Goal: Information Seeking & Learning: Learn about a topic

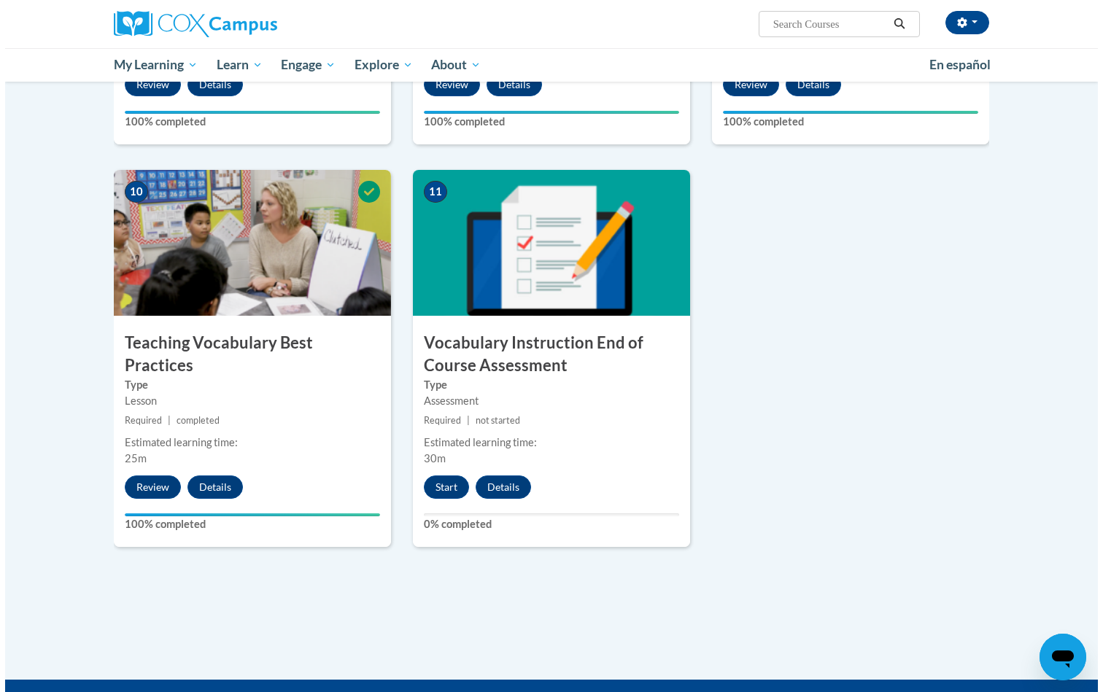
scroll to position [1488, 0]
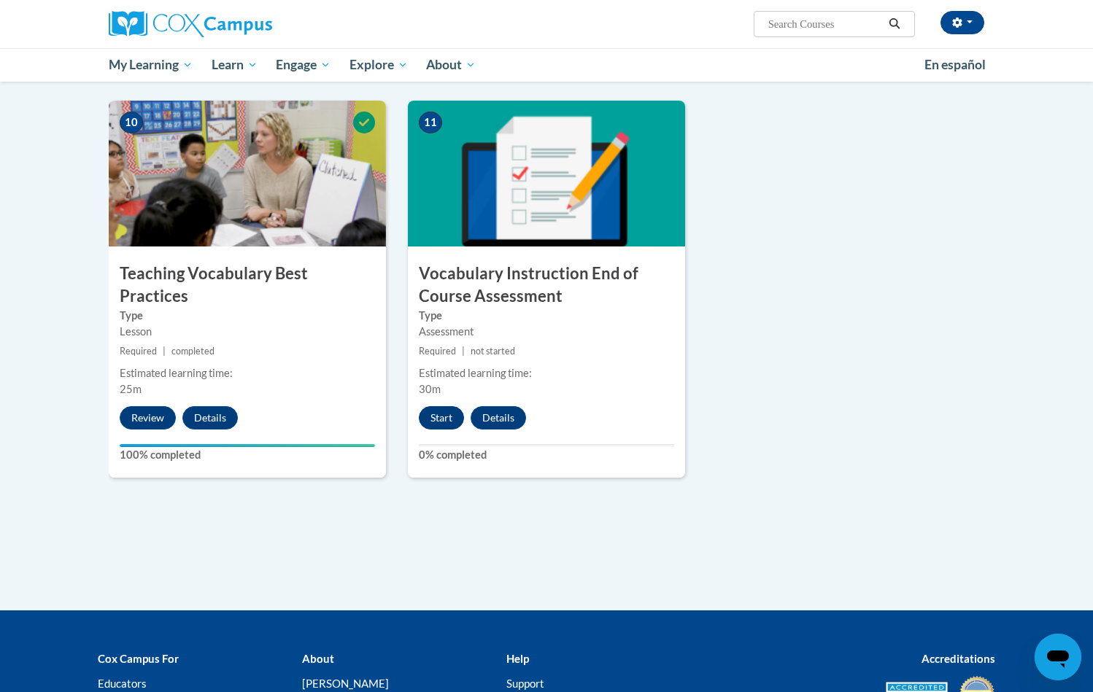
click at [443, 419] on button "Start" at bounding box center [441, 417] width 45 height 23
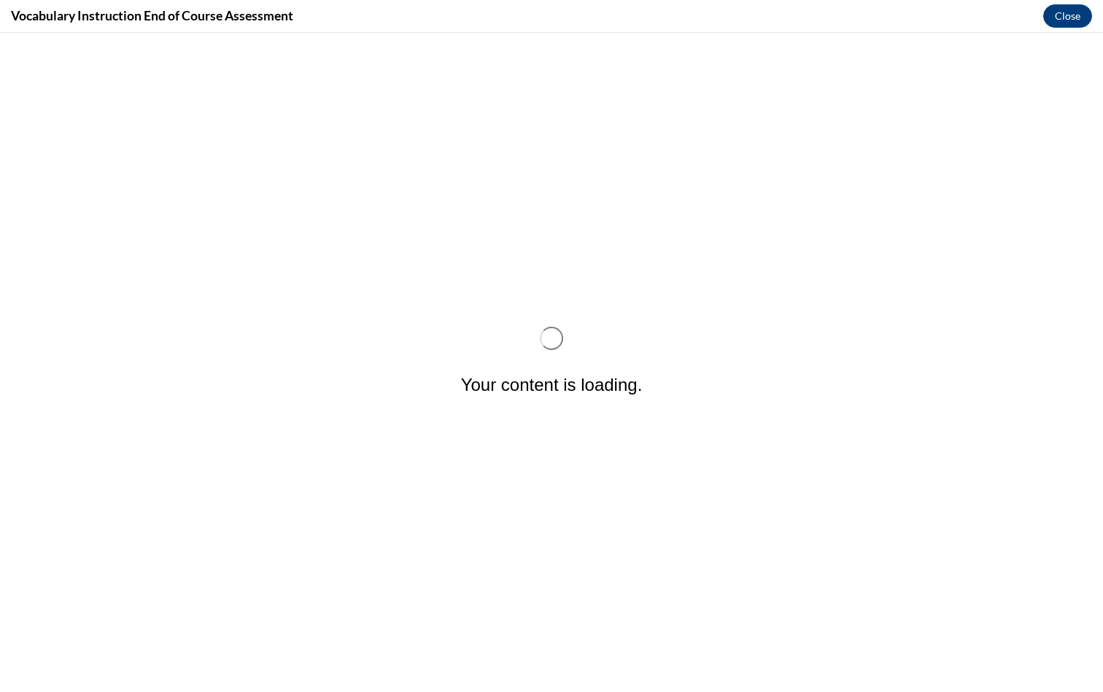
scroll to position [0, 0]
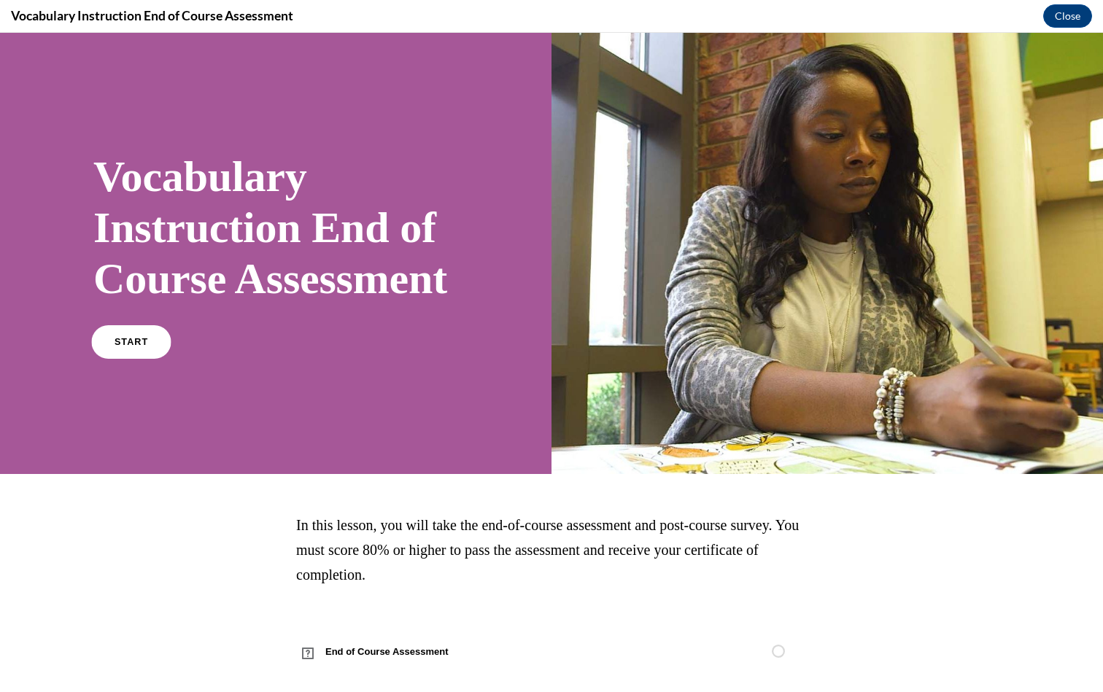
click at [132, 348] on span "START" at bounding box center [132, 342] width 34 height 11
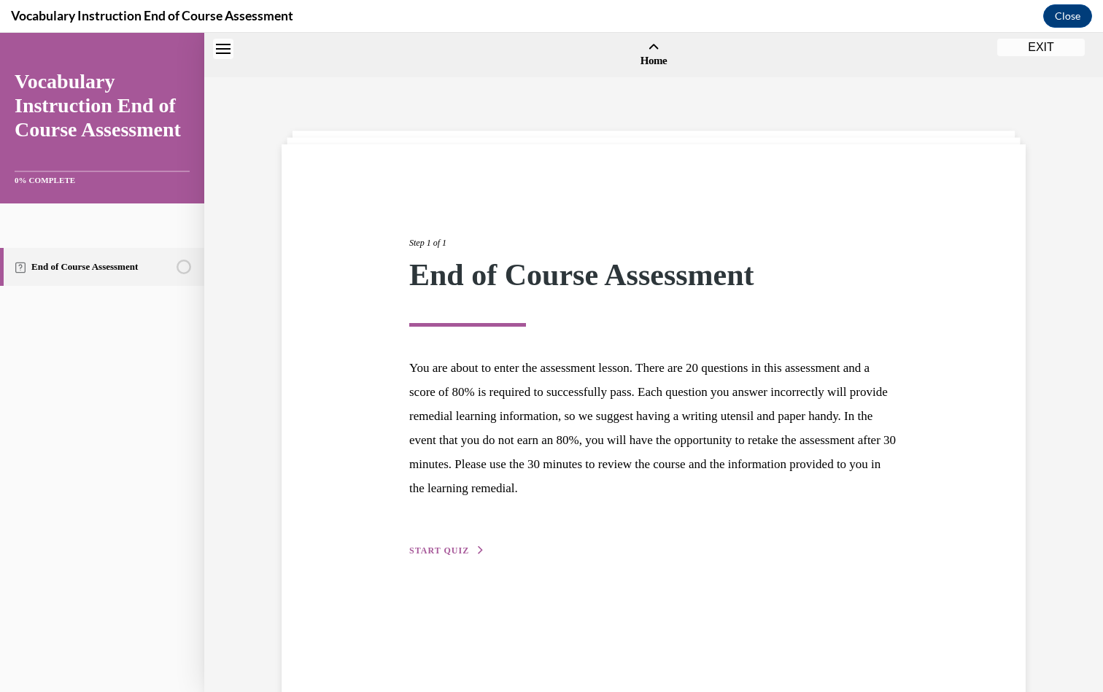
scroll to position [45, 0]
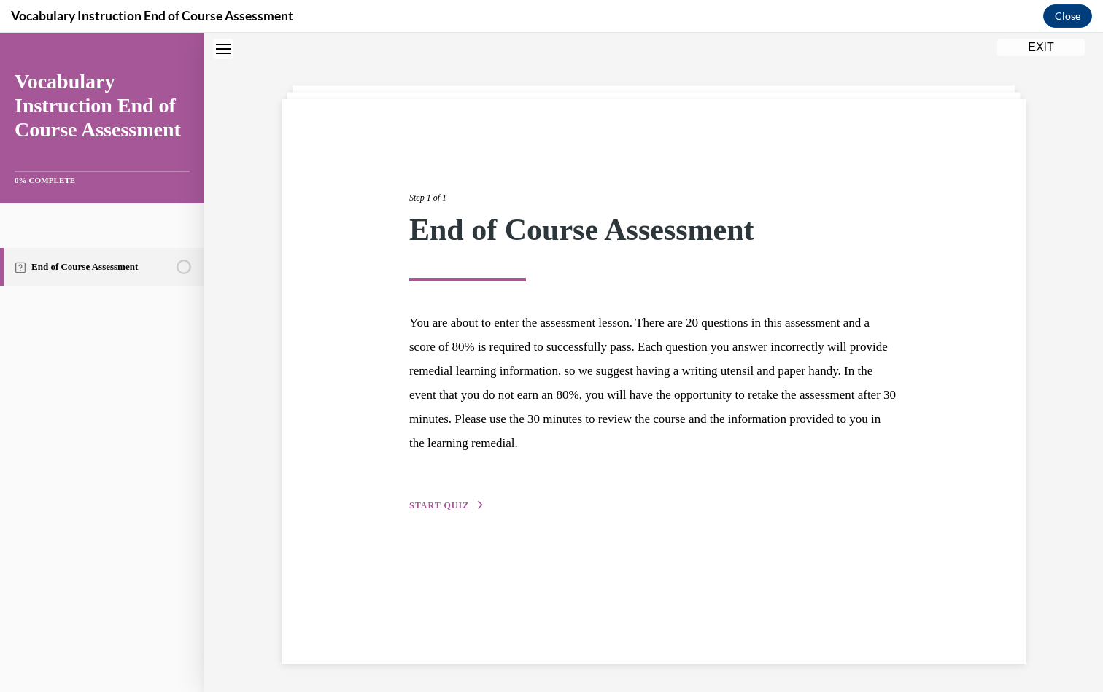
click at [419, 502] on span "START QUIZ" at bounding box center [439, 505] width 60 height 10
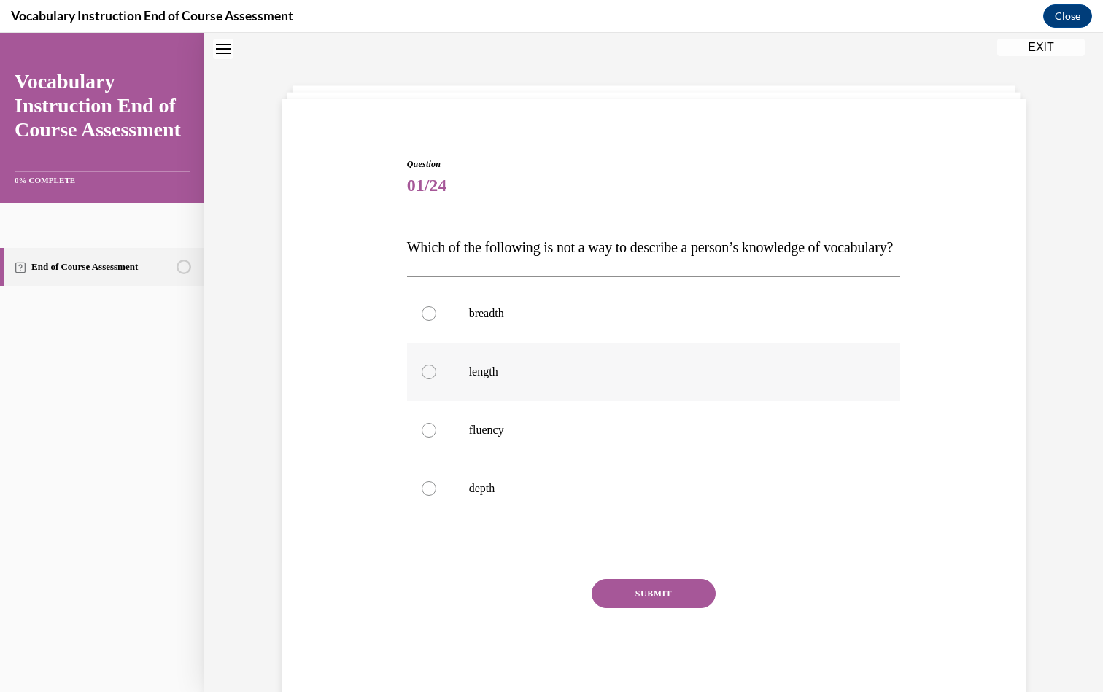
click at [489, 401] on label "length" at bounding box center [654, 372] width 494 height 58
click at [436, 379] on input "length" at bounding box center [429, 372] width 15 height 15
radio input "true"
click at [632, 608] on button "SUBMIT" at bounding box center [654, 593] width 124 height 29
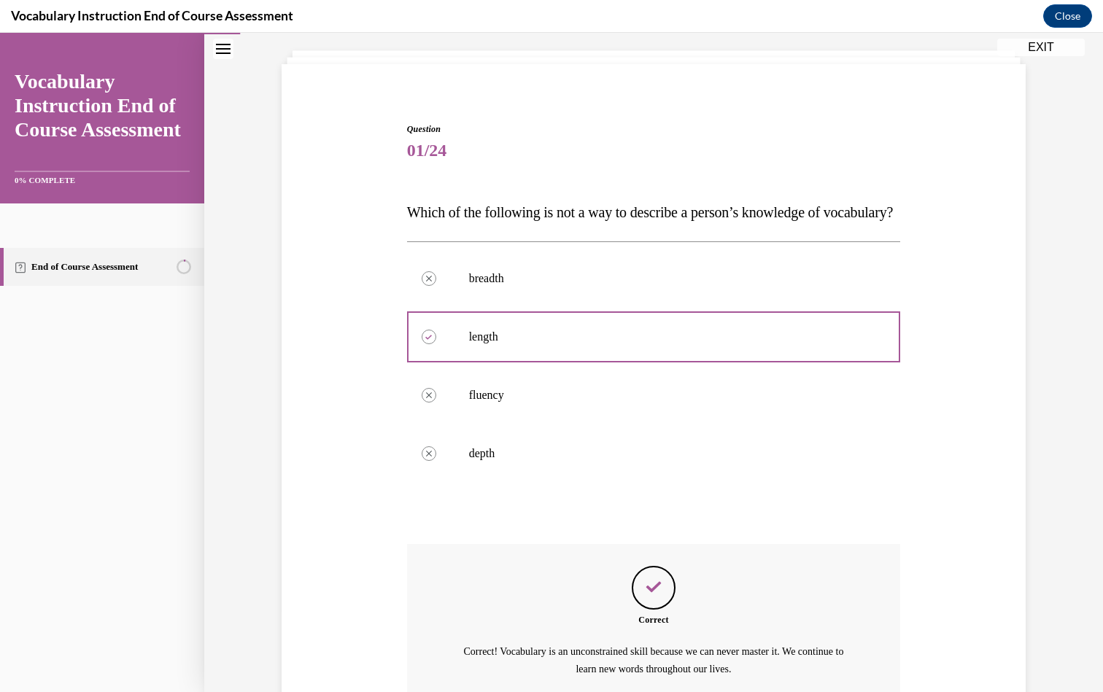
scroll to position [77, 0]
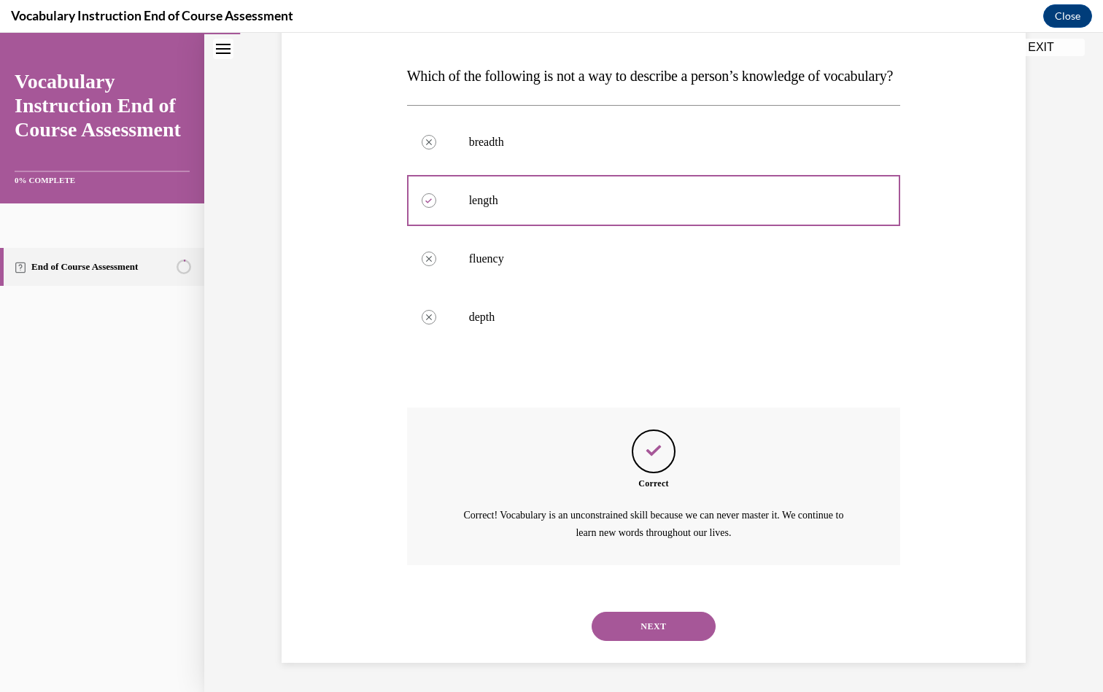
click at [664, 641] on div "NEXT" at bounding box center [654, 626] width 494 height 58
click at [664, 634] on button "NEXT" at bounding box center [654, 626] width 124 height 29
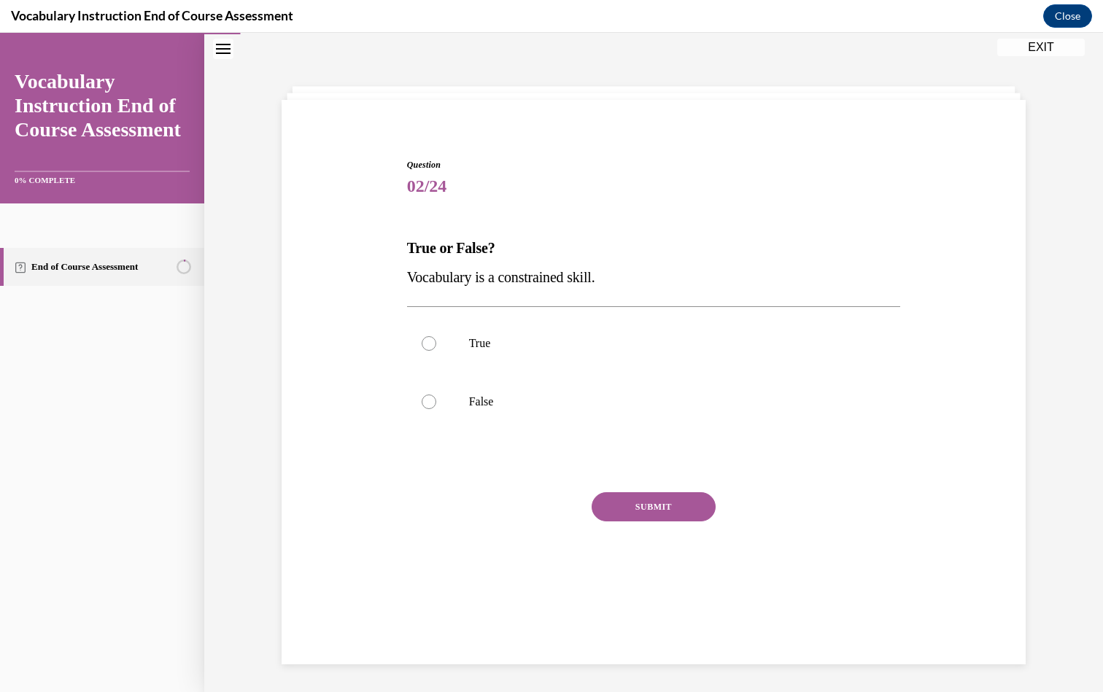
scroll to position [46, 0]
click at [452, 395] on label "False" at bounding box center [654, 400] width 494 height 58
click at [436, 395] on input "False" at bounding box center [429, 400] width 15 height 15
radio input "true"
click at [654, 495] on button "SUBMIT" at bounding box center [654, 505] width 124 height 29
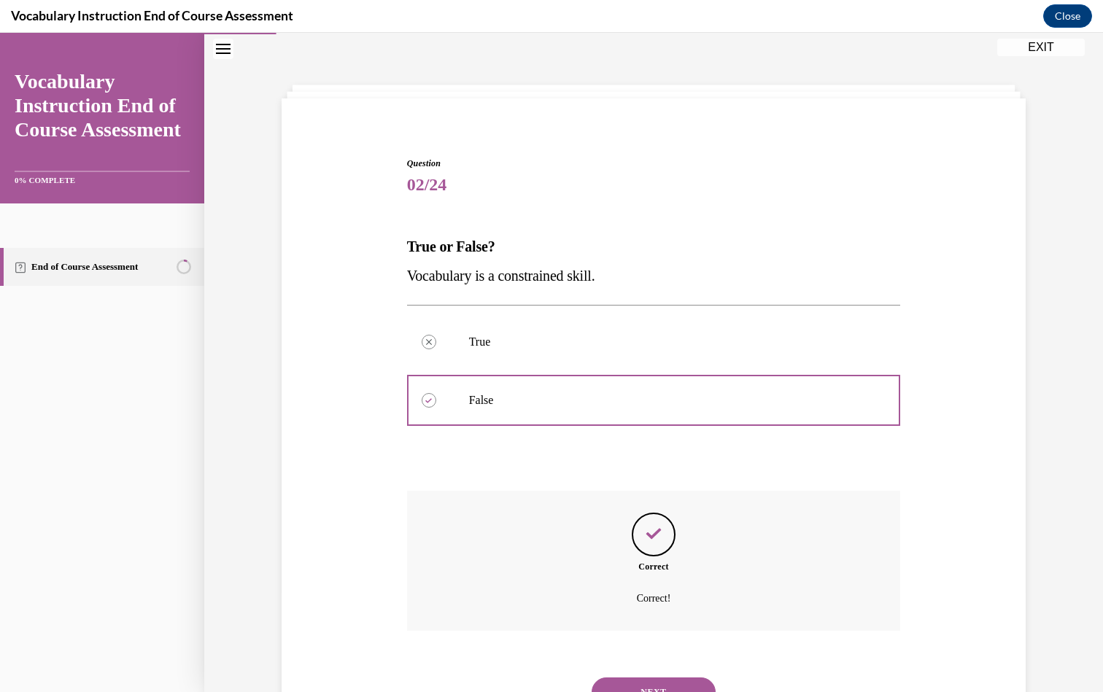
scroll to position [93, 0]
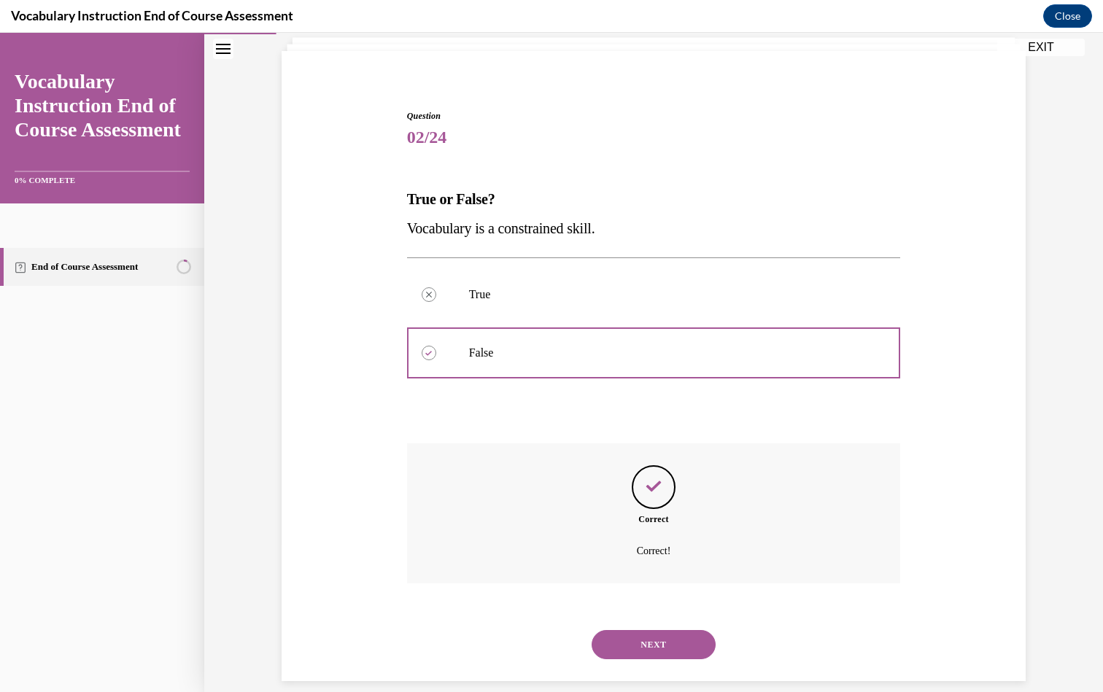
click at [668, 630] on button "NEXT" at bounding box center [654, 644] width 124 height 29
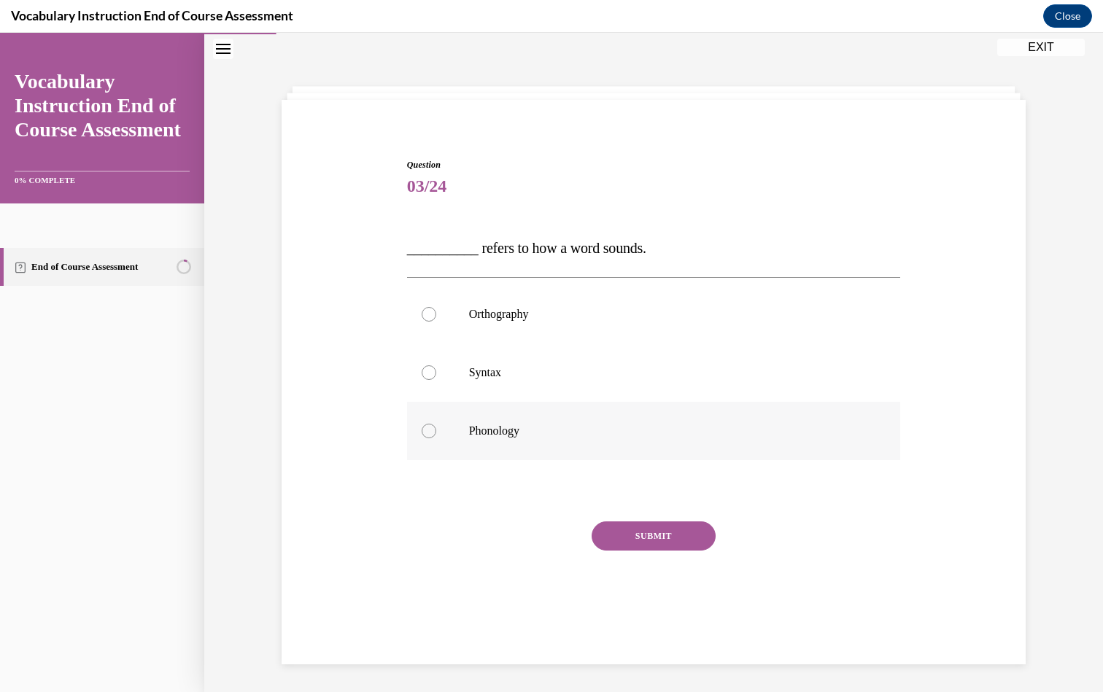
click at [487, 422] on label "Phonology" at bounding box center [654, 431] width 494 height 58
click at [436, 424] on input "Phonology" at bounding box center [429, 431] width 15 height 15
radio input "true"
click at [624, 523] on button "SUBMIT" at bounding box center [654, 536] width 124 height 29
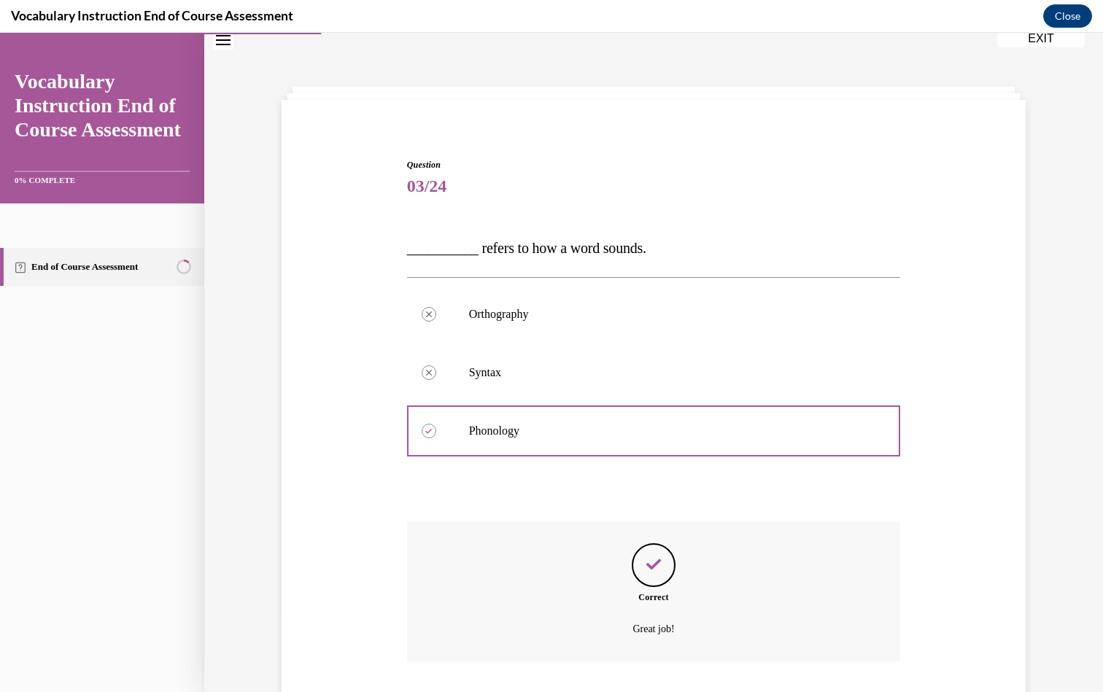
scroll to position [123, 0]
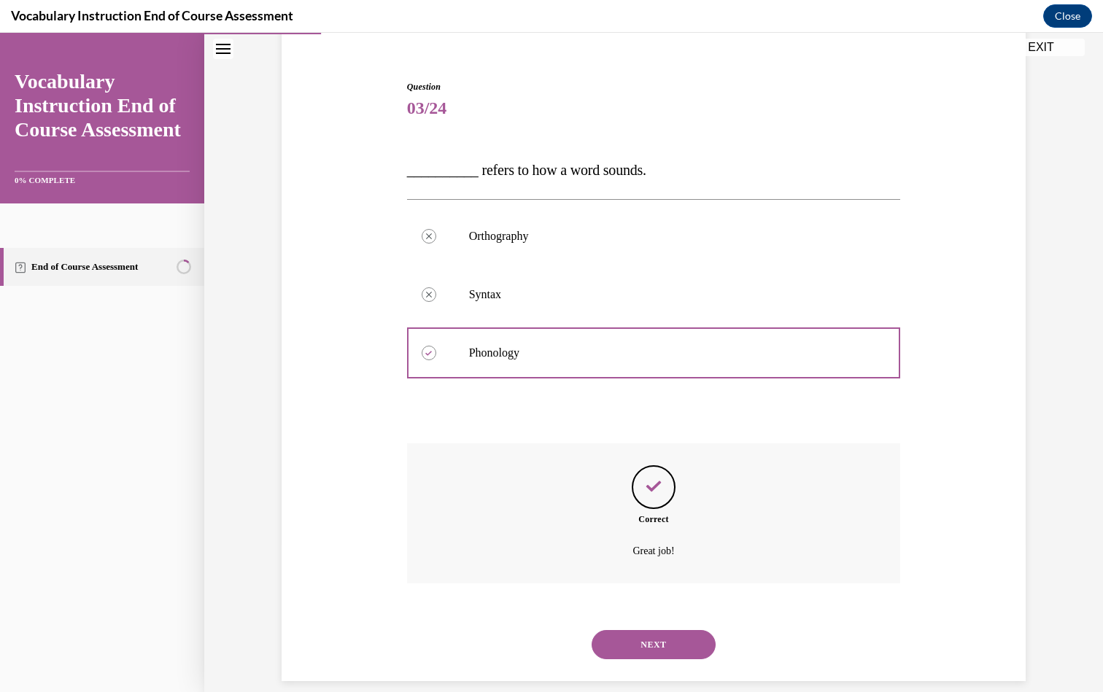
click at [676, 630] on button "NEXT" at bounding box center [654, 644] width 124 height 29
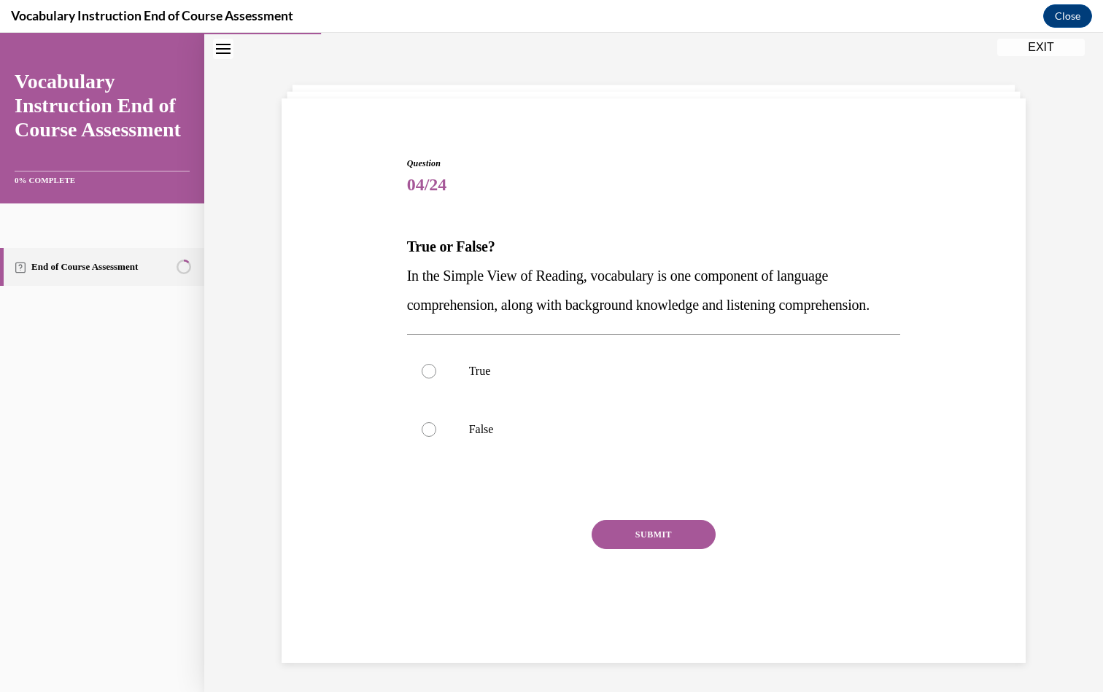
click at [470, 313] on span "In the Simple View of Reading, vocabulary is one component of language comprehe…" at bounding box center [638, 290] width 462 height 45
click at [417, 319] on p "In the Simple View of Reading, vocabulary is one component of language comprehe…" at bounding box center [654, 290] width 494 height 58
click at [494, 354] on div "Question 04/24 True or False? In the Simple View of Reading, vocabulary is one …" at bounding box center [654, 398] width 494 height 483
click at [487, 313] on span "In the Simple View of Reading, vocabulary is one component of language comprehe…" at bounding box center [638, 290] width 462 height 45
drag, startPoint x: 535, startPoint y: 319, endPoint x: 495, endPoint y: 303, distance: 43.5
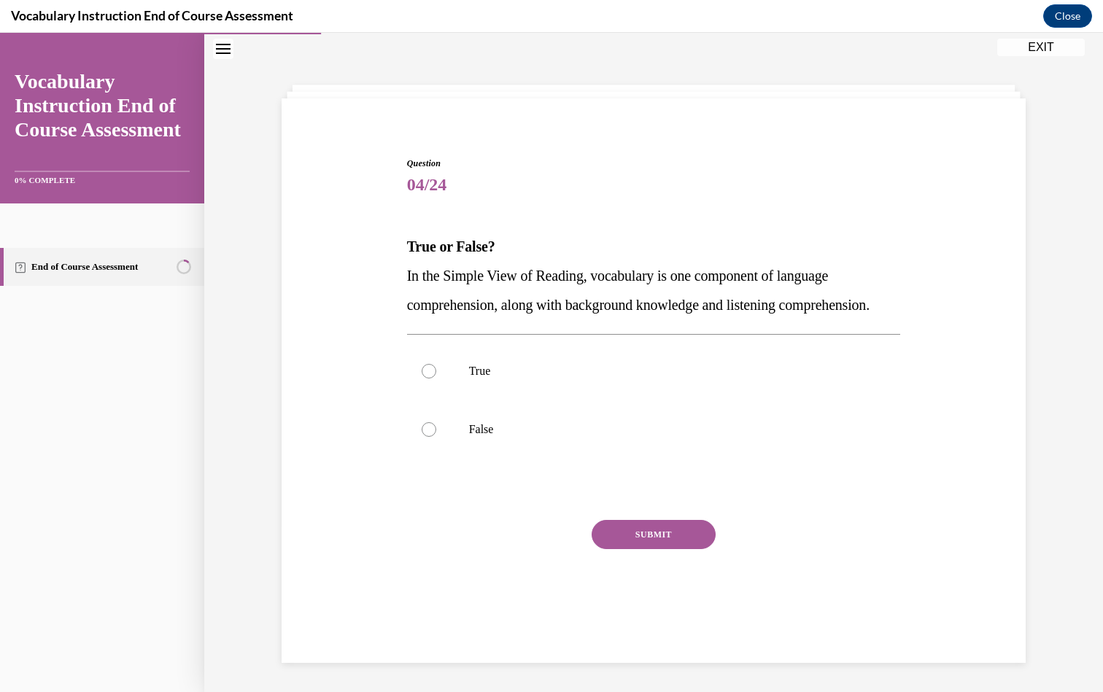
click at [535, 318] on p "In the Simple View of Reading, vocabulary is one component of language comprehe…" at bounding box center [654, 290] width 494 height 58
click at [441, 303] on span "In the Simple View of Reading, vocabulary is one component of language comprehe…" at bounding box center [638, 290] width 462 height 45
click at [428, 374] on label "True" at bounding box center [654, 371] width 494 height 58
click at [428, 374] on input "True" at bounding box center [429, 371] width 15 height 15
radio input "true"
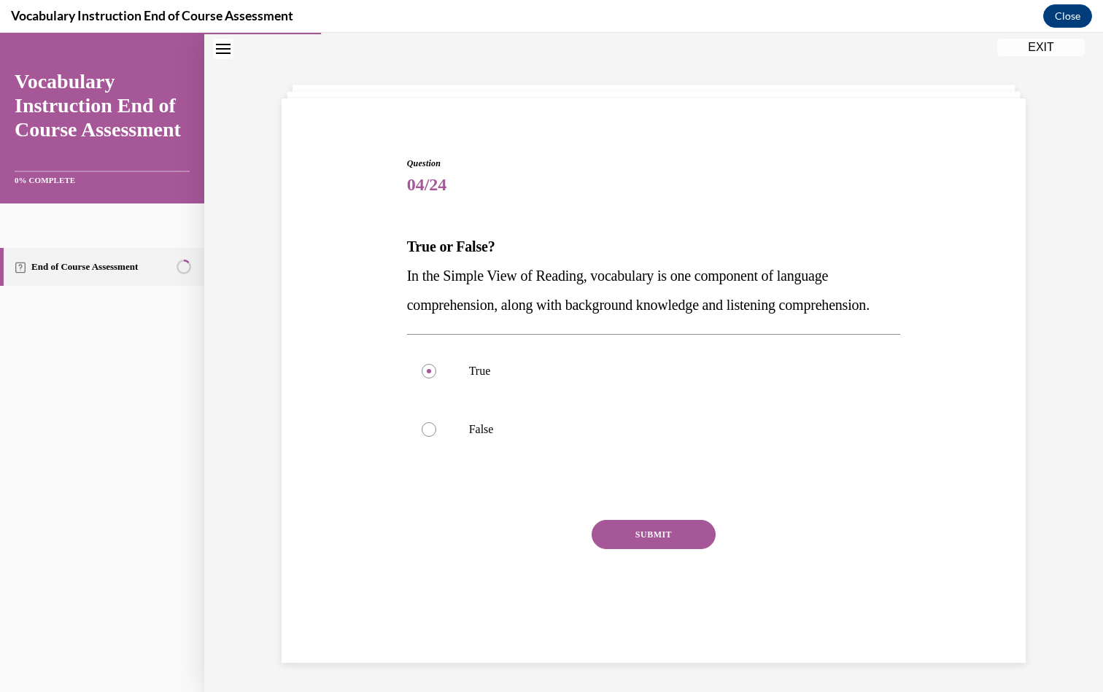
click at [622, 495] on div "Question 04/24 True or False? In the Simple View of Reading, vocabulary is one …" at bounding box center [654, 398] width 494 height 483
click at [660, 459] on label "False" at bounding box center [654, 429] width 494 height 58
click at [436, 437] on input "False" at bounding box center [429, 429] width 15 height 15
radio input "true"
click at [573, 352] on div "Question 04/24 True or False? In the Simple View of Reading, vocabulary is one …" at bounding box center [654, 398] width 494 height 483
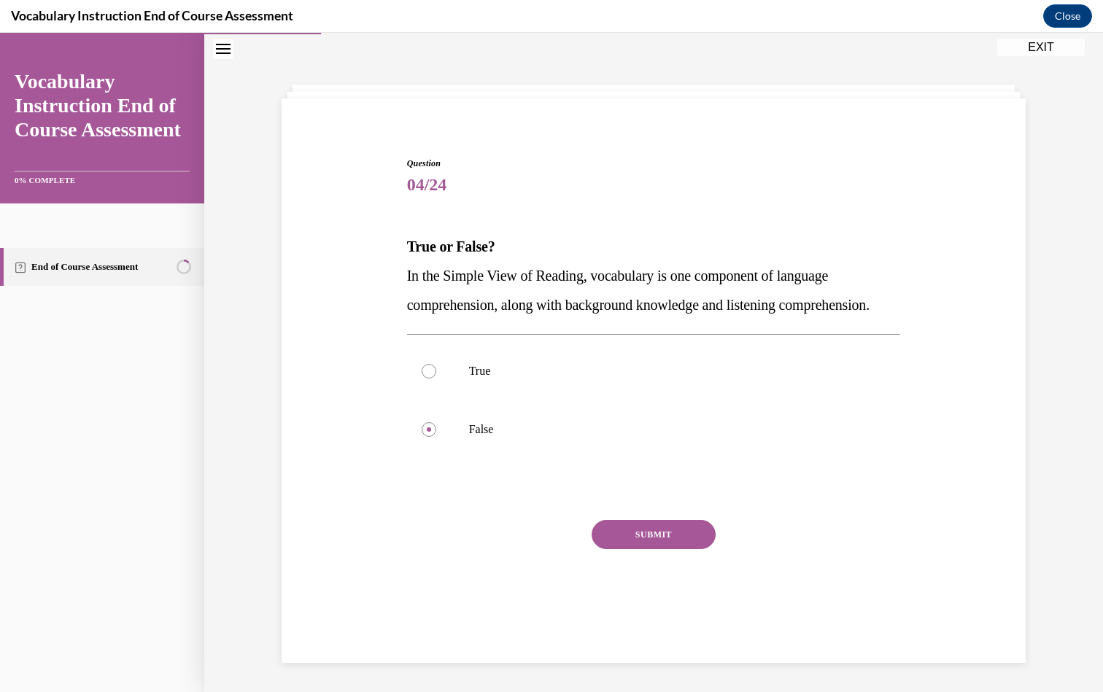
click at [443, 313] on span "In the Simple View of Reading, vocabulary is one component of language comprehe…" at bounding box center [638, 290] width 462 height 45
click at [457, 375] on label "True" at bounding box center [654, 371] width 494 height 58
click at [436, 375] on input "True" at bounding box center [429, 371] width 15 height 15
radio input "true"
click at [647, 549] on button "SUBMIT" at bounding box center [654, 534] width 124 height 29
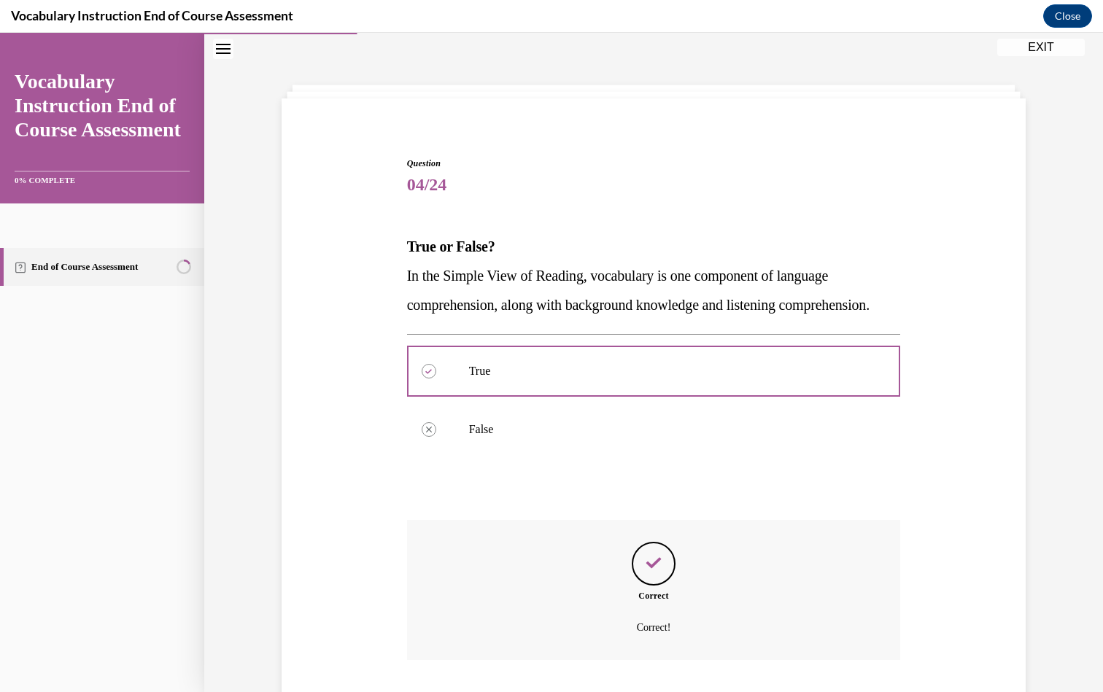
scroll to position [152, 0]
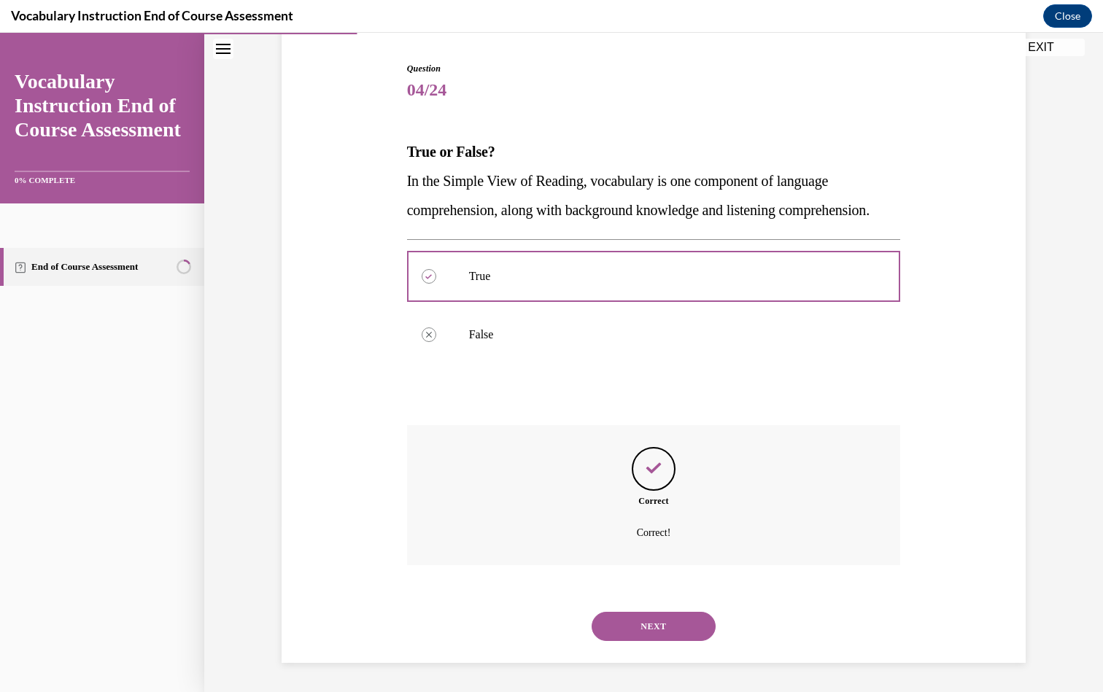
click at [670, 631] on button "NEXT" at bounding box center [654, 626] width 124 height 29
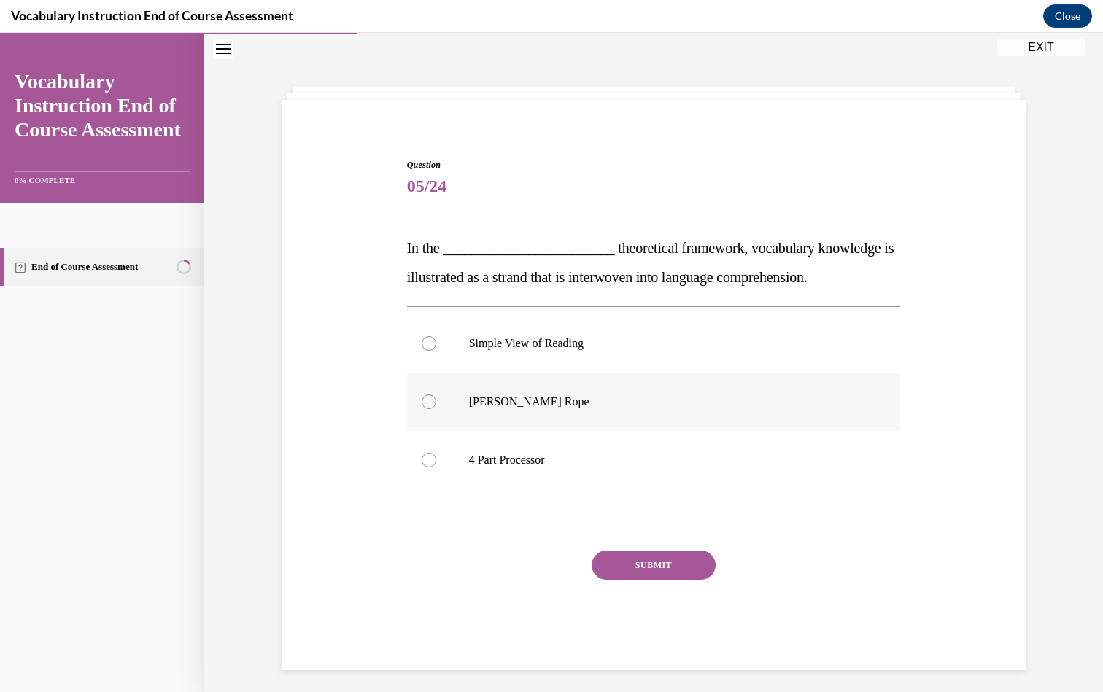
click at [469, 402] on p "Scarborough's Rope" at bounding box center [666, 402] width 395 height 15
click at [436, 402] on input "Scarborough's Rope" at bounding box center [429, 402] width 15 height 15
radio input "true"
click at [636, 561] on button "SUBMIT" at bounding box center [654, 565] width 124 height 29
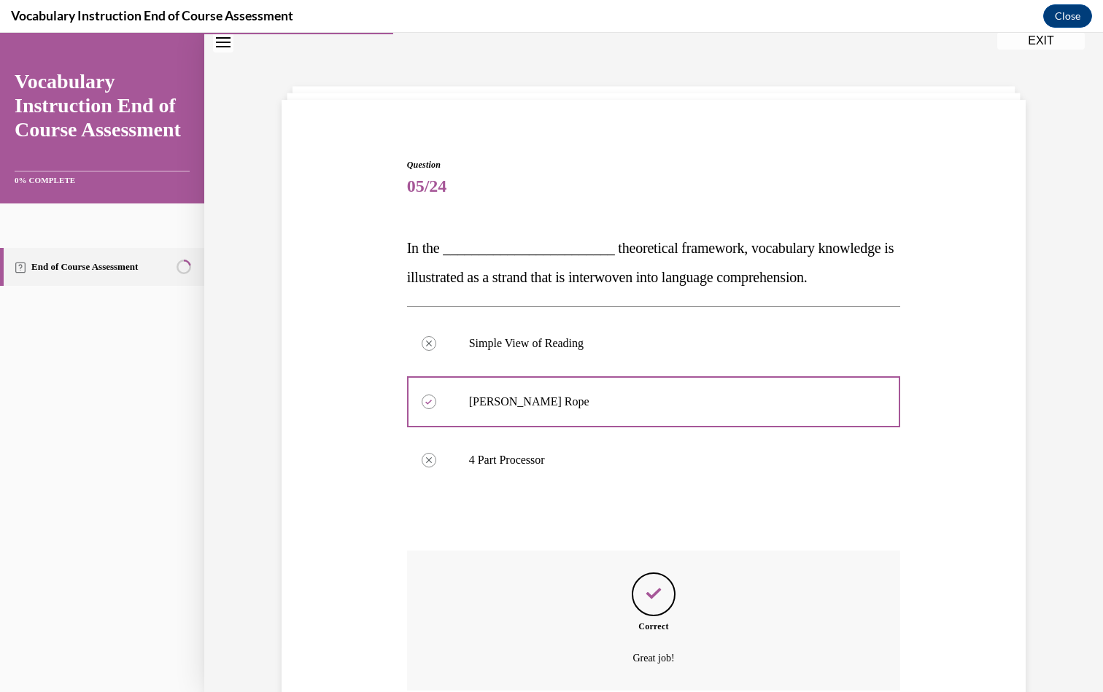
scroll to position [152, 0]
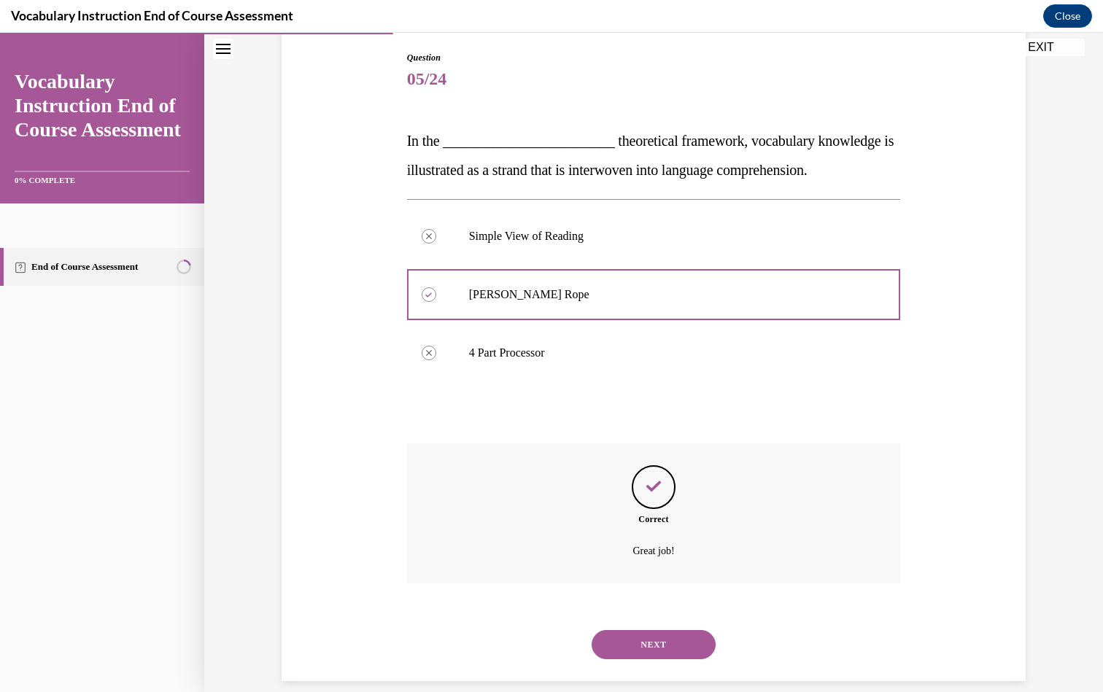
click at [658, 630] on button "NEXT" at bounding box center [654, 644] width 124 height 29
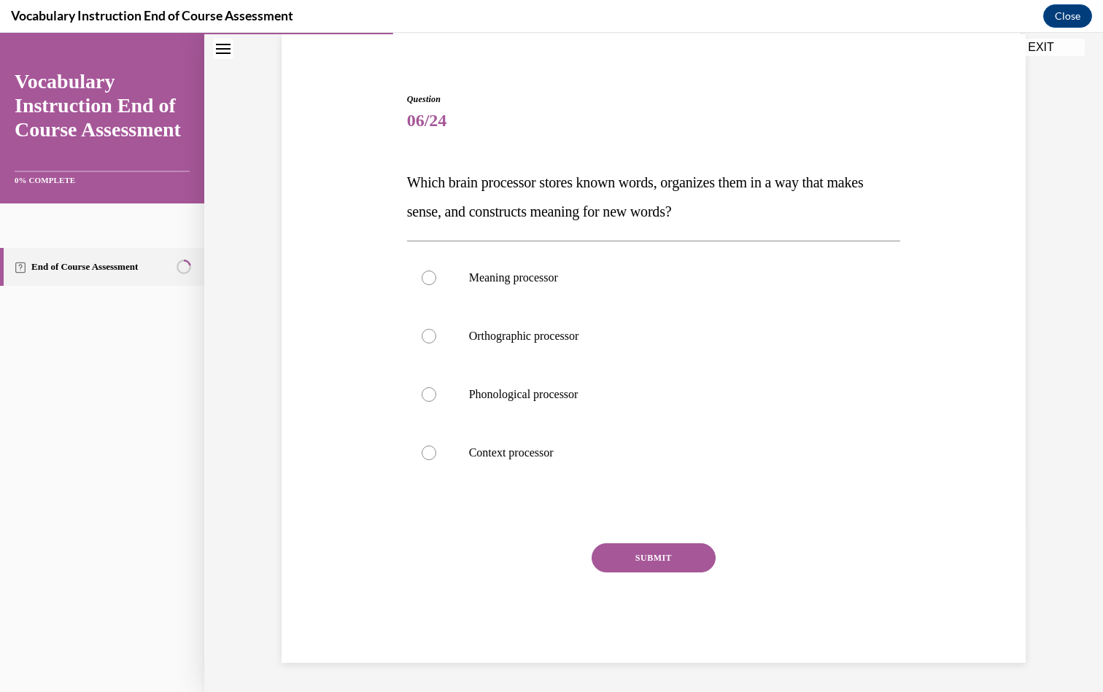
scroll to position [93, 0]
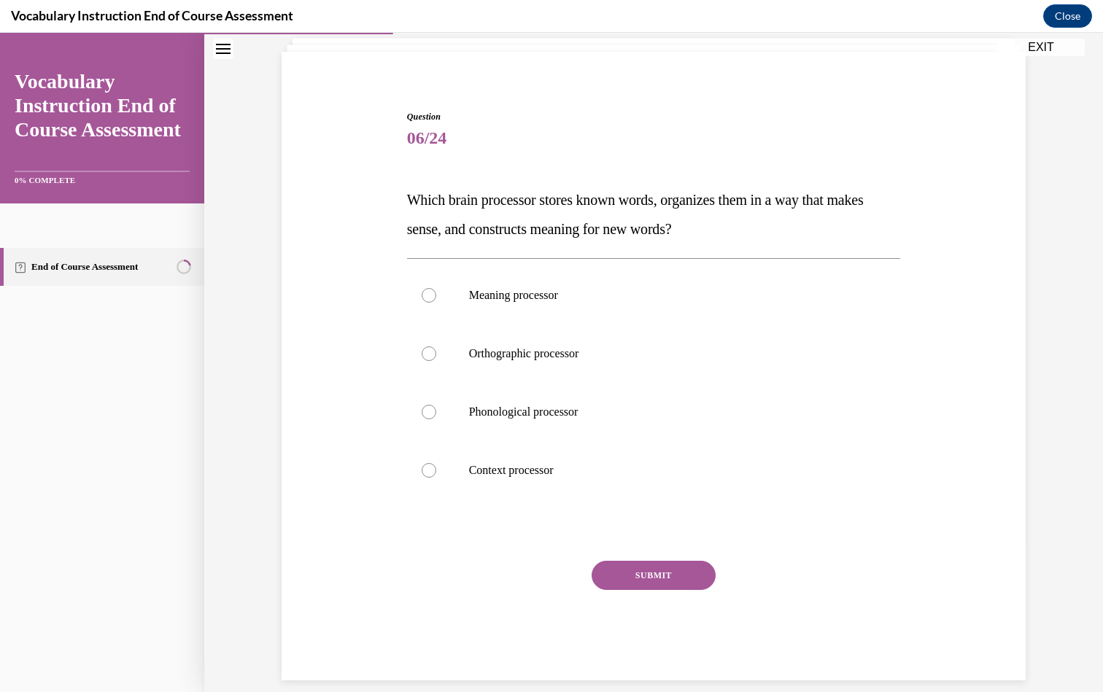
click at [586, 254] on div "Question 06/24 Which brain processor stores known words, organizes them in a wa…" at bounding box center [654, 395] width 494 height 570
click at [436, 244] on div "Question 06/24 Which brain processor stores known words, organizes them in a wa…" at bounding box center [654, 395] width 494 height 570
click at [429, 278] on label "Meaning processor" at bounding box center [654, 295] width 494 height 58
click at [429, 288] on input "Meaning processor" at bounding box center [429, 295] width 15 height 15
radio input "true"
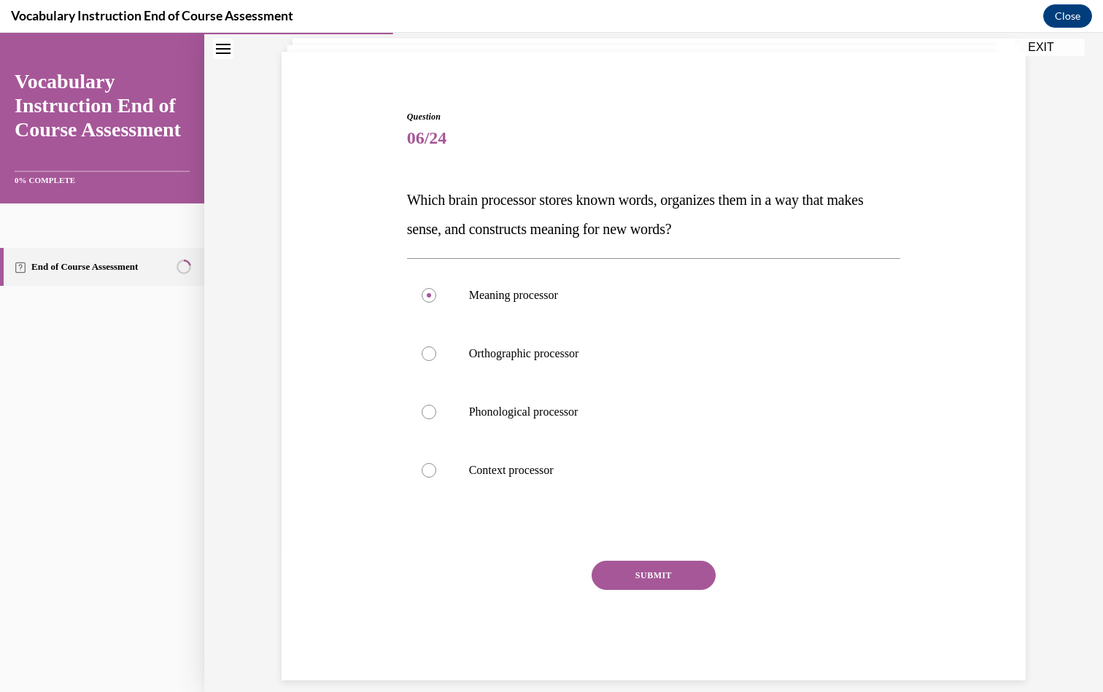
click at [648, 573] on button "SUBMIT" at bounding box center [654, 575] width 124 height 29
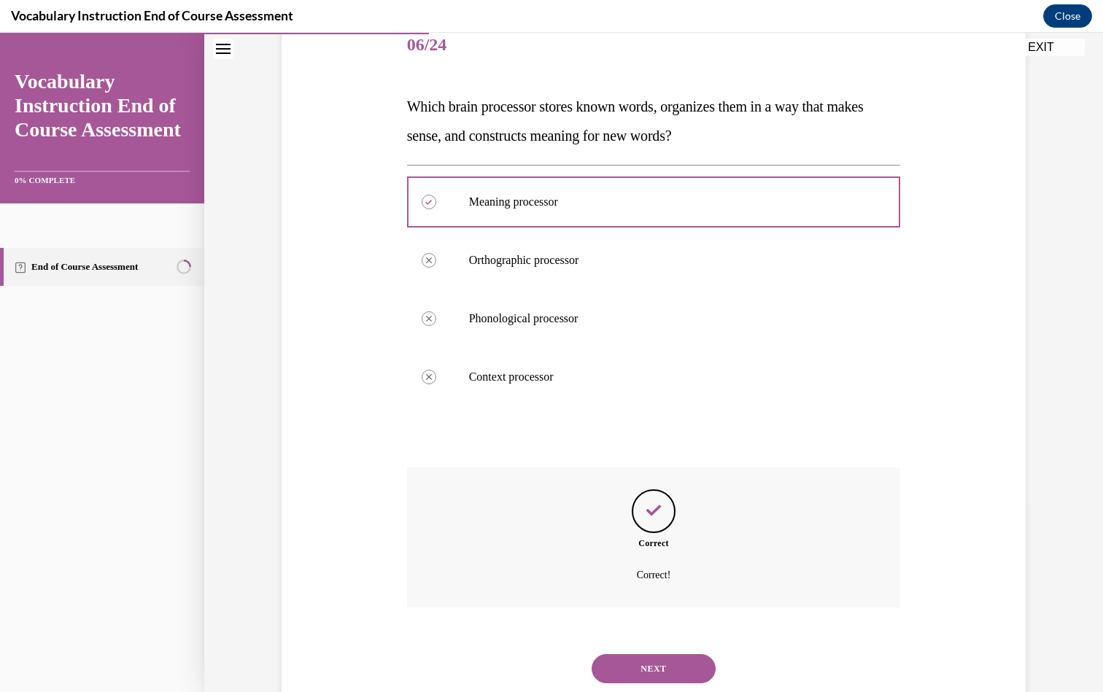
scroll to position [210, 0]
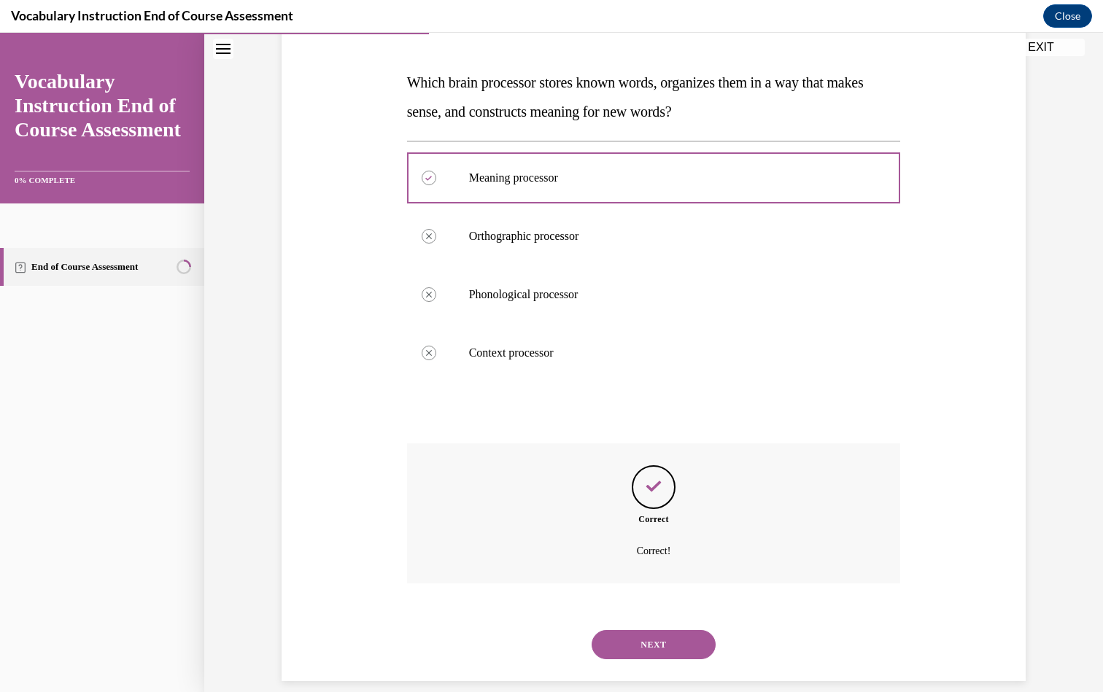
click at [662, 630] on button "NEXT" at bounding box center [654, 644] width 124 height 29
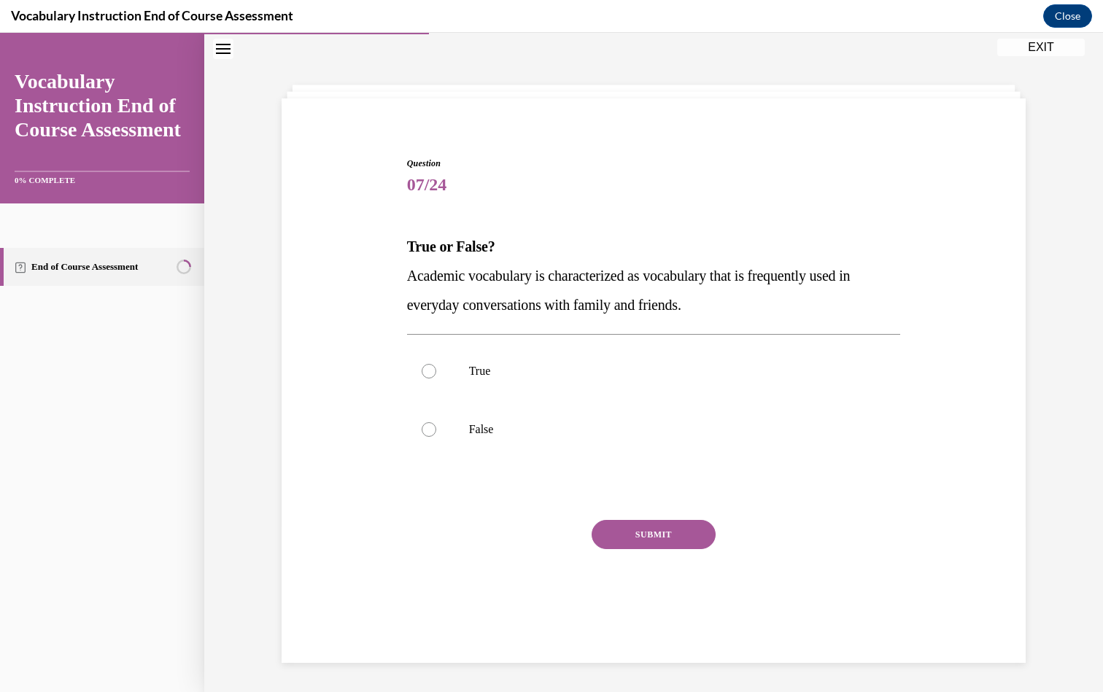
click at [436, 322] on div "Question 07/24 True or False? Academic vocabulary is characterized as vocabular…" at bounding box center [654, 398] width 494 height 483
click at [440, 408] on label "False" at bounding box center [654, 429] width 494 height 58
click at [436, 422] on input "False" at bounding box center [429, 429] width 15 height 15
radio input "true"
click at [648, 548] on button "SUBMIT" at bounding box center [654, 534] width 124 height 29
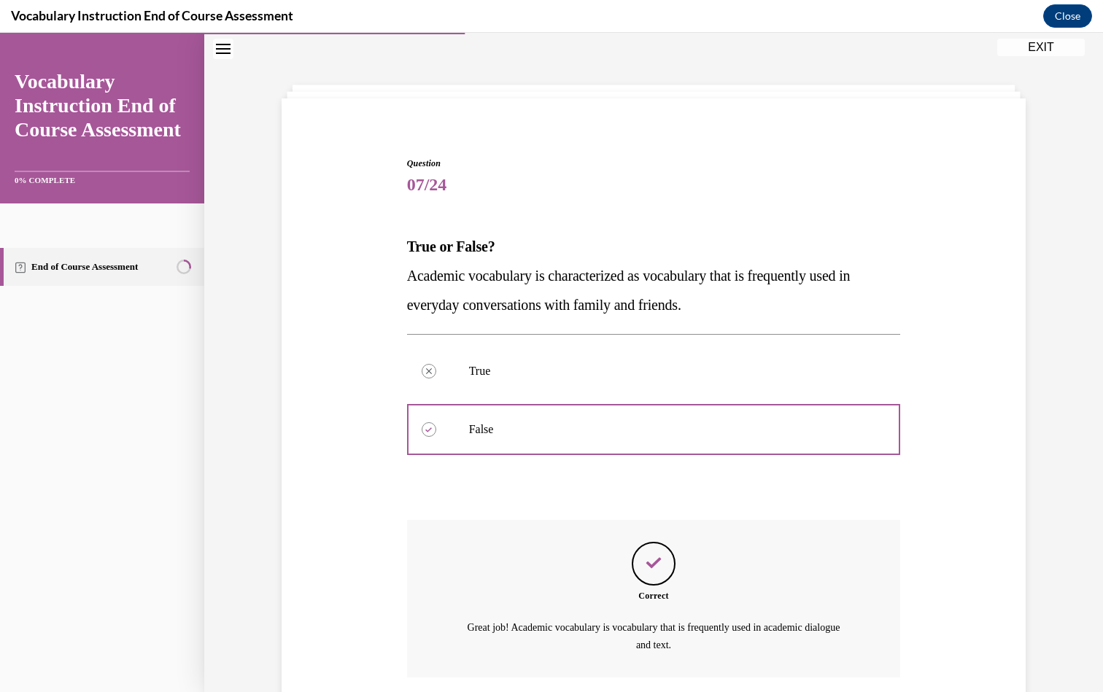
scroll to position [139, 0]
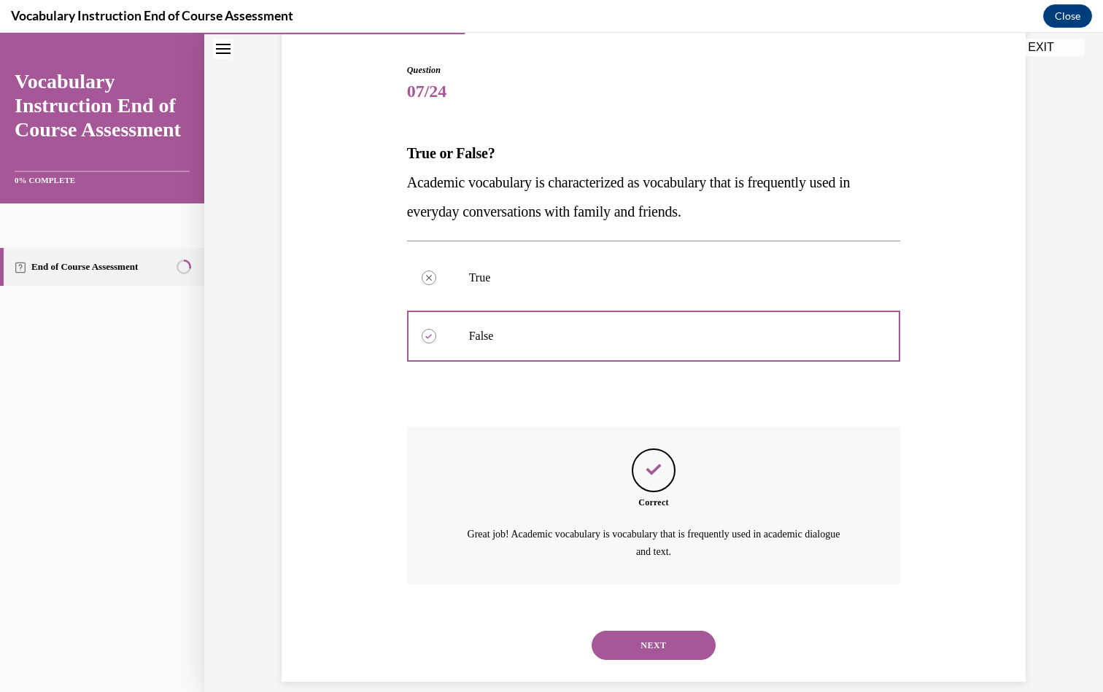
click at [634, 631] on button "NEXT" at bounding box center [654, 645] width 124 height 29
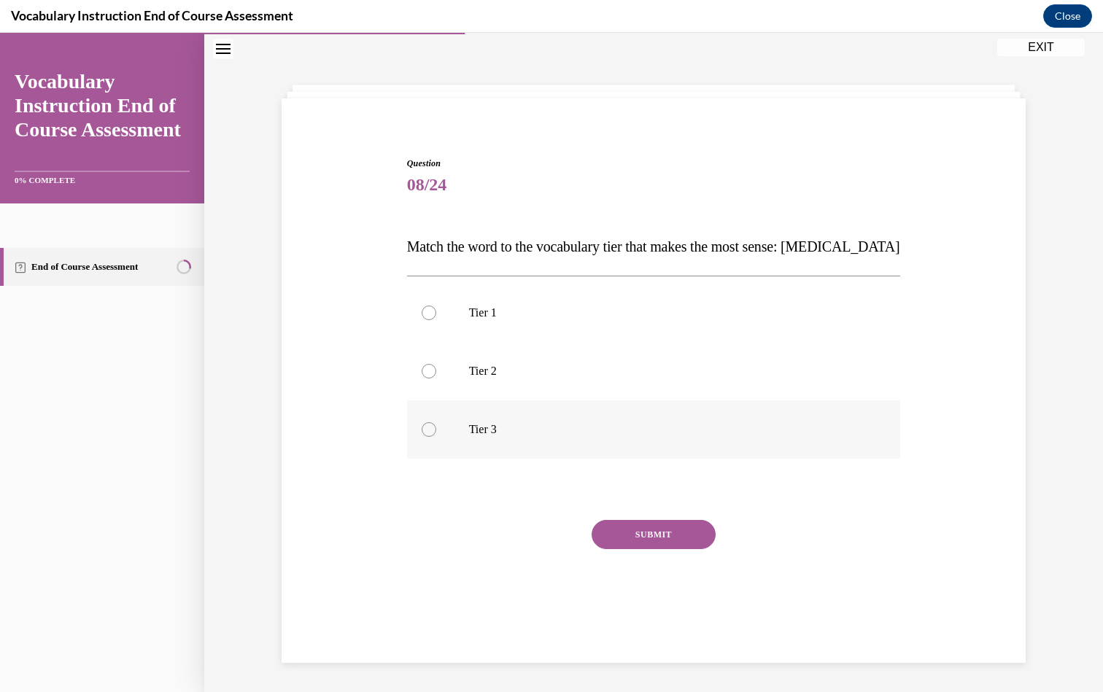
click at [491, 416] on label "Tier 3" at bounding box center [654, 429] width 494 height 58
click at [436, 422] on input "Tier 3" at bounding box center [429, 429] width 15 height 15
radio input "true"
click at [648, 541] on button "SUBMIT" at bounding box center [654, 534] width 124 height 29
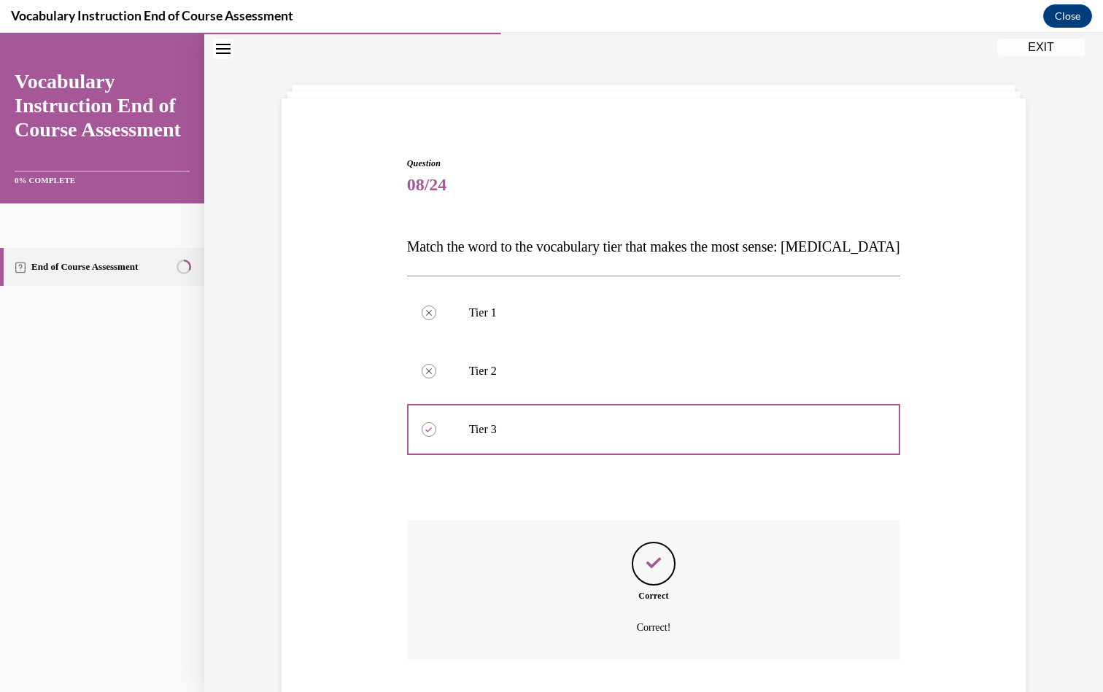
scroll to position [123, 0]
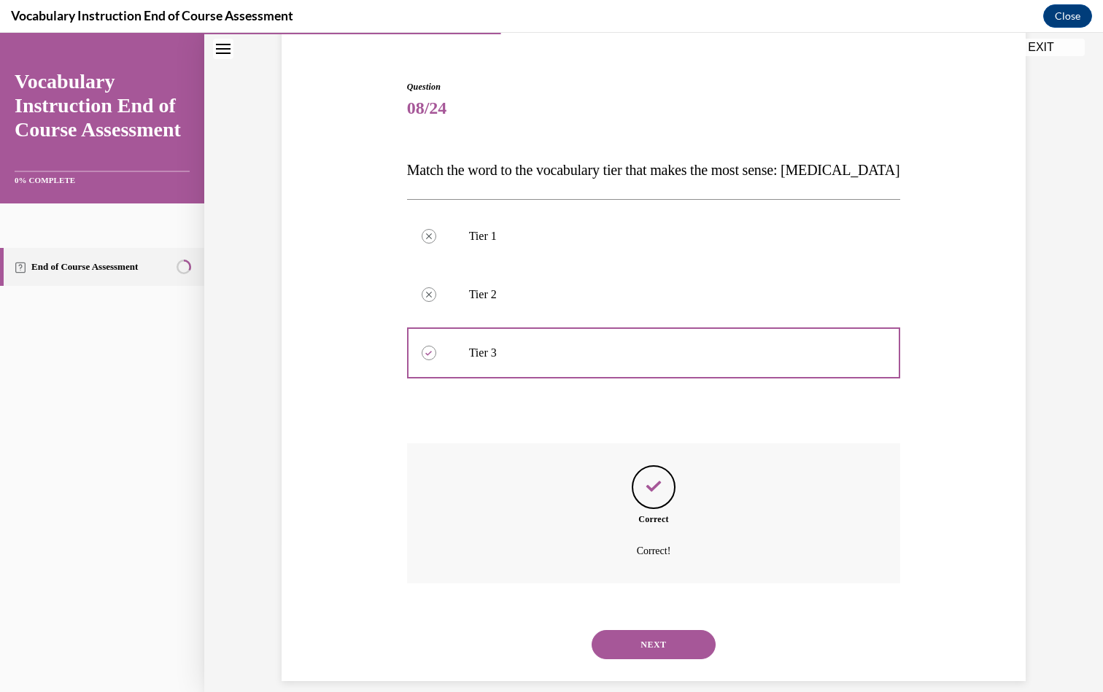
click at [664, 631] on button "NEXT" at bounding box center [654, 644] width 124 height 29
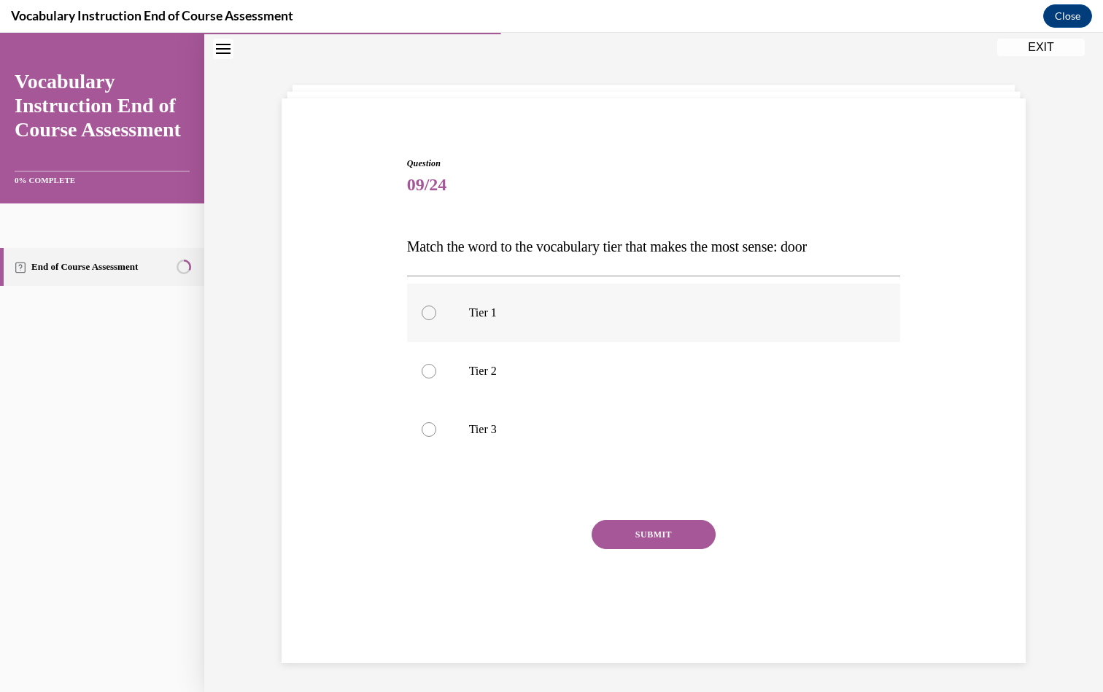
click at [570, 292] on label "Tier 1" at bounding box center [654, 313] width 494 height 58
click at [436, 306] on input "Tier 1" at bounding box center [429, 313] width 15 height 15
radio input "true"
click at [546, 552] on div "SUBMIT" at bounding box center [654, 556] width 494 height 73
click at [653, 520] on button "SUBMIT" at bounding box center [654, 534] width 124 height 29
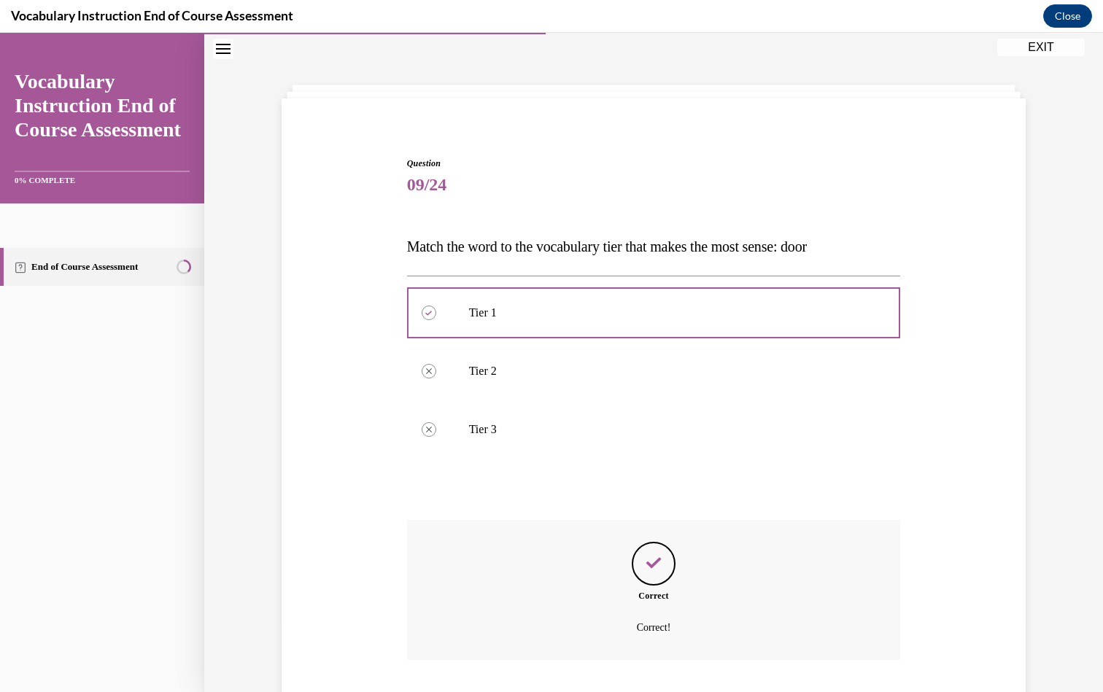
click at [647, 627] on p "Correct!" at bounding box center [654, 628] width 384 height 18
click at [657, 626] on p "Correct!" at bounding box center [654, 628] width 384 height 18
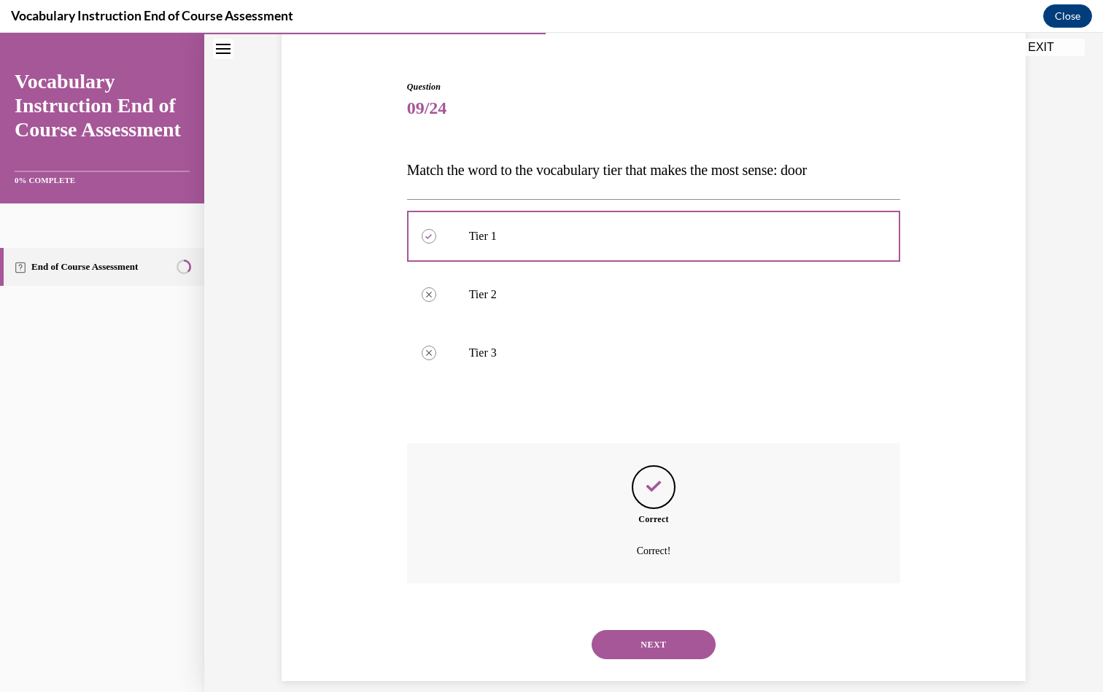
click at [657, 630] on button "NEXT" at bounding box center [654, 644] width 124 height 29
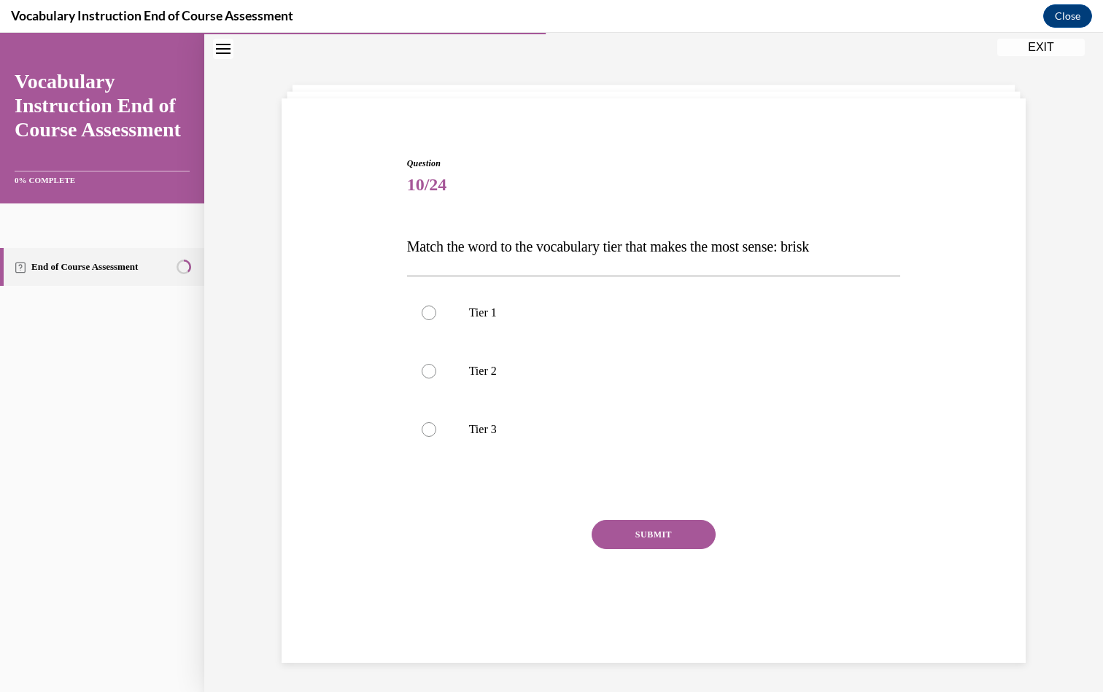
scroll to position [46, 0]
click at [471, 374] on p "Tier 2" at bounding box center [666, 371] width 395 height 15
click at [436, 374] on input "Tier 2" at bounding box center [429, 371] width 15 height 15
radio input "true"
click at [659, 522] on button "SUBMIT" at bounding box center [654, 534] width 124 height 29
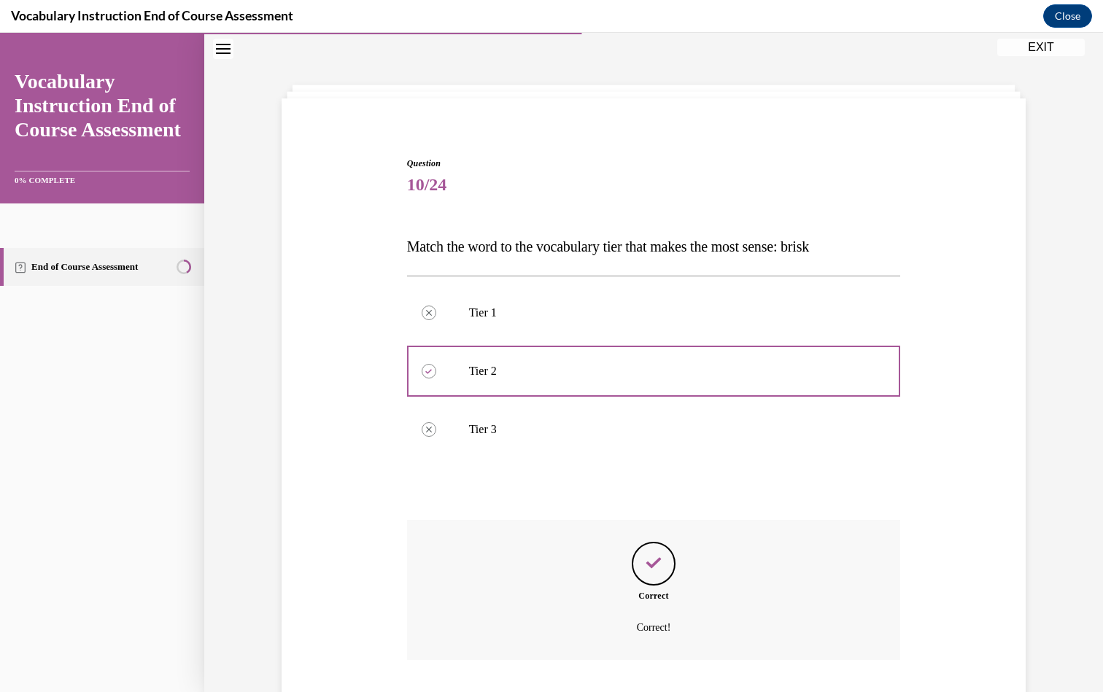
scroll to position [123, 0]
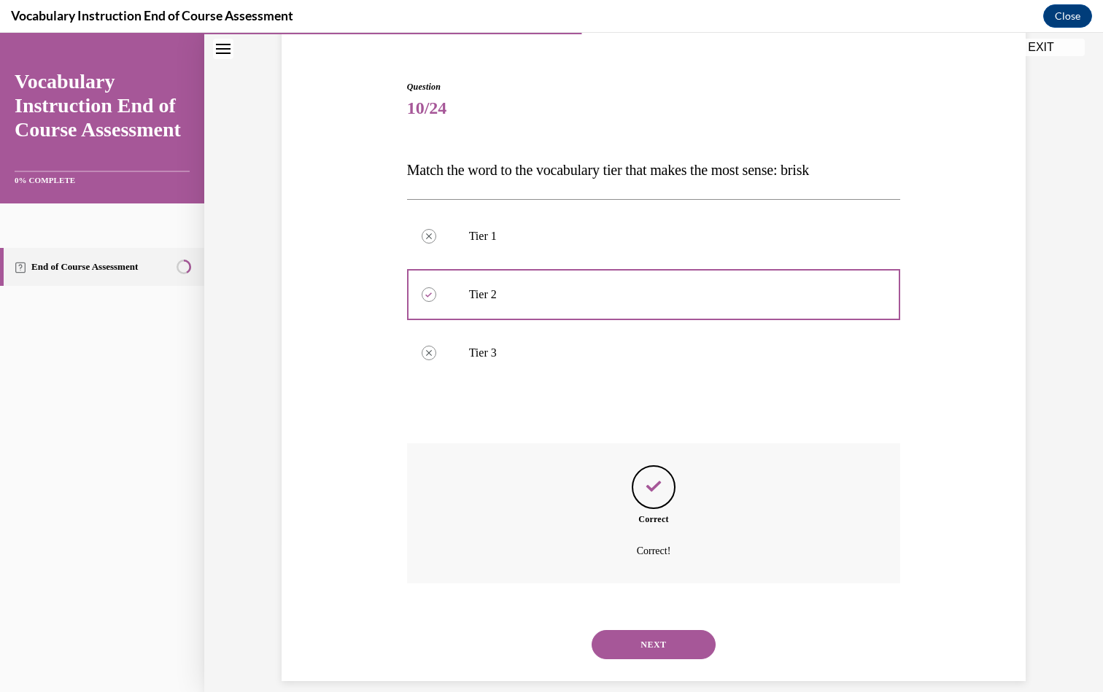
click at [662, 630] on button "NEXT" at bounding box center [654, 644] width 124 height 29
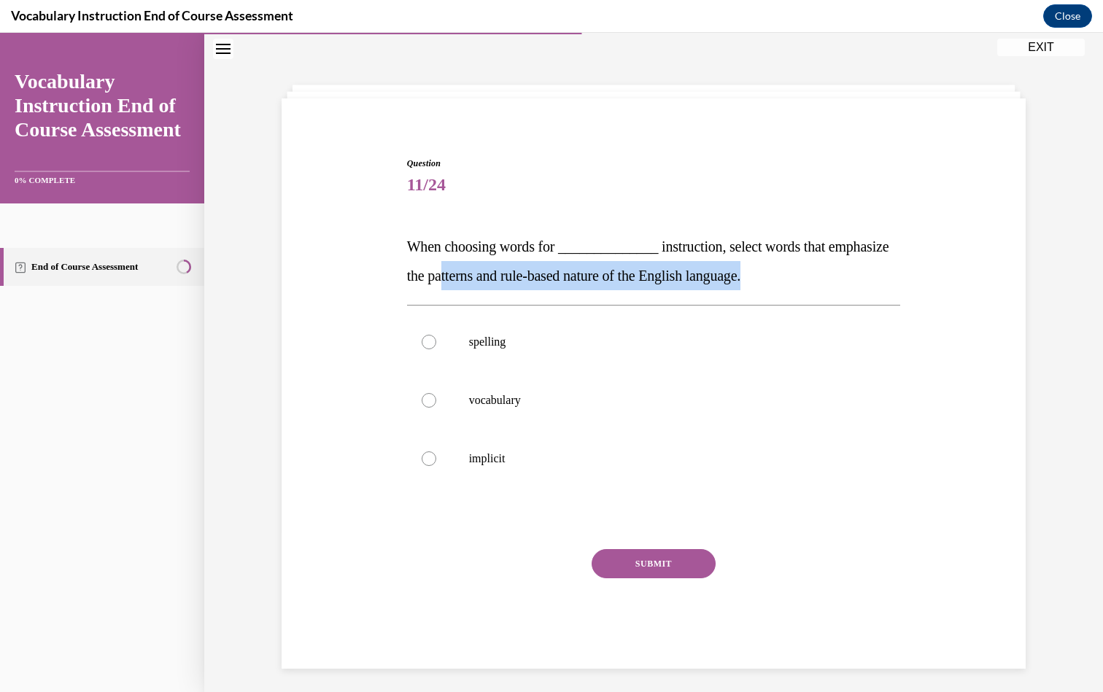
click at [511, 284] on p "When choosing words for ______________ instruction, select words that emphasize…" at bounding box center [654, 261] width 494 height 58
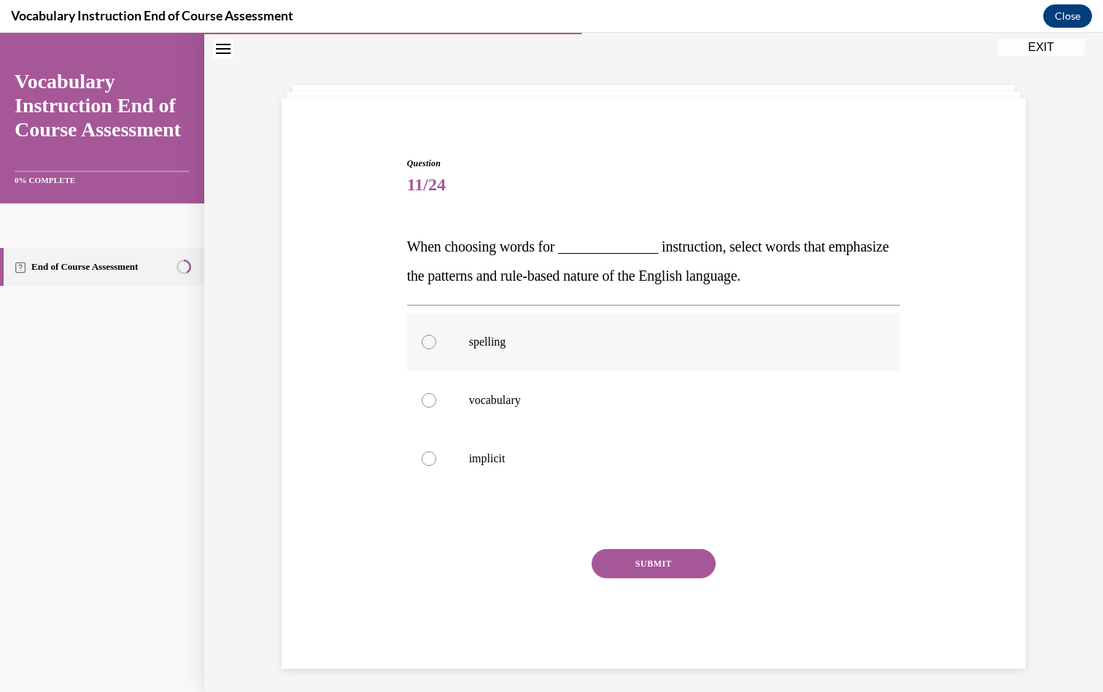
click at [500, 314] on label "spelling" at bounding box center [654, 342] width 494 height 58
click at [436, 335] on input "spelling" at bounding box center [429, 342] width 15 height 15
radio input "true"
click at [652, 569] on button "SUBMIT" at bounding box center [654, 563] width 124 height 29
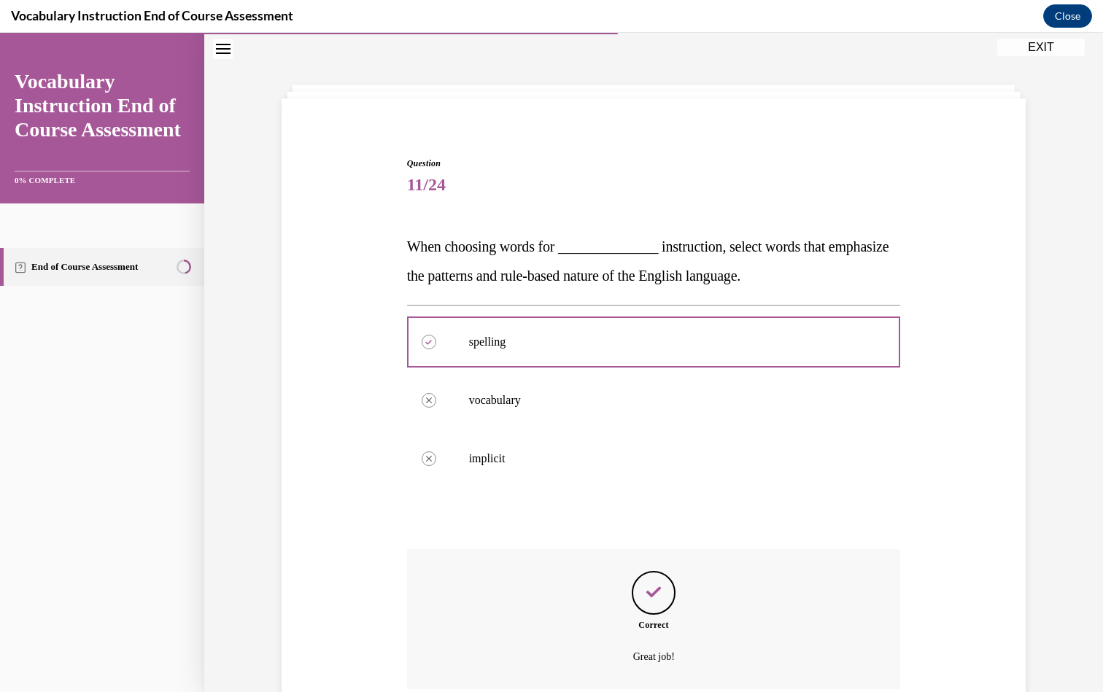
scroll to position [152, 0]
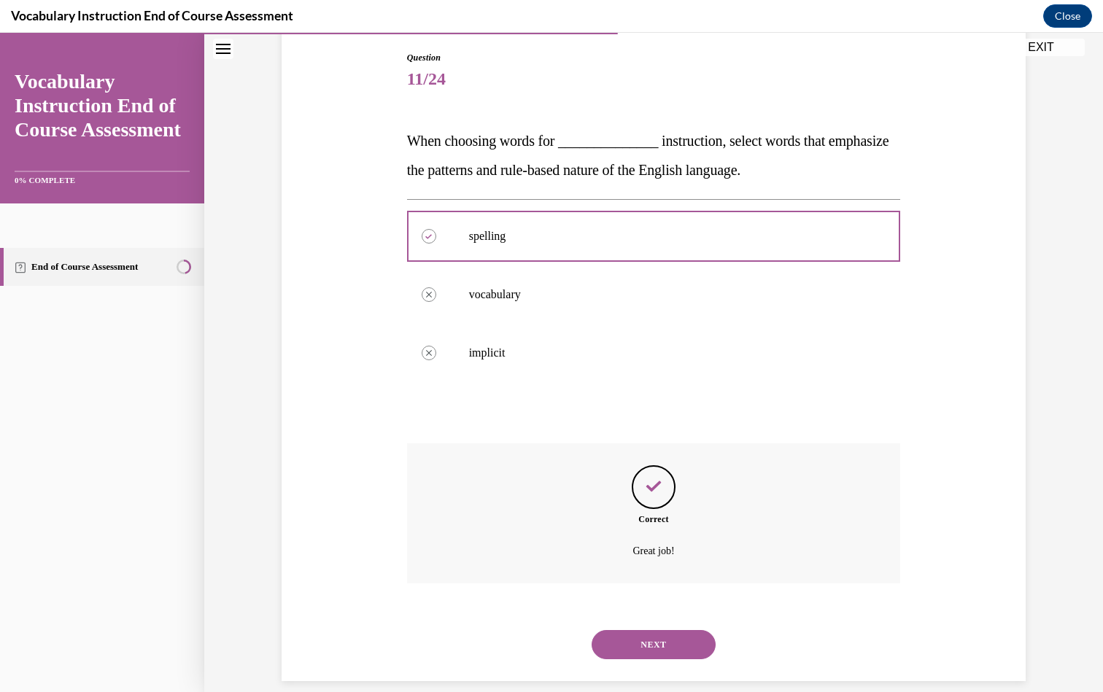
click at [666, 630] on button "NEXT" at bounding box center [654, 644] width 124 height 29
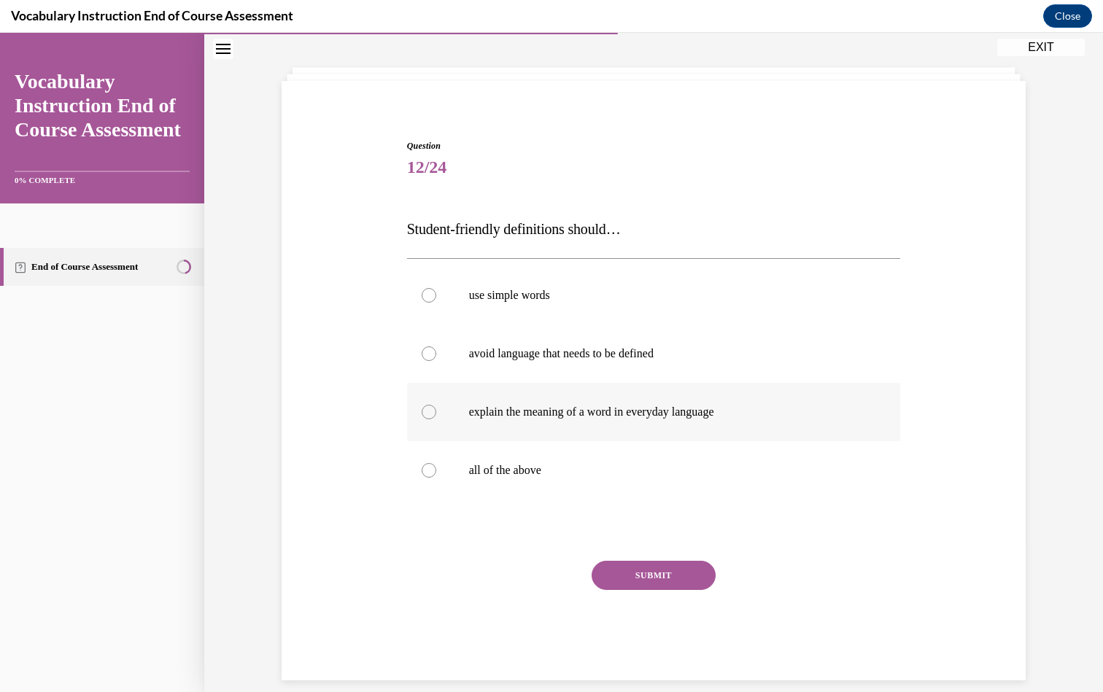
click at [519, 433] on div "use simple words avoid language that needs to be defined explain the meaning of…" at bounding box center [654, 382] width 494 height 233
click at [444, 470] on label "all of the above" at bounding box center [654, 470] width 494 height 58
click at [436, 470] on input "all of the above" at bounding box center [429, 470] width 15 height 15
radio input "true"
click at [662, 484] on label "all of the above" at bounding box center [654, 470] width 494 height 58
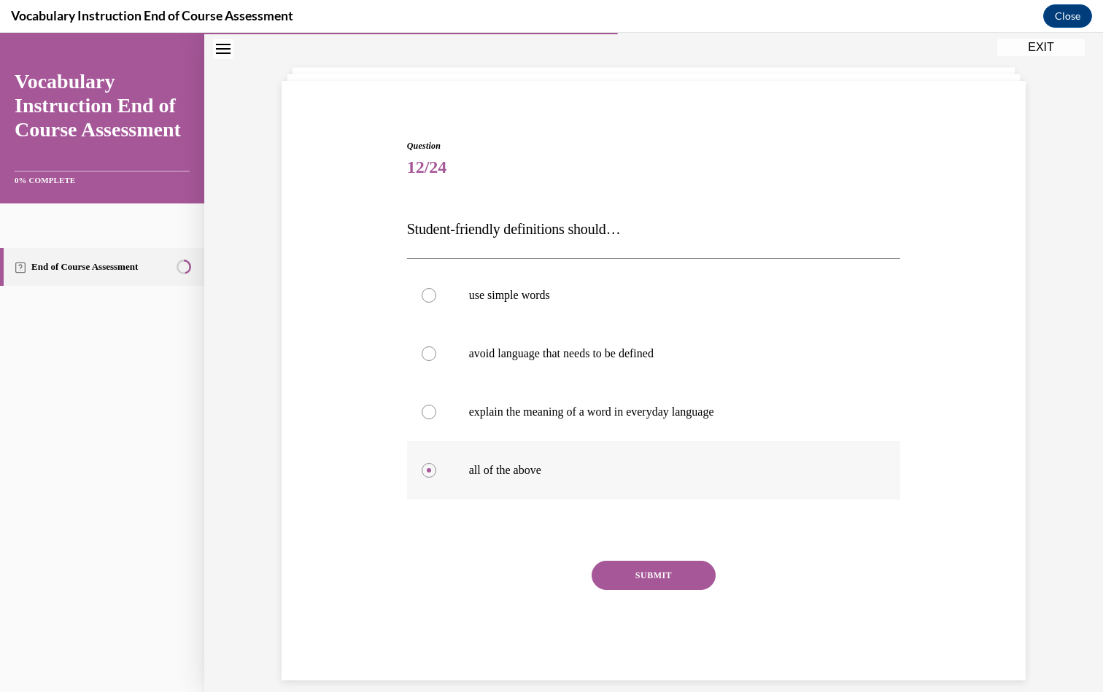
click at [436, 478] on input "all of the above" at bounding box center [429, 470] width 15 height 15
click at [632, 489] on label "all of the above" at bounding box center [654, 470] width 494 height 58
click at [436, 478] on input "all of the above" at bounding box center [429, 470] width 15 height 15
click at [647, 576] on button "SUBMIT" at bounding box center [654, 574] width 124 height 29
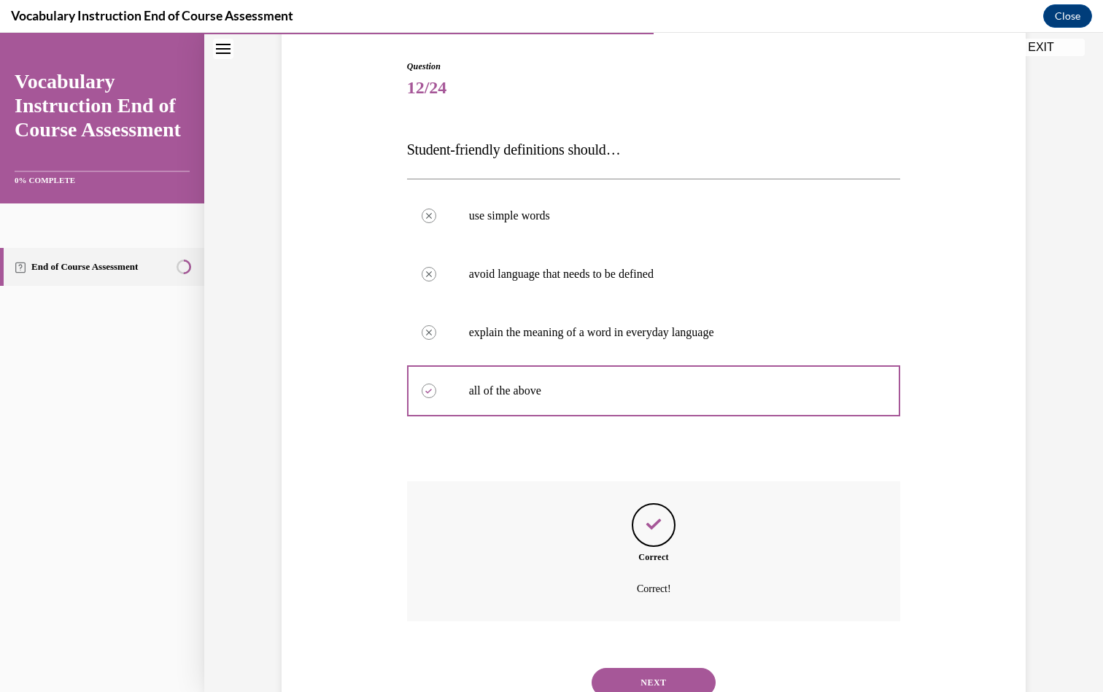
scroll to position [181, 0]
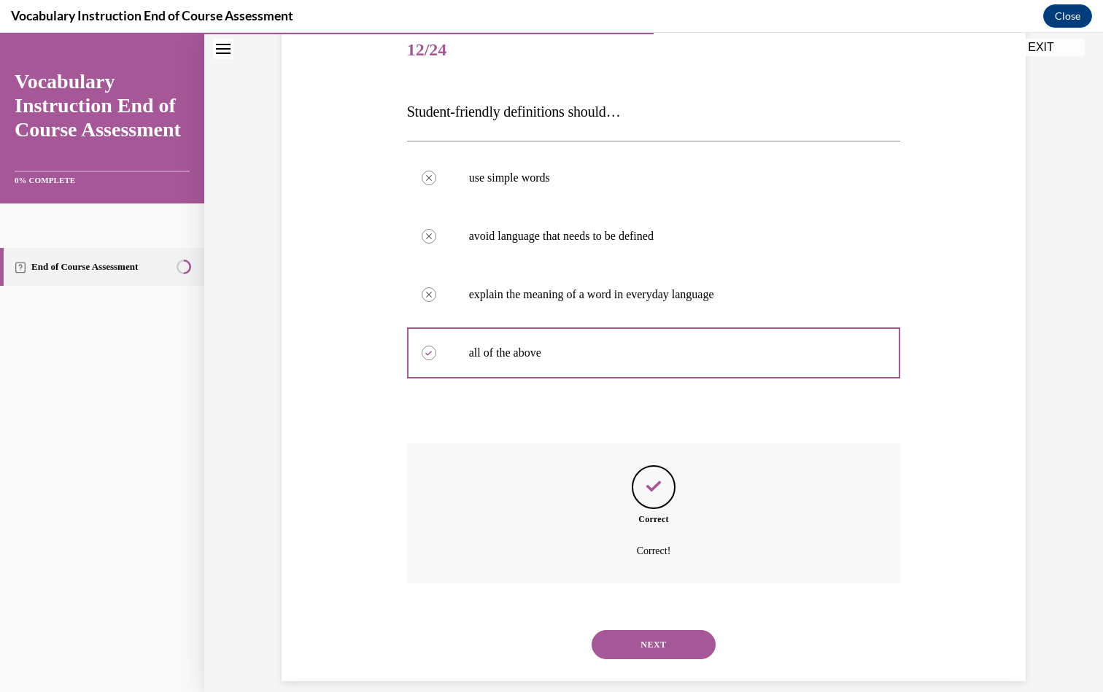
click at [631, 631] on button "NEXT" at bounding box center [654, 644] width 124 height 29
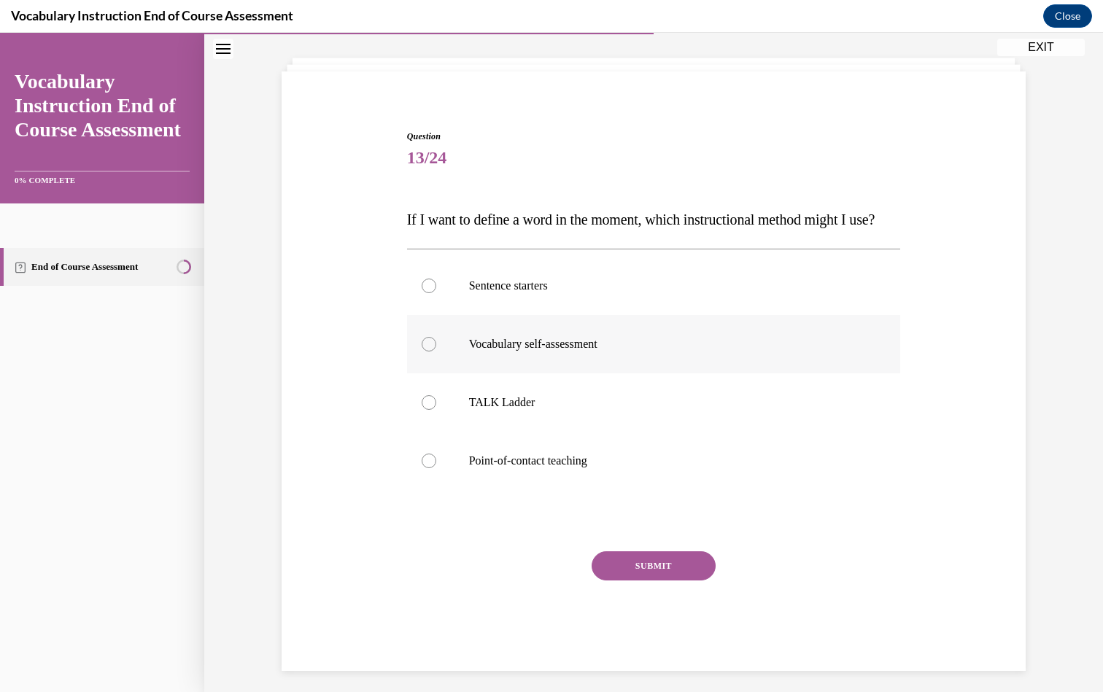
scroll to position [93, 0]
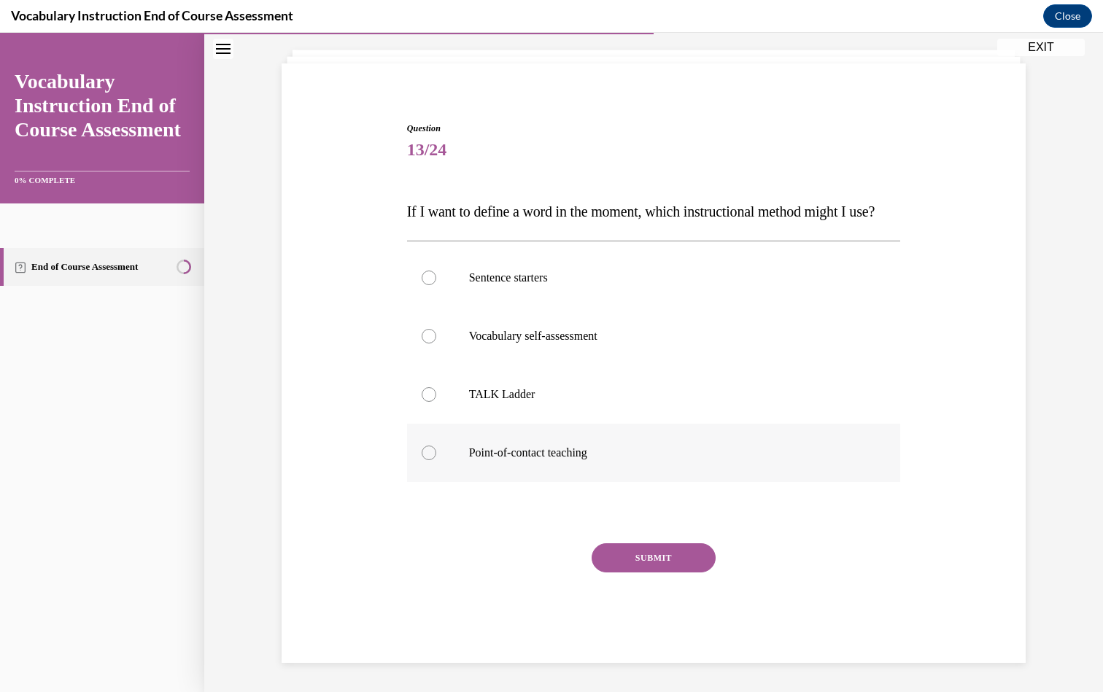
click at [580, 460] on p "Point-of-contact teaching" at bounding box center [666, 453] width 395 height 15
click at [436, 460] on input "Point-of-contact teaching" at bounding box center [429, 453] width 15 height 15
radio input "true"
click at [637, 566] on button "SUBMIT" at bounding box center [654, 557] width 124 height 29
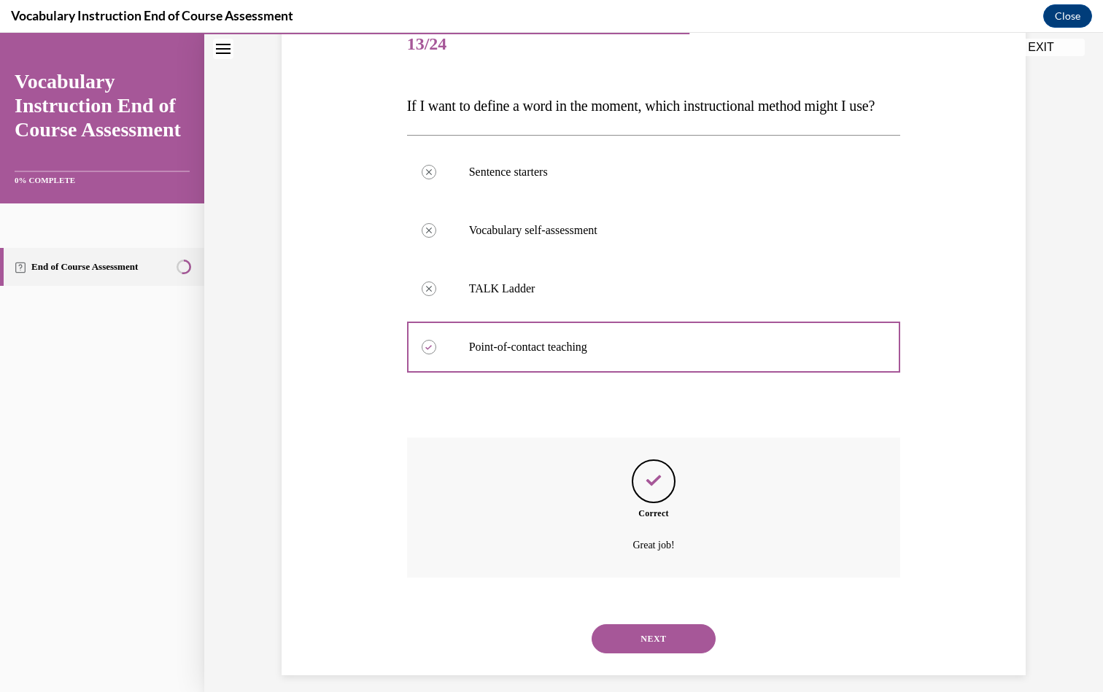
scroll to position [210, 0]
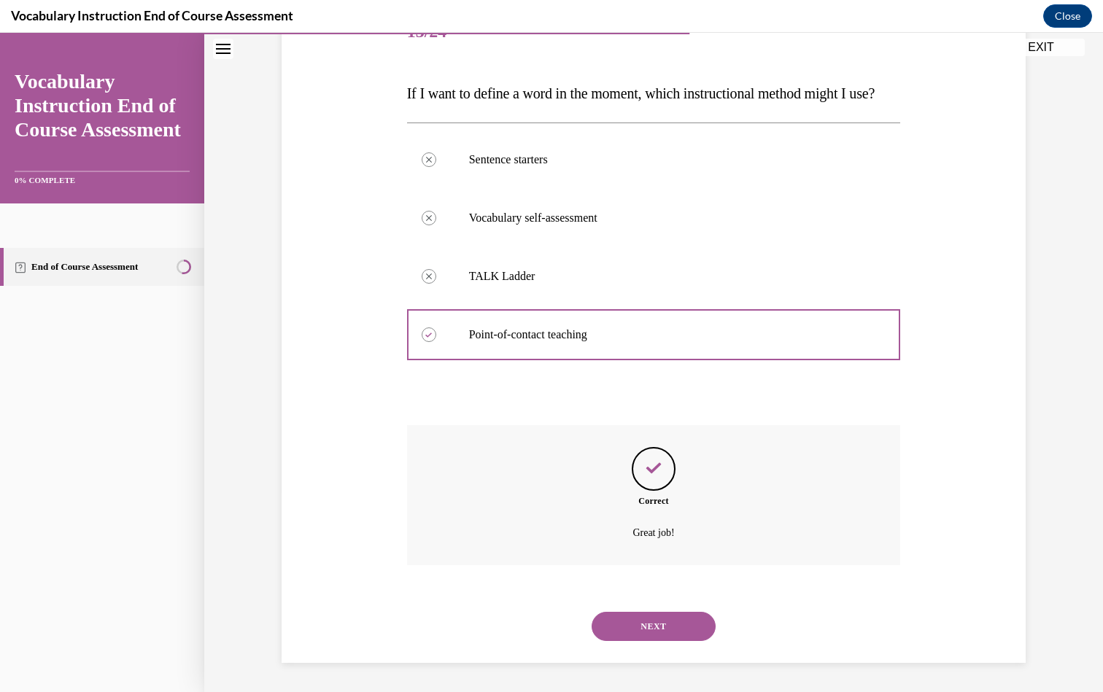
click at [678, 617] on button "NEXT" at bounding box center [654, 626] width 124 height 29
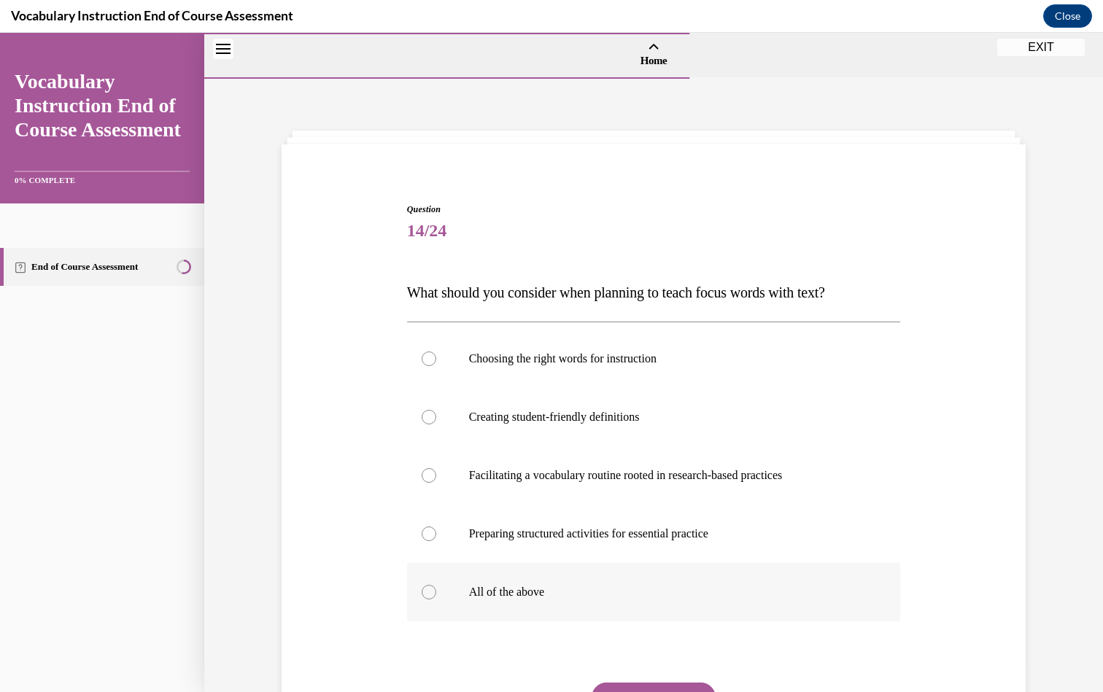
scroll to position [122, 0]
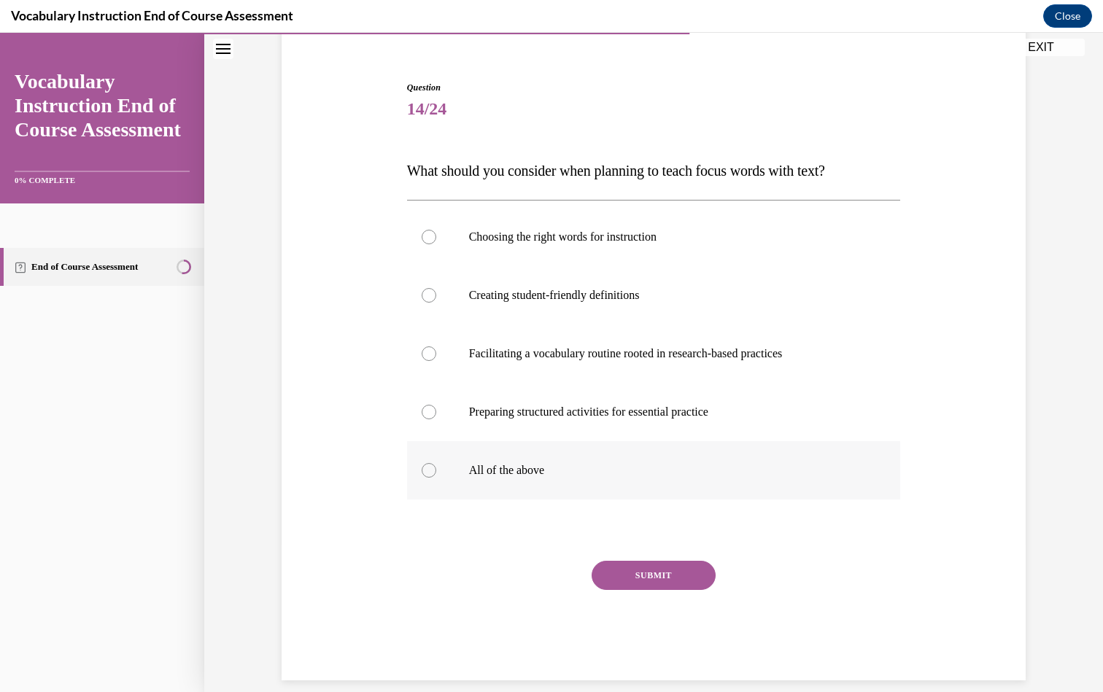
click at [608, 468] on p "All of the above" at bounding box center [666, 470] width 395 height 15
click at [436, 468] on input "All of the above" at bounding box center [429, 470] width 15 height 15
radio input "true"
click at [643, 581] on button "SUBMIT" at bounding box center [654, 575] width 124 height 29
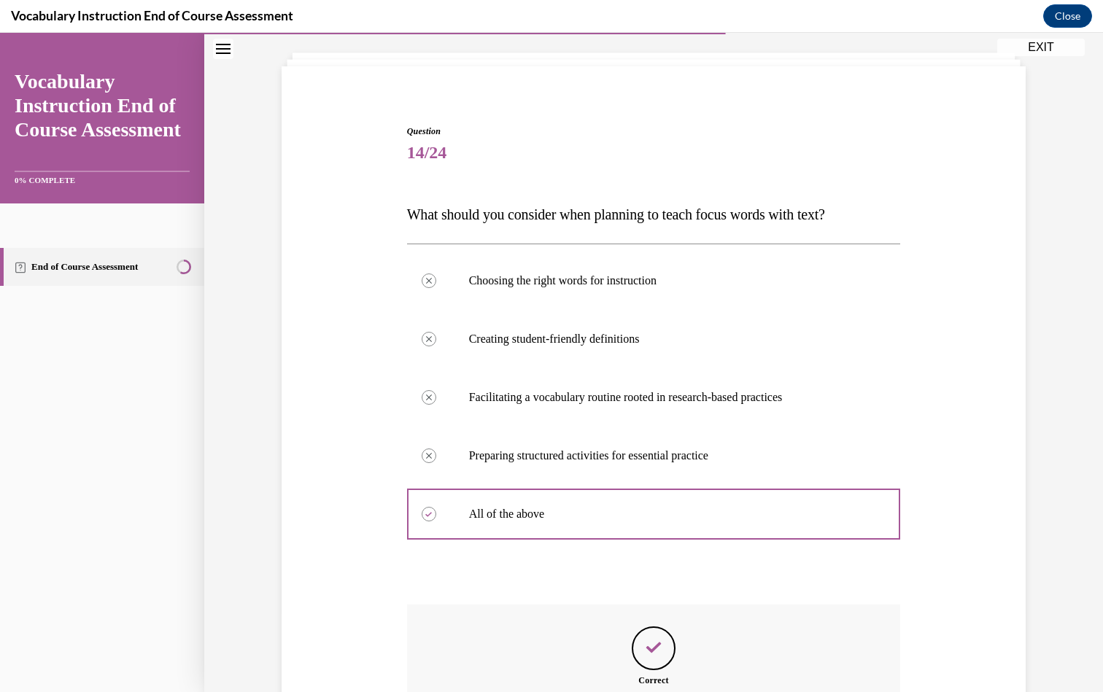
scroll to position [239, 0]
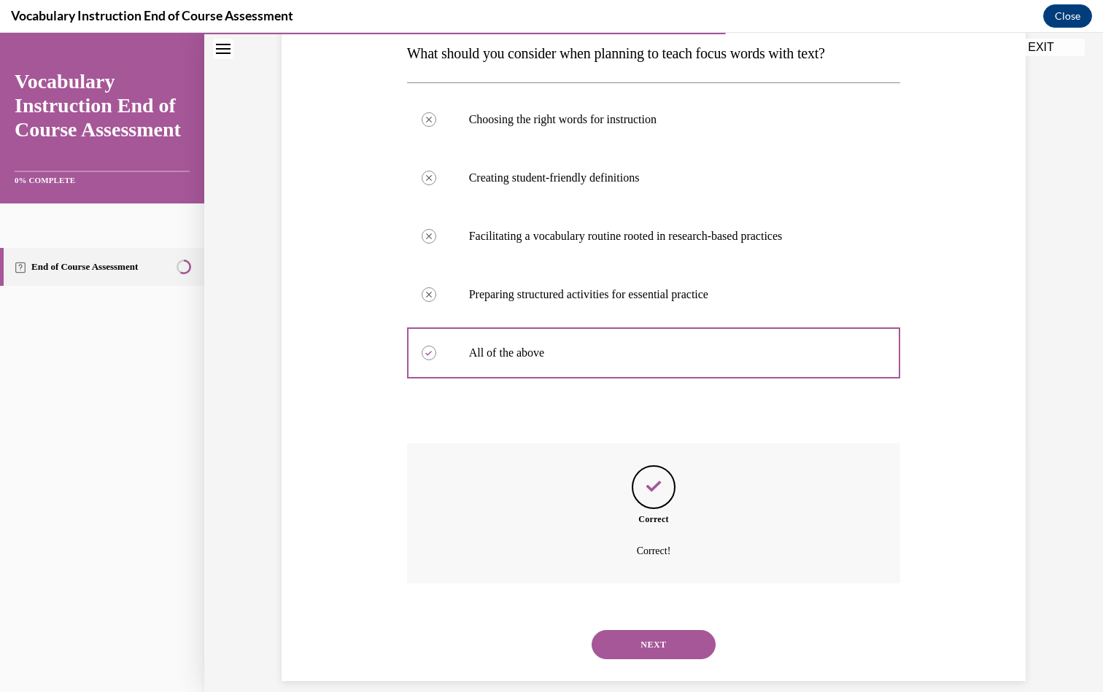
click at [646, 630] on button "NEXT" at bounding box center [654, 644] width 124 height 29
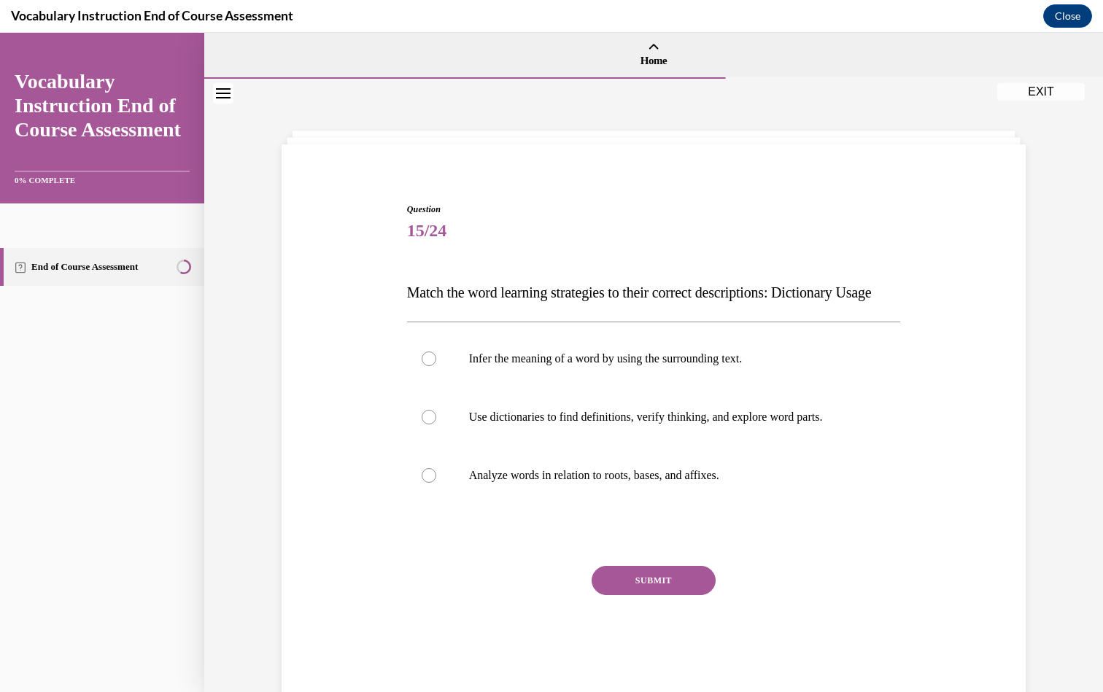
scroll to position [46, 0]
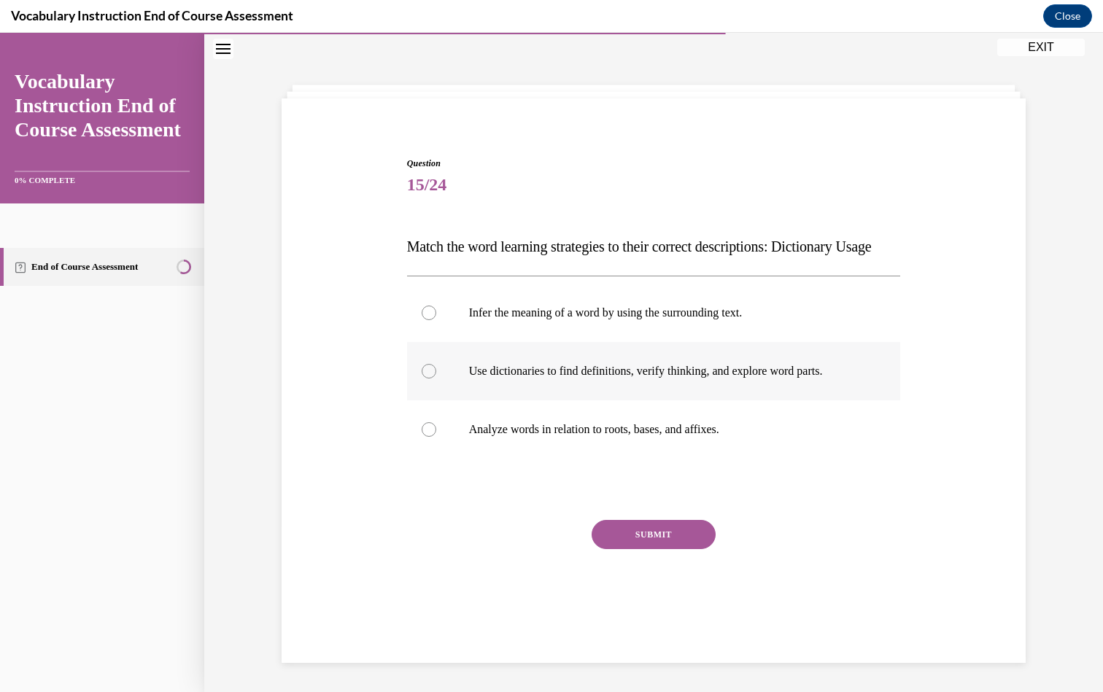
click at [655, 400] on label "Use dictionaries to find definitions, verify thinking, and explore word parts." at bounding box center [654, 371] width 494 height 58
click at [436, 379] on input "Use dictionaries to find definitions, verify thinking, and explore word parts." at bounding box center [429, 371] width 15 height 15
radio input "true"
click at [636, 549] on button "SUBMIT" at bounding box center [654, 534] width 124 height 29
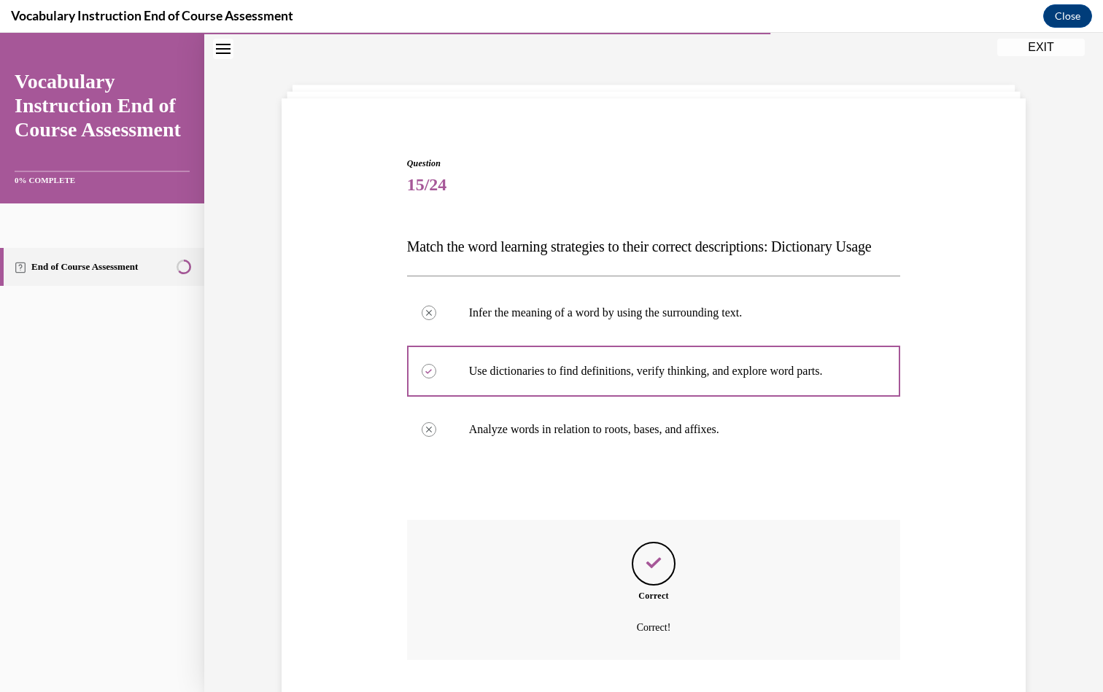
scroll to position [152, 0]
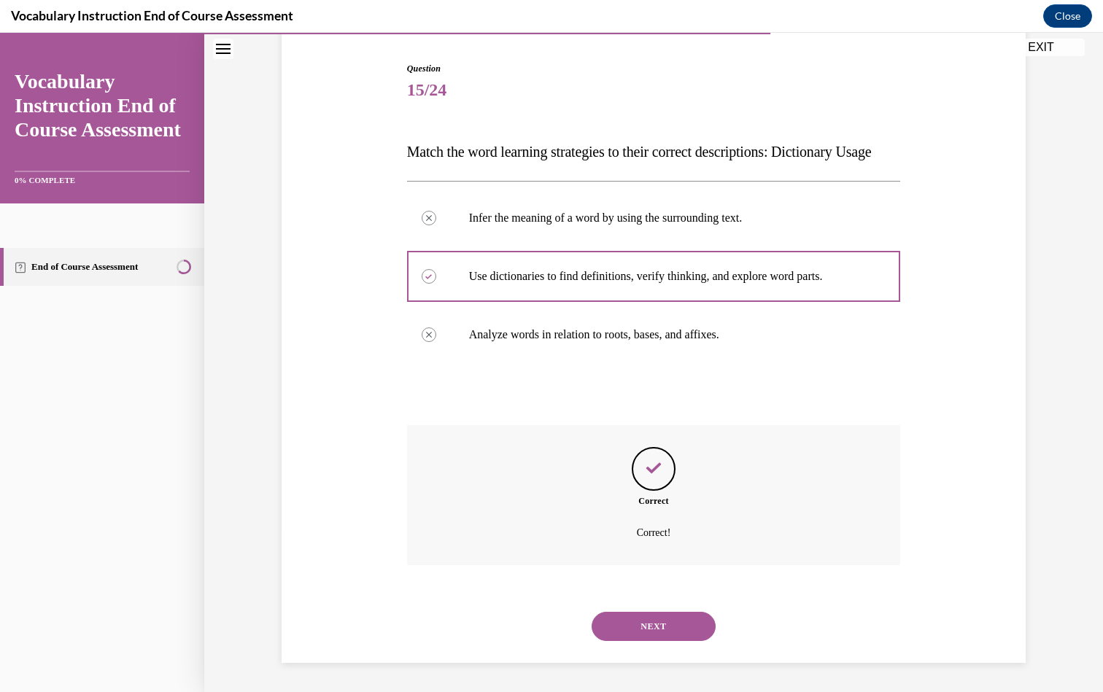
click at [648, 632] on button "NEXT" at bounding box center [654, 626] width 124 height 29
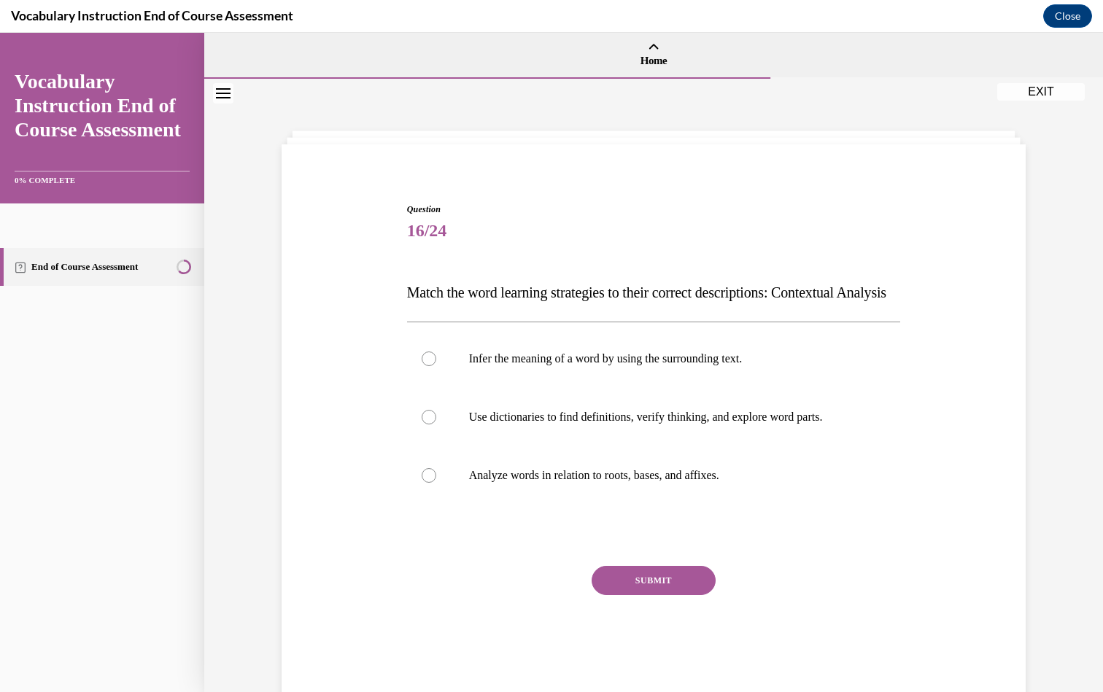
scroll to position [46, 0]
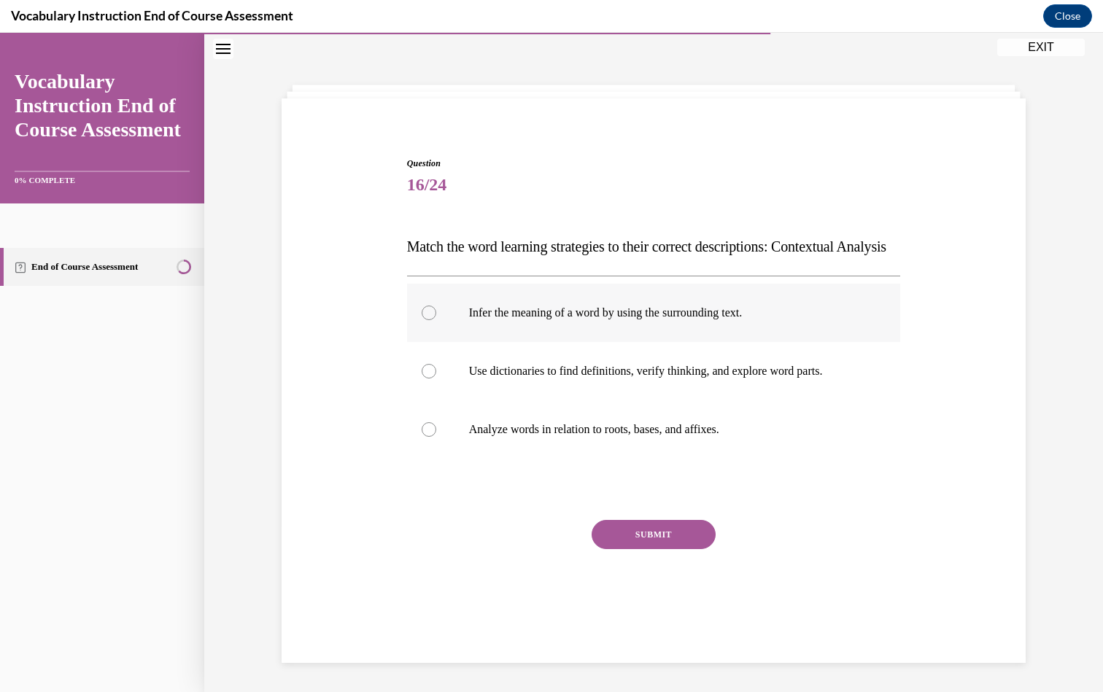
click at [545, 320] on p "Infer the meaning of a word by using the surrounding text." at bounding box center [666, 313] width 395 height 15
click at [436, 320] on input "Infer the meaning of a word by using the surrounding text." at bounding box center [429, 313] width 15 height 15
radio input "true"
click at [646, 549] on button "SUBMIT" at bounding box center [654, 534] width 124 height 29
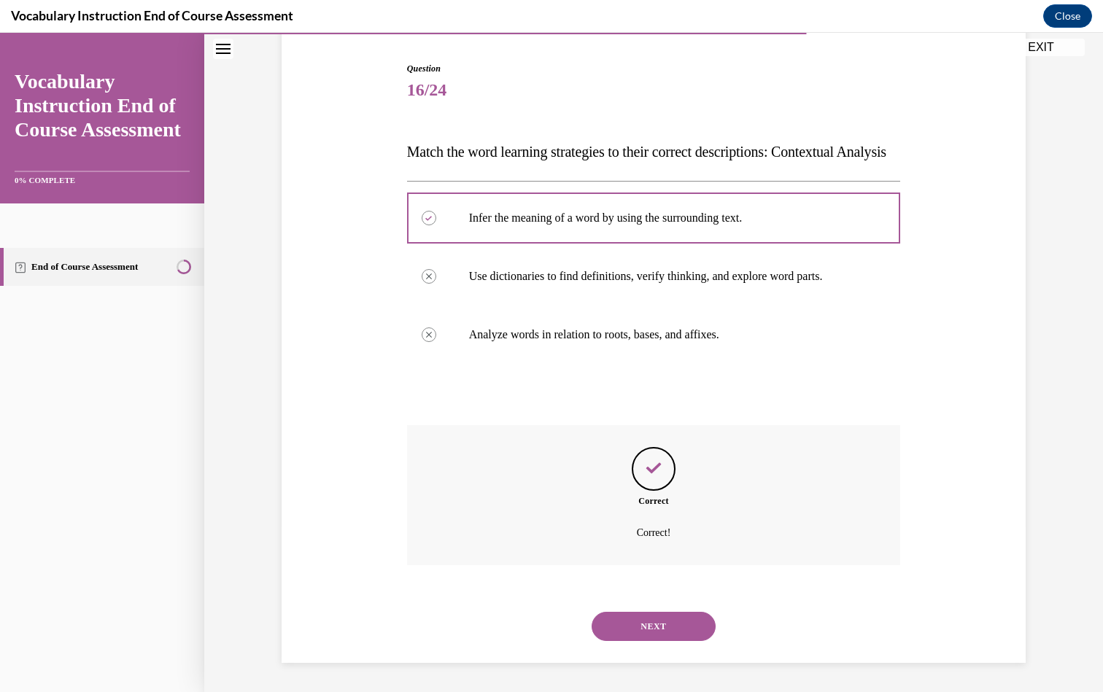
scroll to position [152, 0]
click at [673, 627] on button "NEXT" at bounding box center [654, 626] width 124 height 29
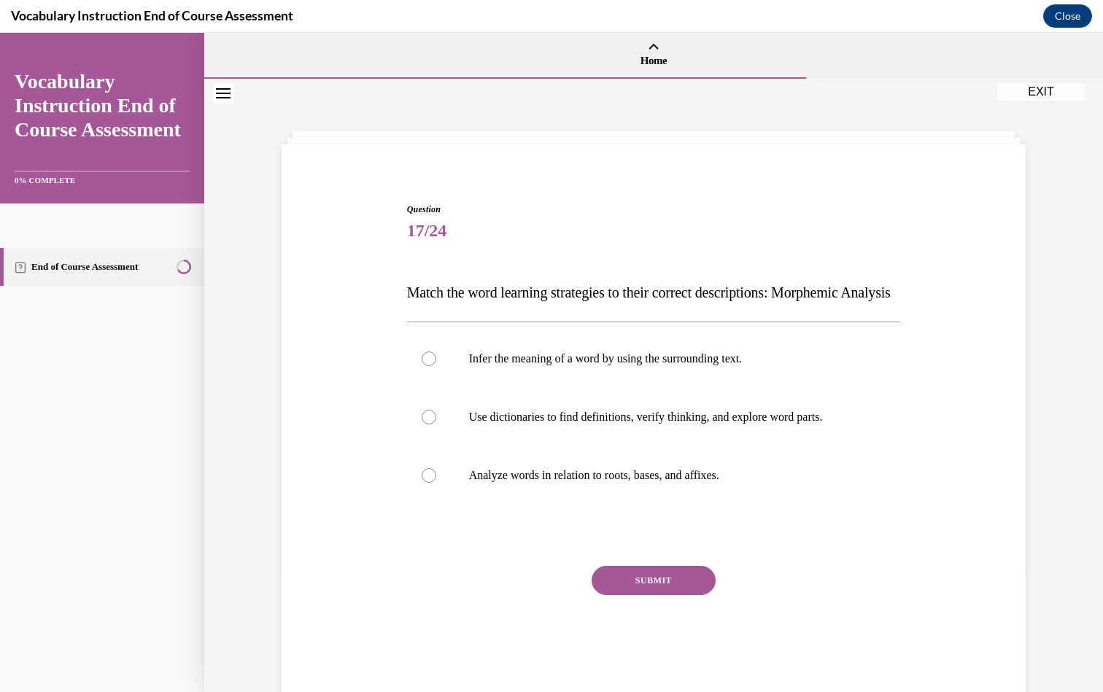
scroll to position [46, 0]
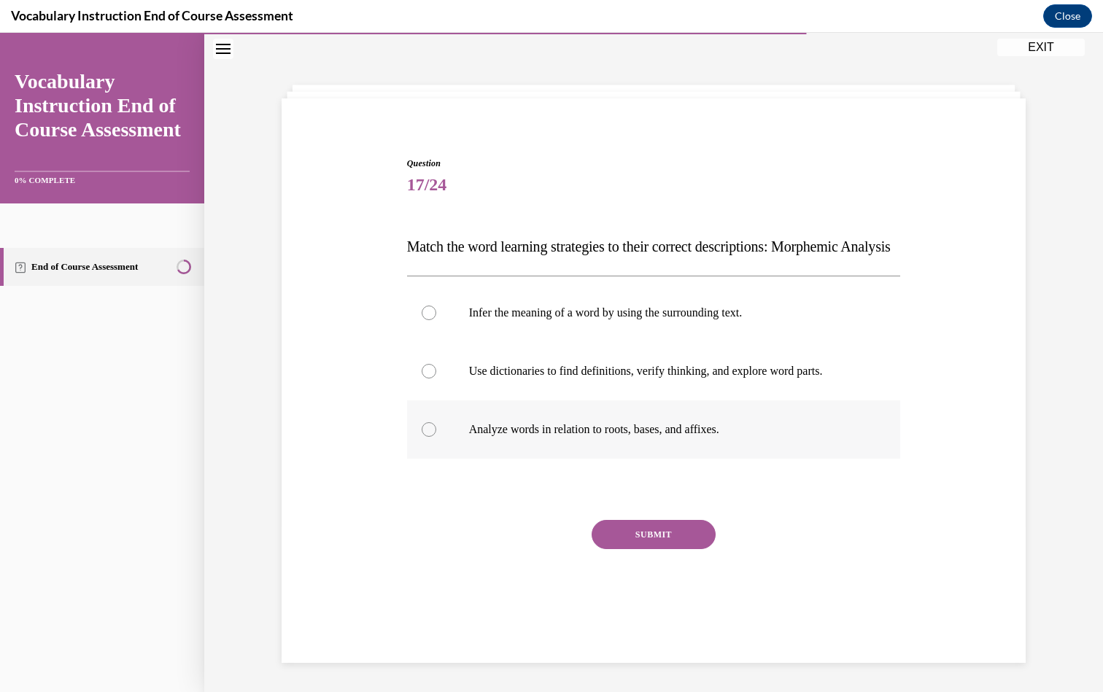
click at [505, 437] on p "Analyze words in relation to roots, bases, and affixes." at bounding box center [666, 429] width 395 height 15
click at [436, 437] on input "Analyze words in relation to roots, bases, and affixes." at bounding box center [429, 429] width 15 height 15
radio input "true"
click at [623, 549] on button "SUBMIT" at bounding box center [654, 534] width 124 height 29
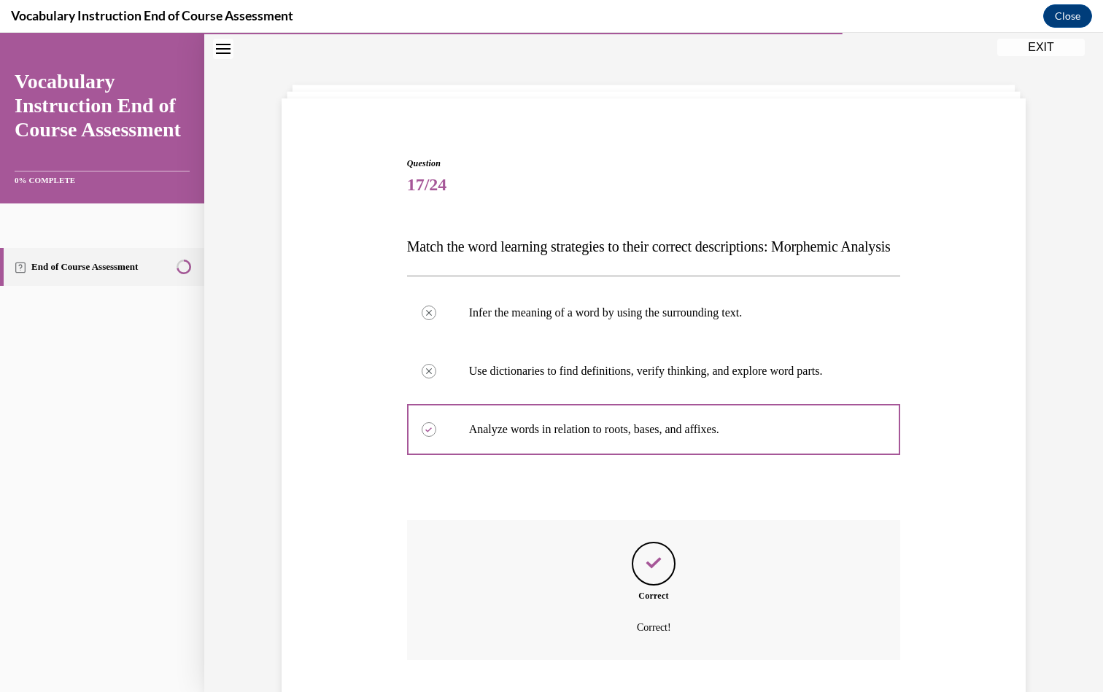
scroll to position [152, 0]
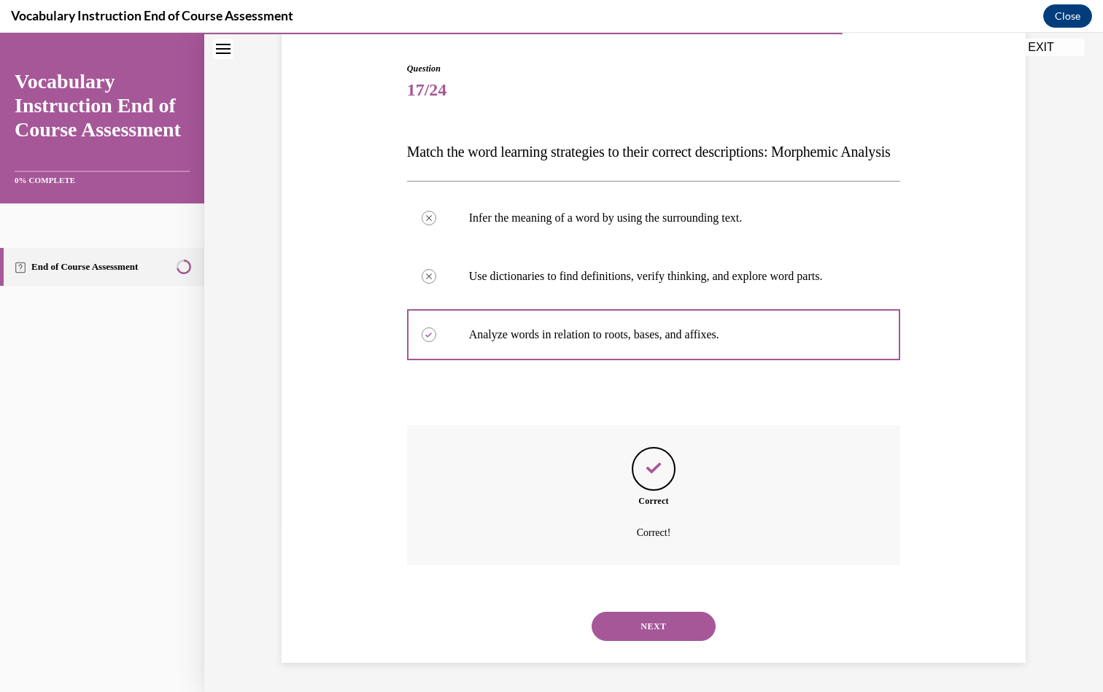
click at [680, 621] on button "NEXT" at bounding box center [654, 626] width 124 height 29
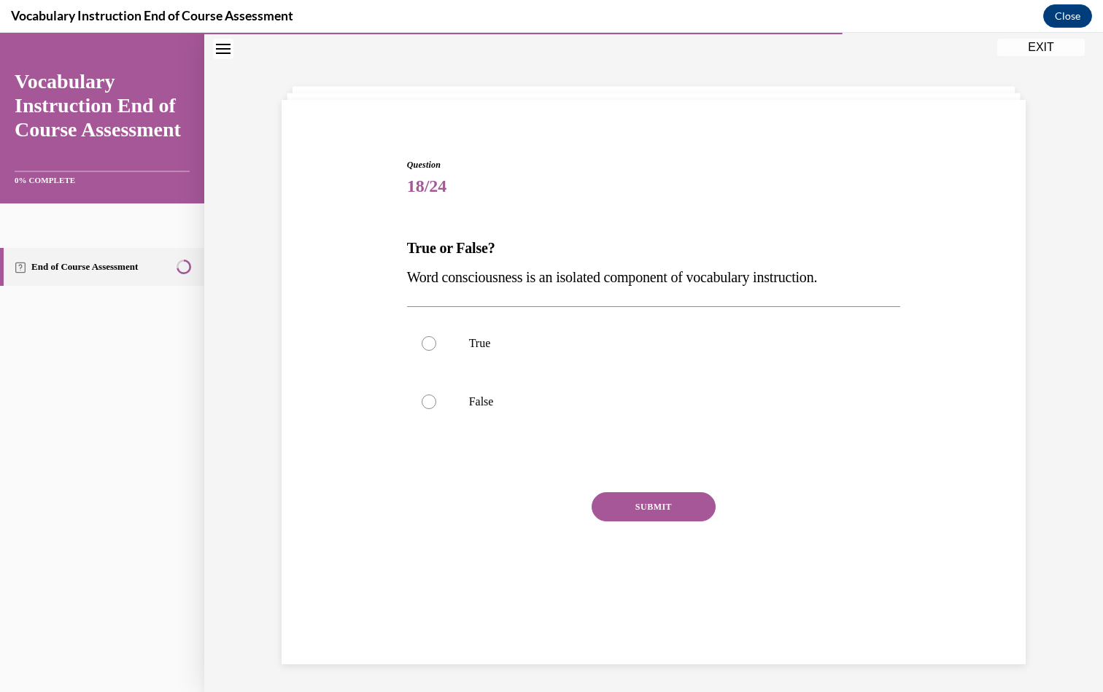
scroll to position [46, 0]
click at [589, 411] on label "False" at bounding box center [654, 400] width 494 height 58
click at [436, 408] on input "False" at bounding box center [429, 400] width 15 height 15
radio input "true"
click at [665, 518] on button "SUBMIT" at bounding box center [654, 505] width 124 height 29
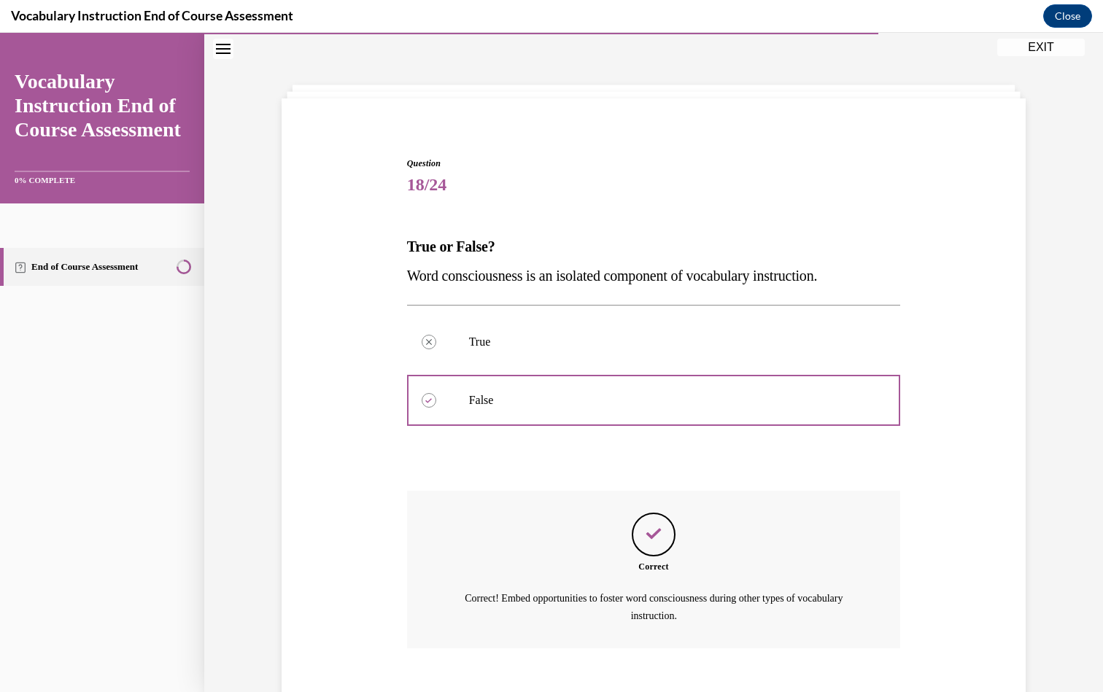
scroll to position [110, 0]
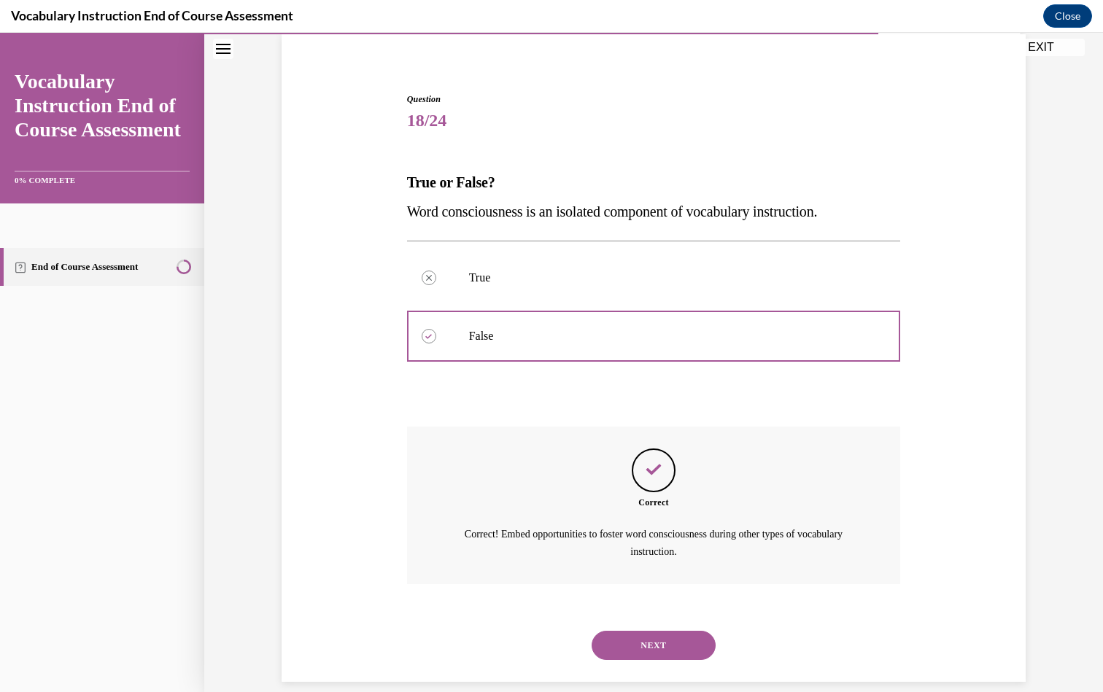
click at [675, 631] on button "NEXT" at bounding box center [654, 645] width 124 height 29
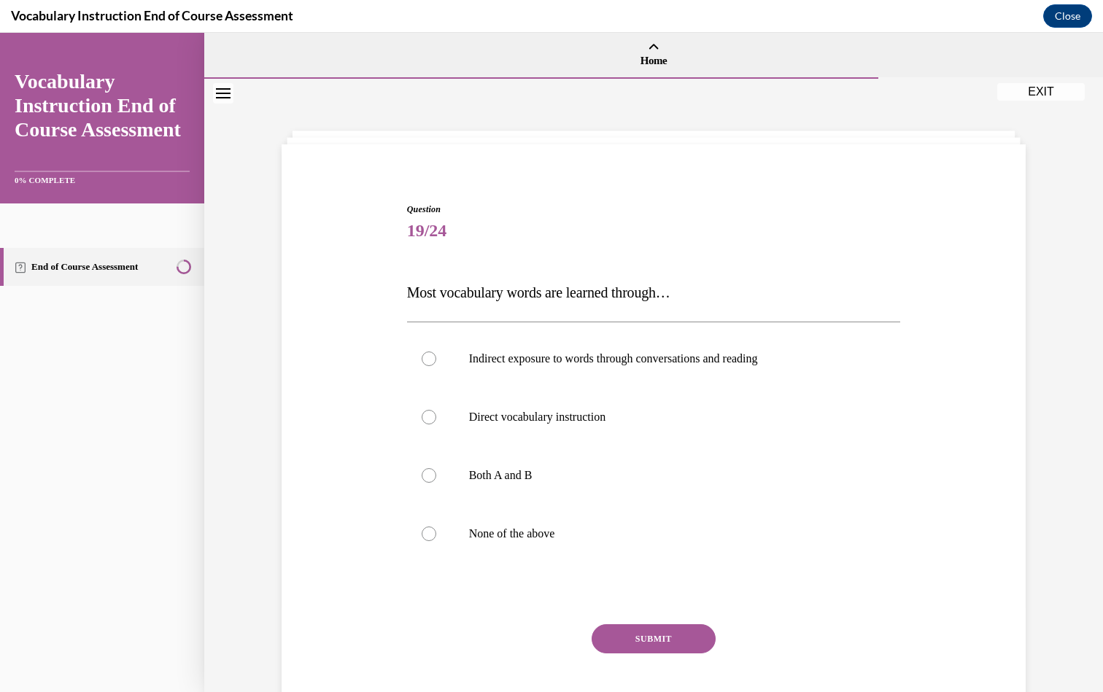
scroll to position [63, 0]
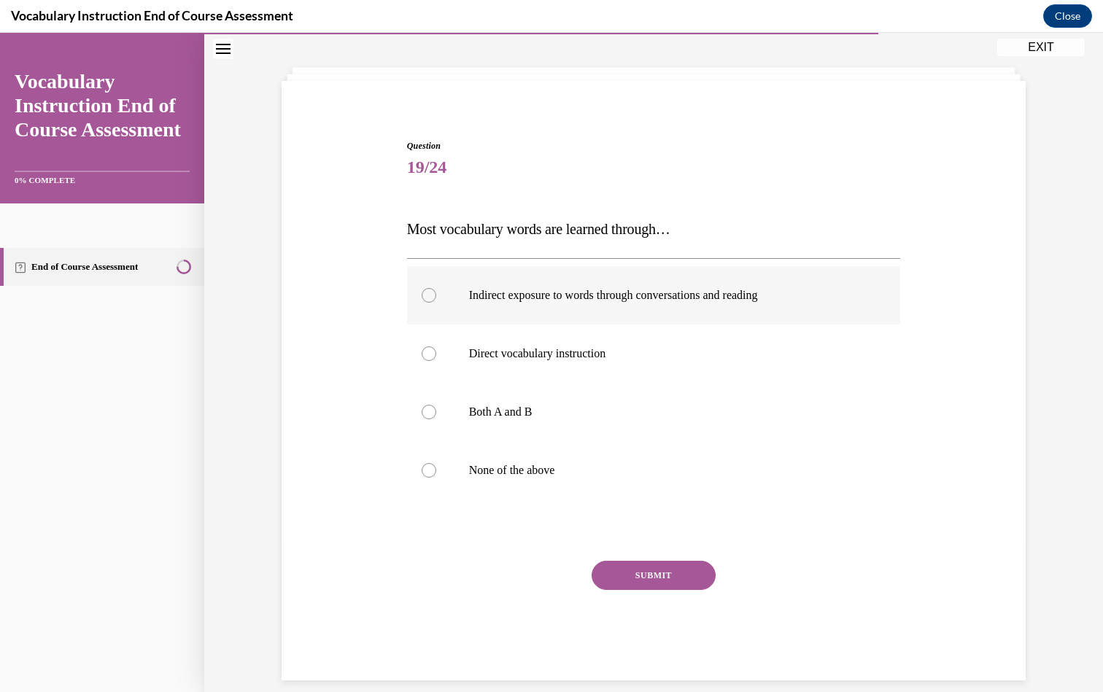
click at [582, 304] on label "Indirect exposure to words through conversations and reading" at bounding box center [654, 295] width 494 height 58
click at [436, 303] on input "Indirect exposure to words through conversations and reading" at bounding box center [429, 295] width 15 height 15
radio input "true"
click at [646, 578] on button "SUBMIT" at bounding box center [654, 575] width 124 height 29
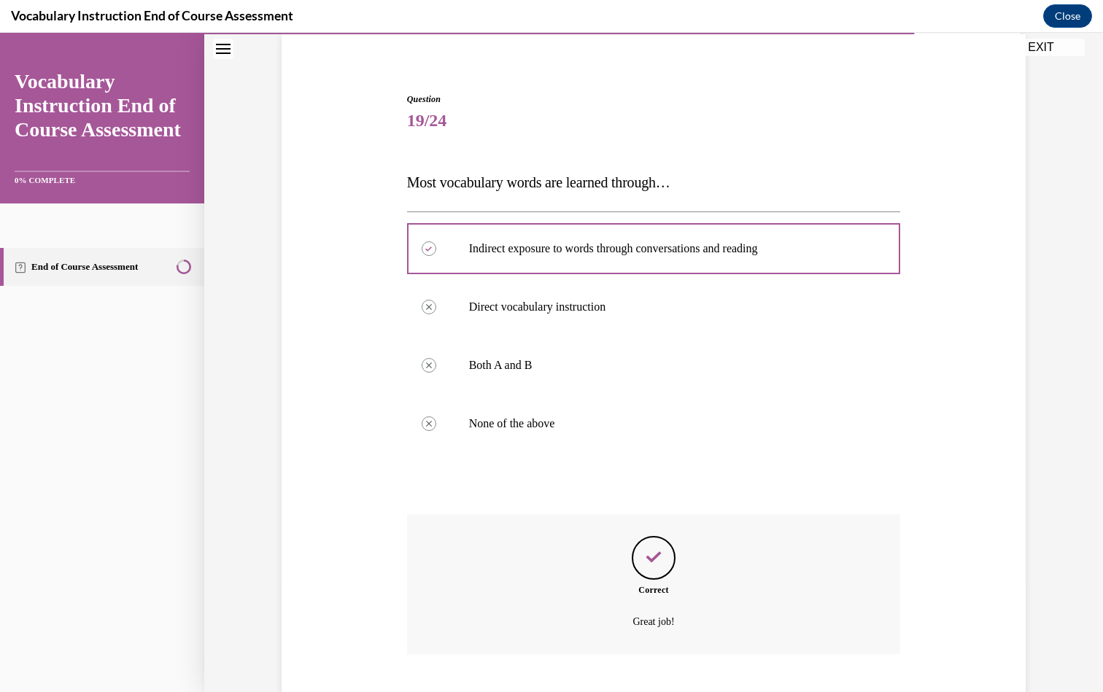
scroll to position [181, 0]
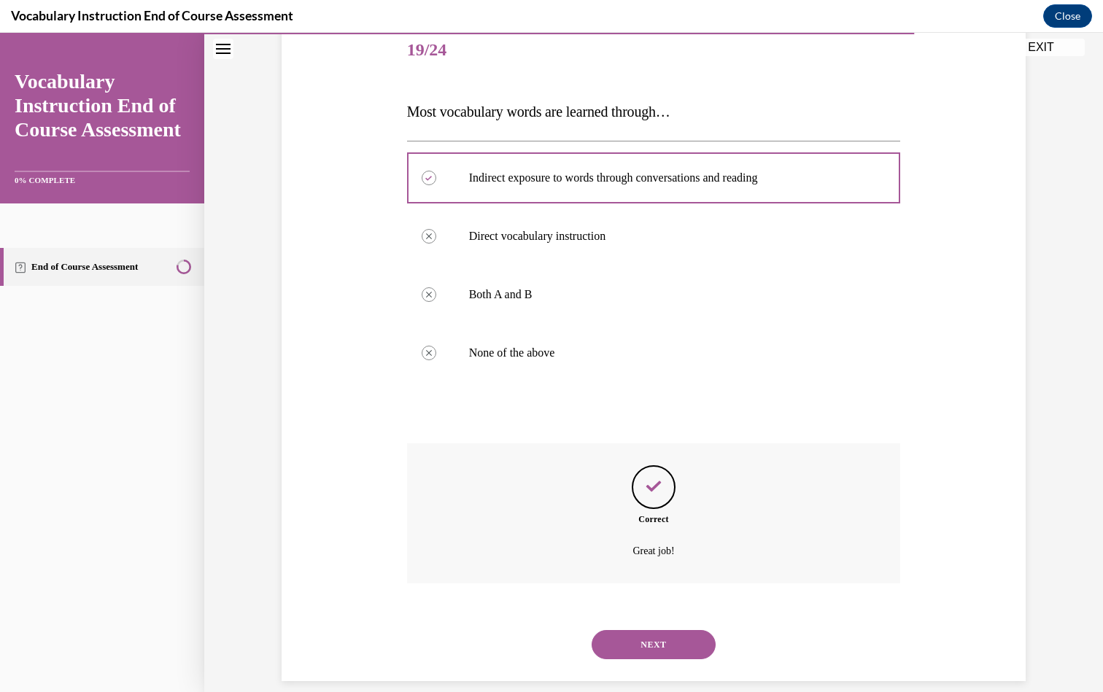
click at [645, 630] on button "NEXT" at bounding box center [654, 644] width 124 height 29
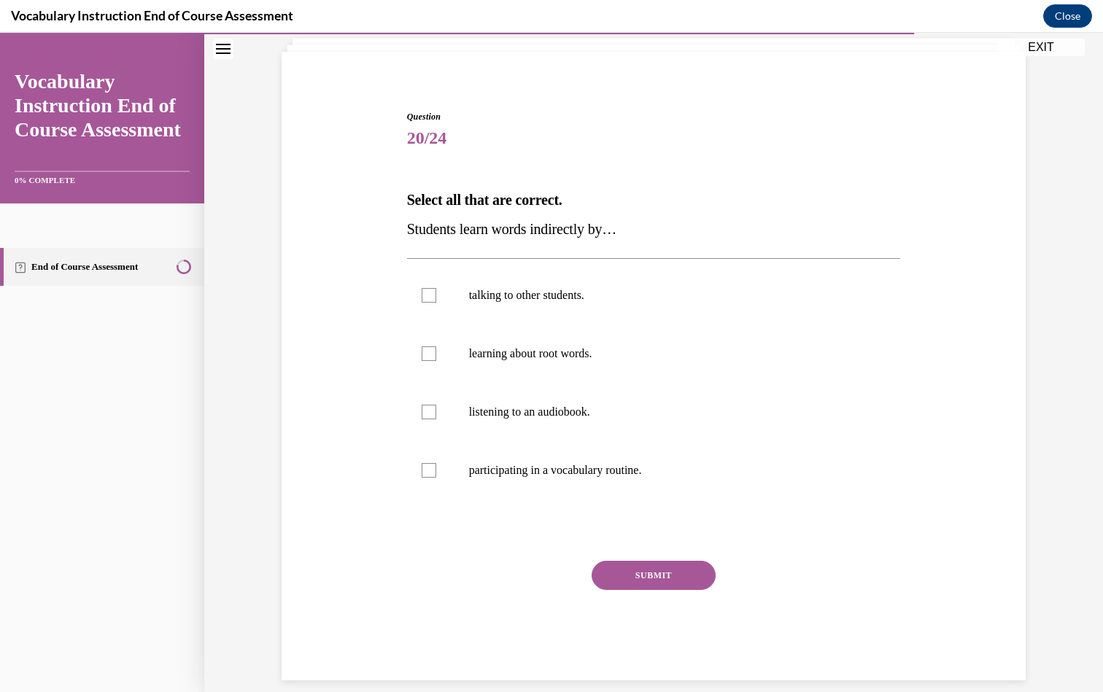
scroll to position [93, 0]
click at [565, 296] on p "talking to other students." at bounding box center [666, 295] width 395 height 15
click at [436, 296] on input "talking to other students." at bounding box center [429, 295] width 15 height 15
checkbox input "true"
click at [548, 411] on p "listening to an audiobook." at bounding box center [666, 412] width 395 height 15
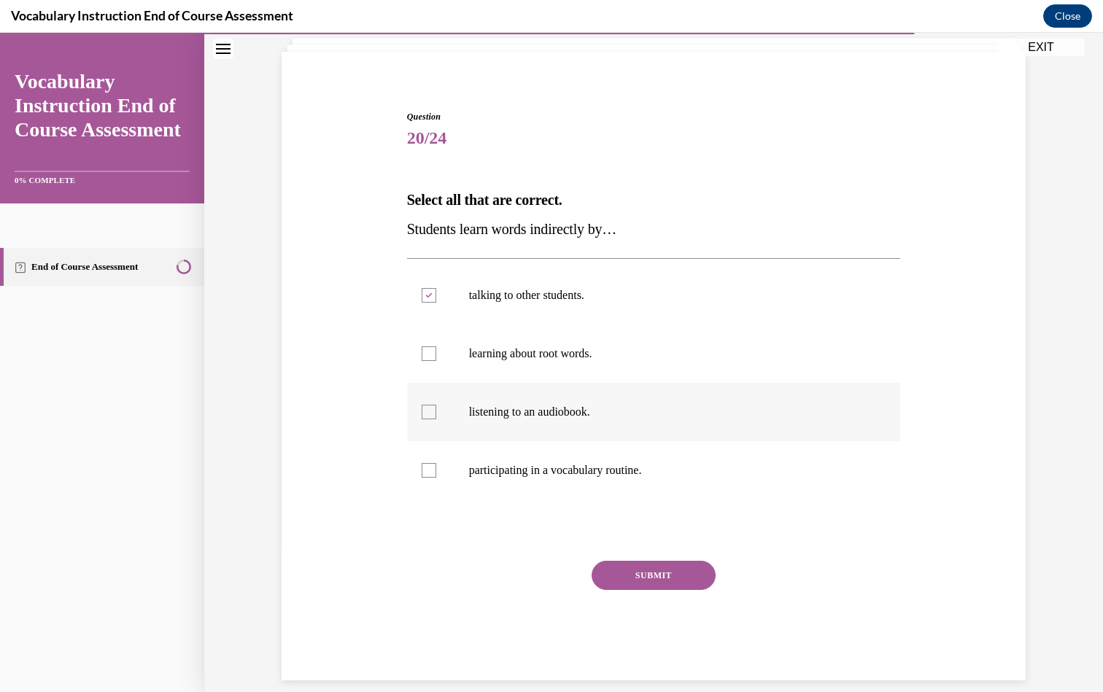
click at [436, 411] on input "listening to an audiobook." at bounding box center [429, 412] width 15 height 15
checkbox input "true"
click at [636, 565] on button "SUBMIT" at bounding box center [654, 575] width 124 height 29
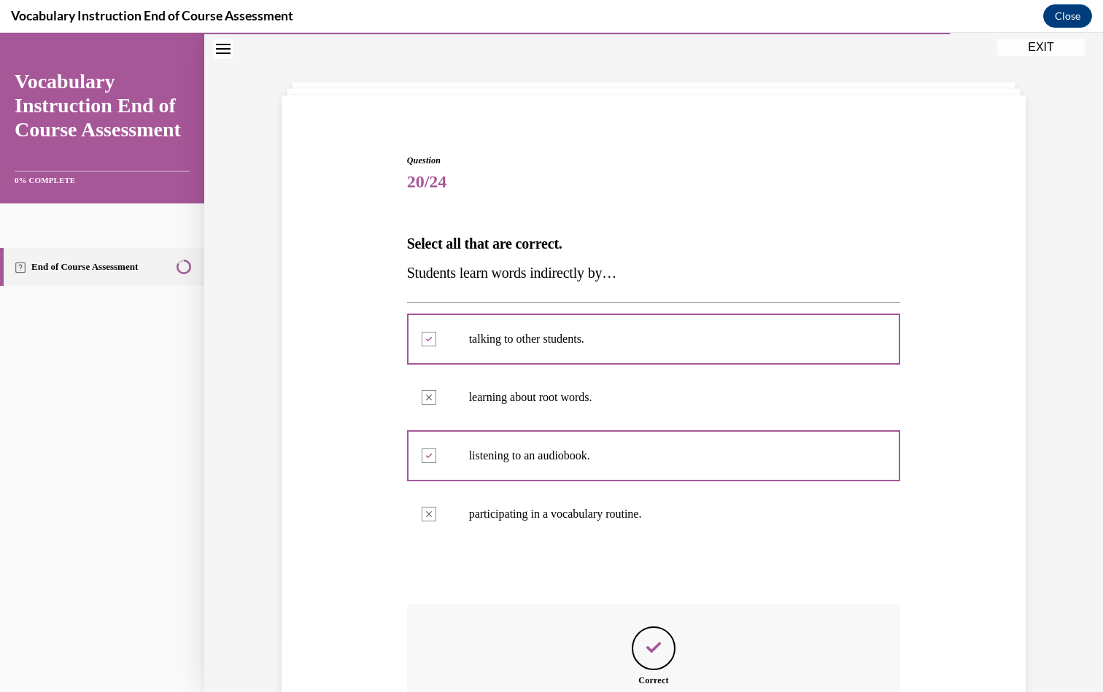
scroll to position [210, 0]
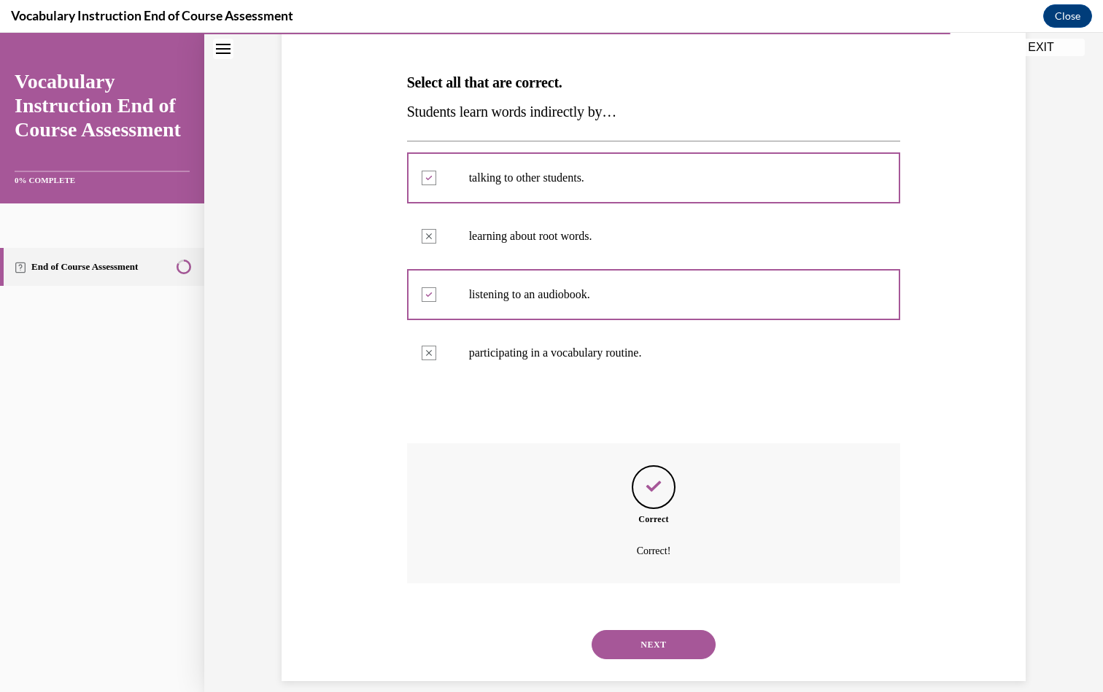
click at [650, 630] on button "NEXT" at bounding box center [654, 644] width 124 height 29
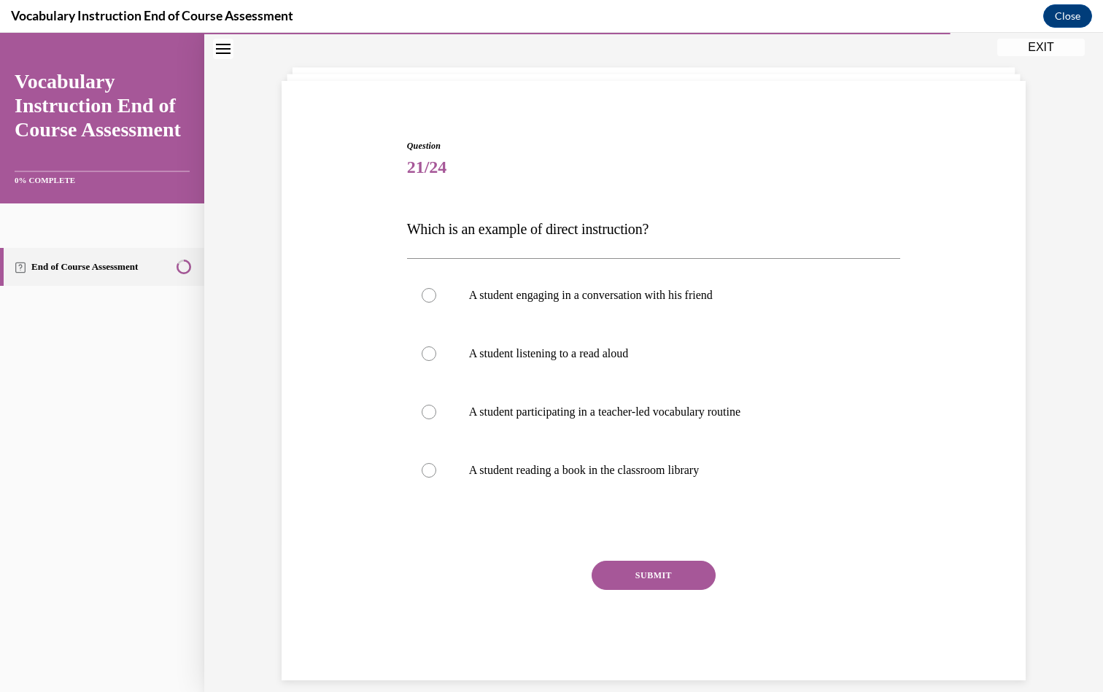
scroll to position [63, 0]
click at [666, 400] on label "A student participating in a teacher-led vocabulary routine" at bounding box center [654, 412] width 494 height 58
click at [436, 405] on input "A student participating in a teacher-led vocabulary routine" at bounding box center [429, 412] width 15 height 15
radio input "true"
click at [631, 562] on button "SUBMIT" at bounding box center [654, 575] width 124 height 29
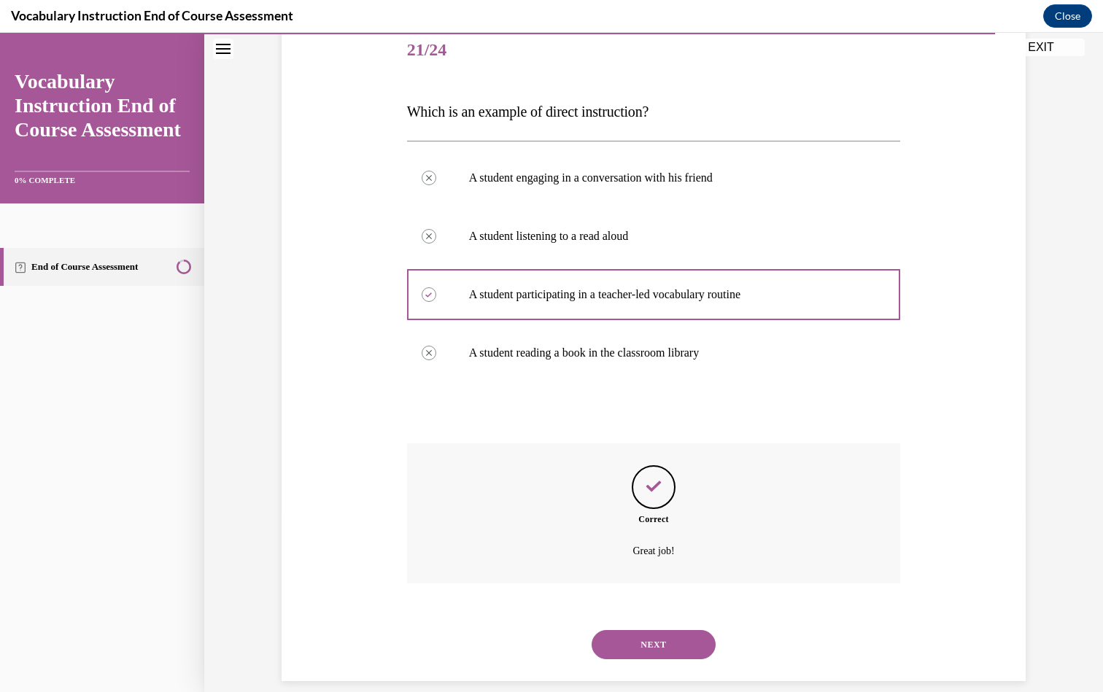
click at [670, 632] on button "NEXT" at bounding box center [654, 644] width 124 height 29
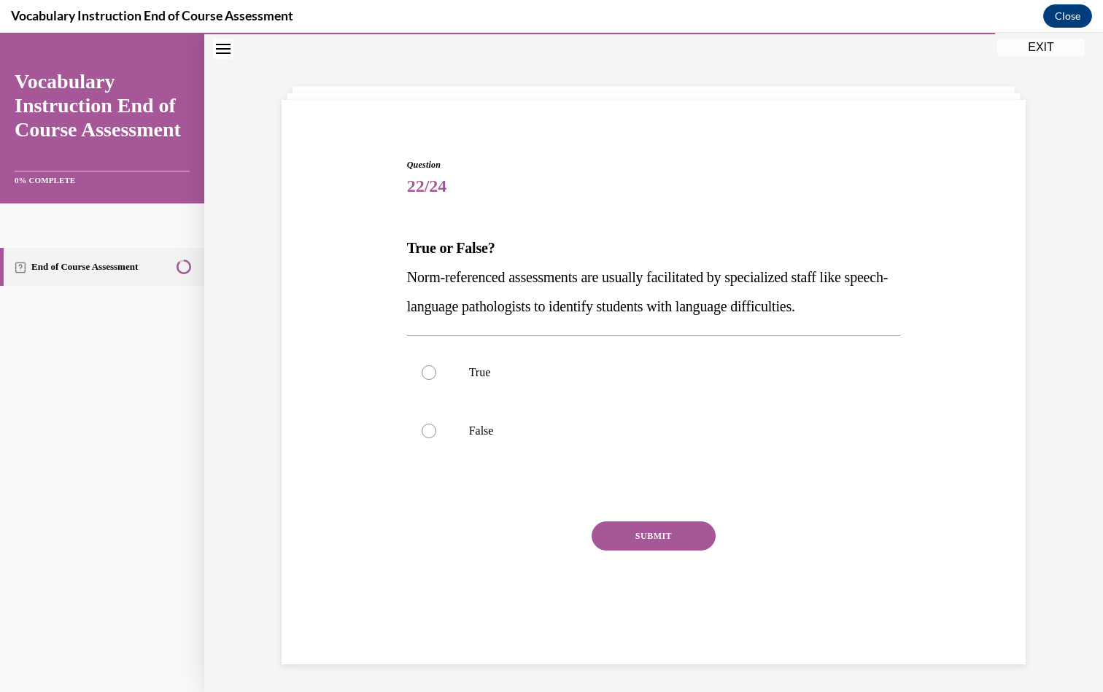
scroll to position [46, 0]
click at [508, 382] on label "True" at bounding box center [654, 371] width 494 height 58
click at [436, 379] on input "True" at bounding box center [429, 371] width 15 height 15
radio input "true"
click at [638, 532] on button "SUBMIT" at bounding box center [654, 534] width 124 height 29
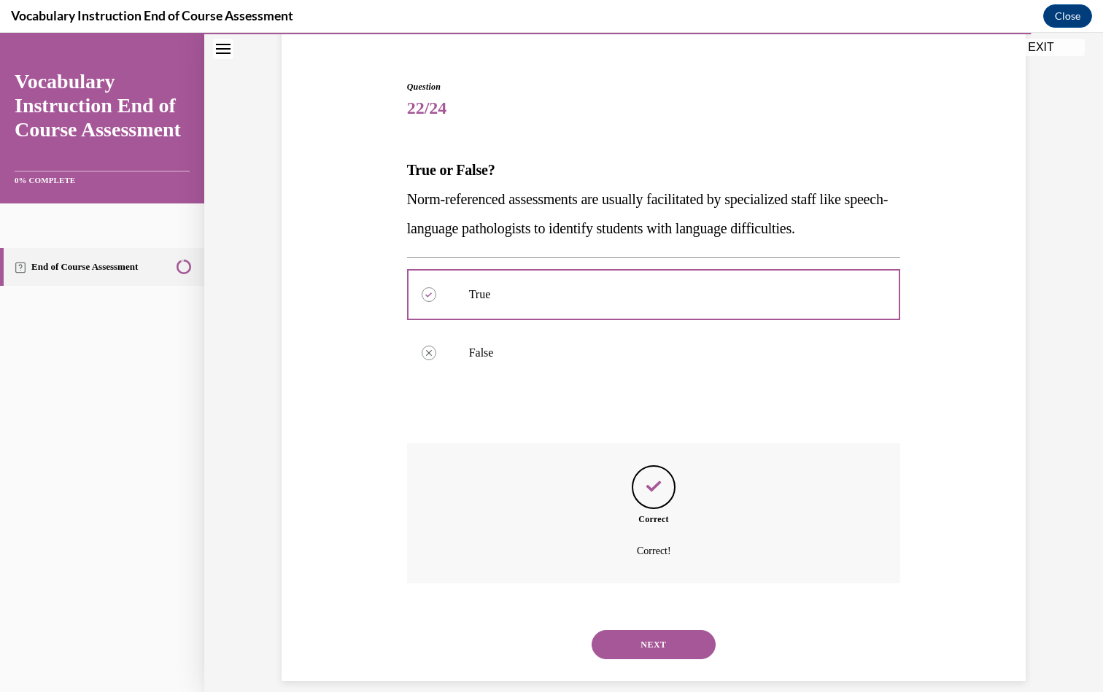
click at [656, 630] on button "NEXT" at bounding box center [654, 644] width 124 height 29
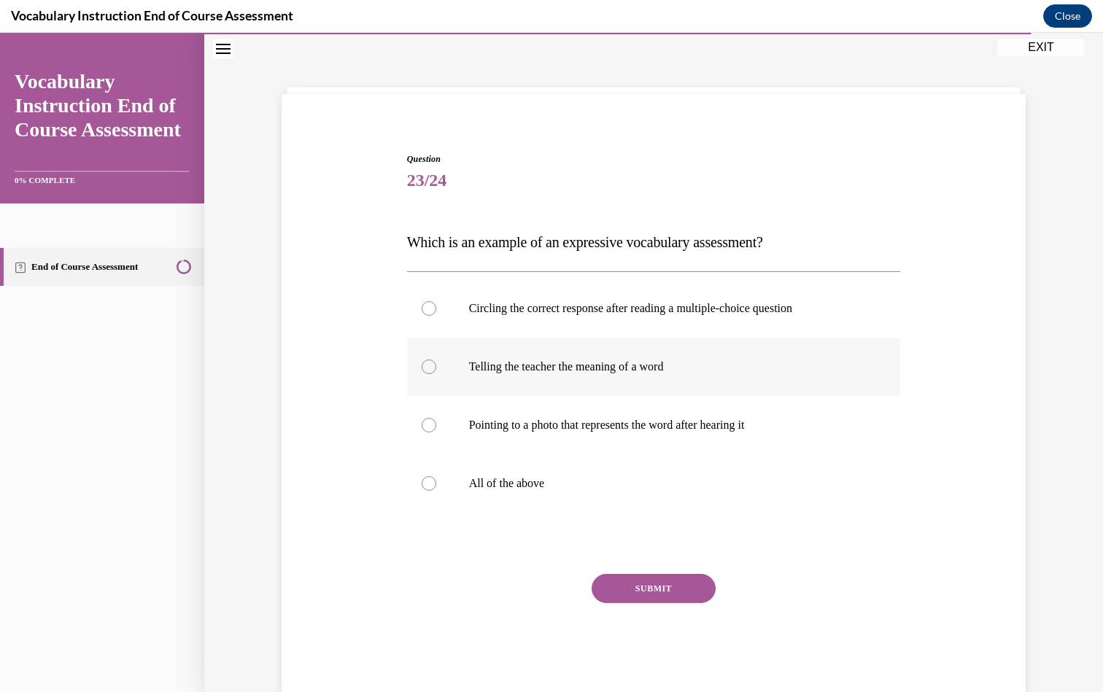
click at [530, 364] on p "Telling the teacher the meaning of a word" at bounding box center [666, 367] width 395 height 15
click at [436, 364] on input "Telling the teacher the meaning of a word" at bounding box center [429, 367] width 15 height 15
radio input "true"
click at [632, 583] on button "SUBMIT" at bounding box center [654, 588] width 124 height 29
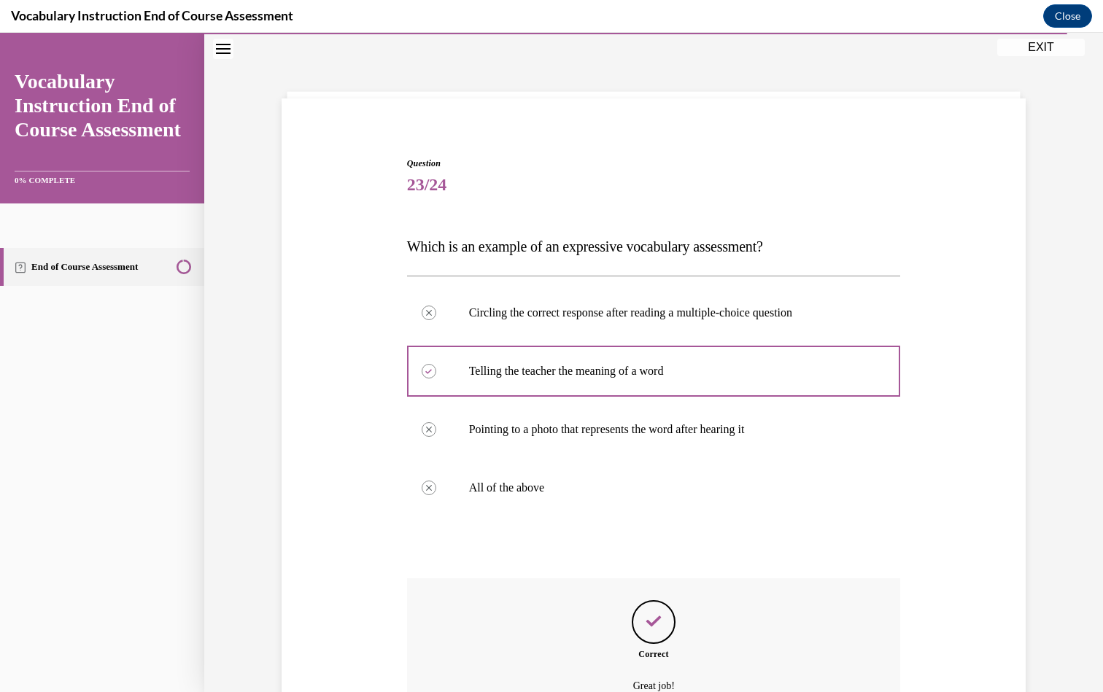
scroll to position [181, 0]
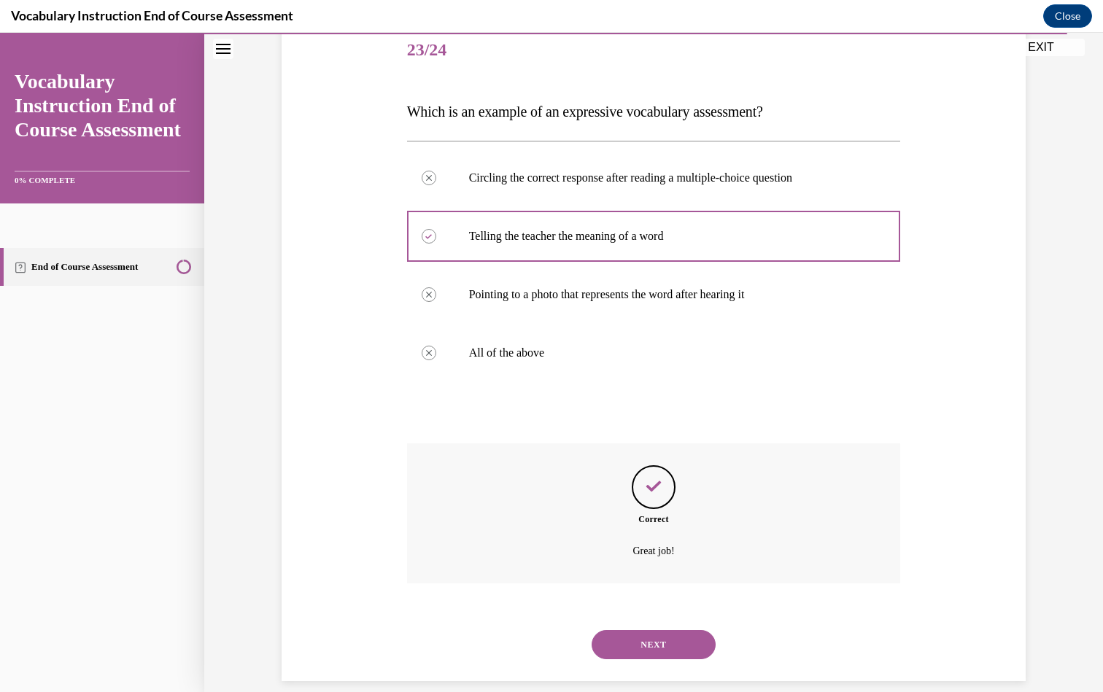
click at [661, 630] on button "NEXT" at bounding box center [654, 644] width 124 height 29
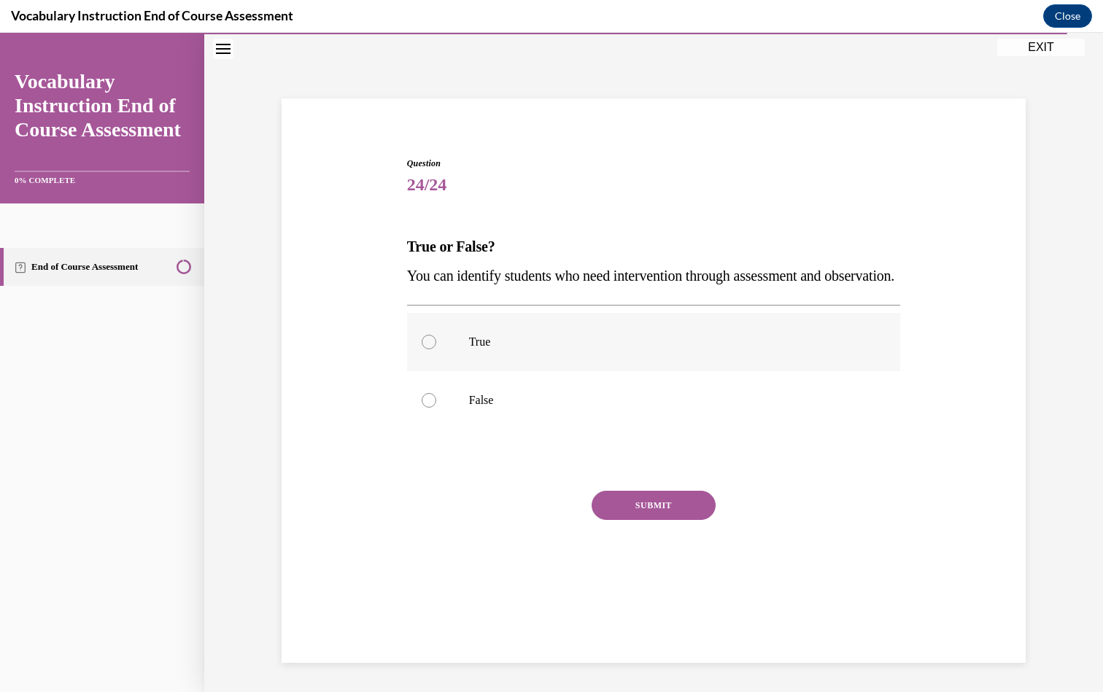
click at [461, 367] on label "True" at bounding box center [654, 342] width 494 height 58
click at [436, 349] on input "True" at bounding box center [429, 342] width 15 height 15
radio input "true"
click at [642, 520] on button "SUBMIT" at bounding box center [654, 505] width 124 height 29
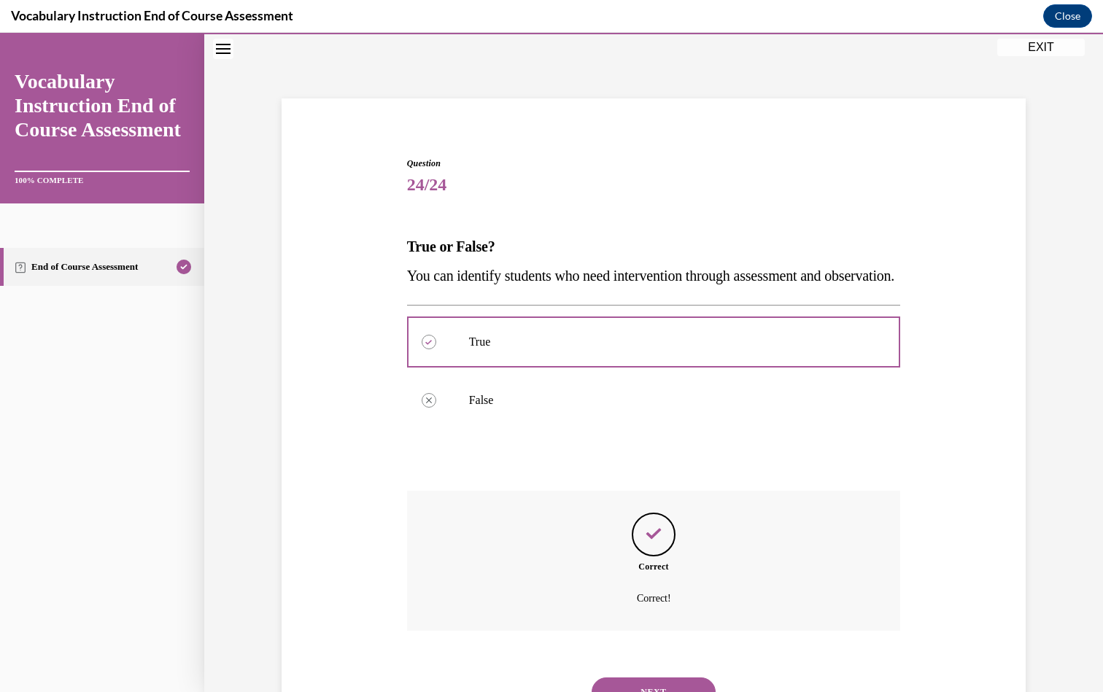
scroll to position [123, 0]
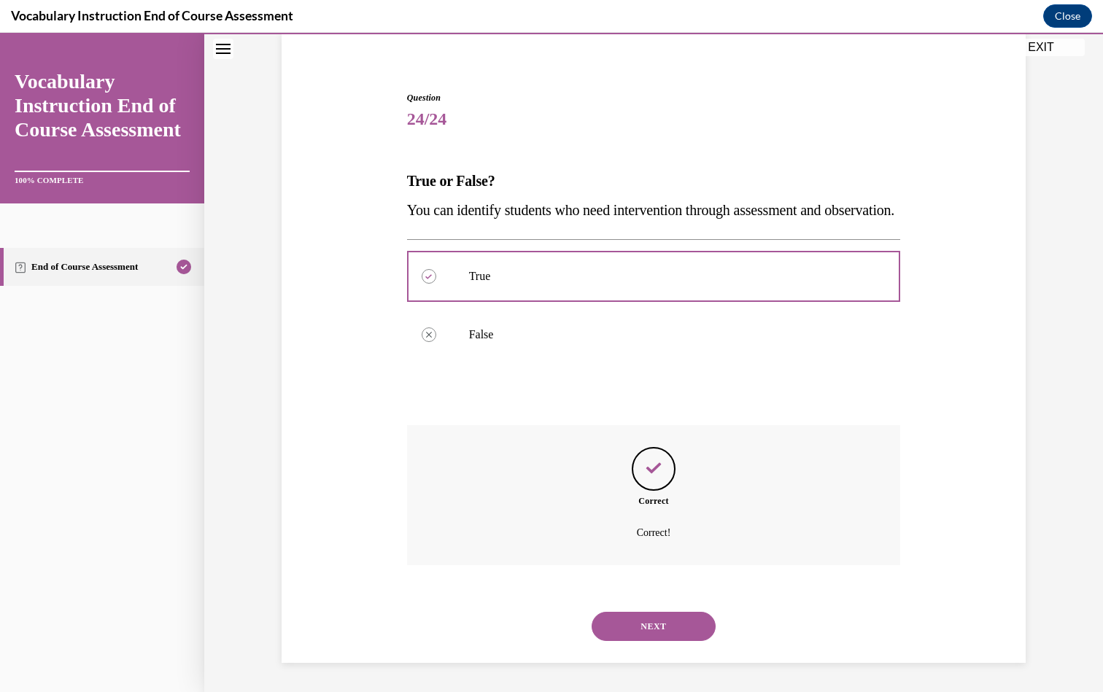
click at [664, 613] on button "NEXT" at bounding box center [654, 626] width 124 height 29
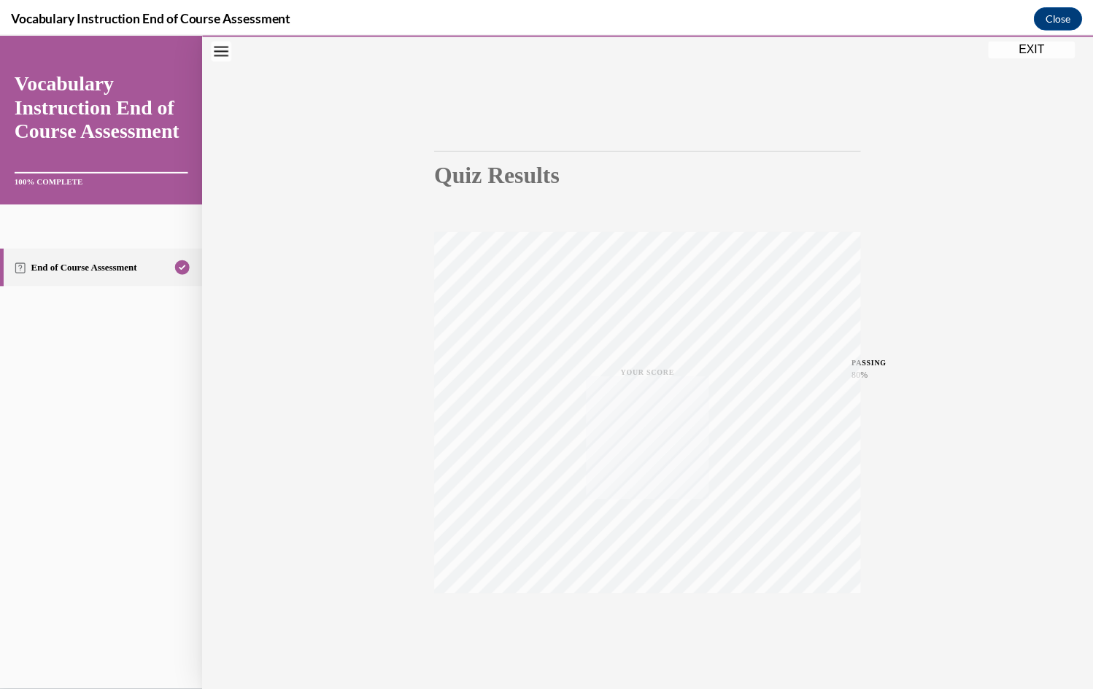
scroll to position [88, 0]
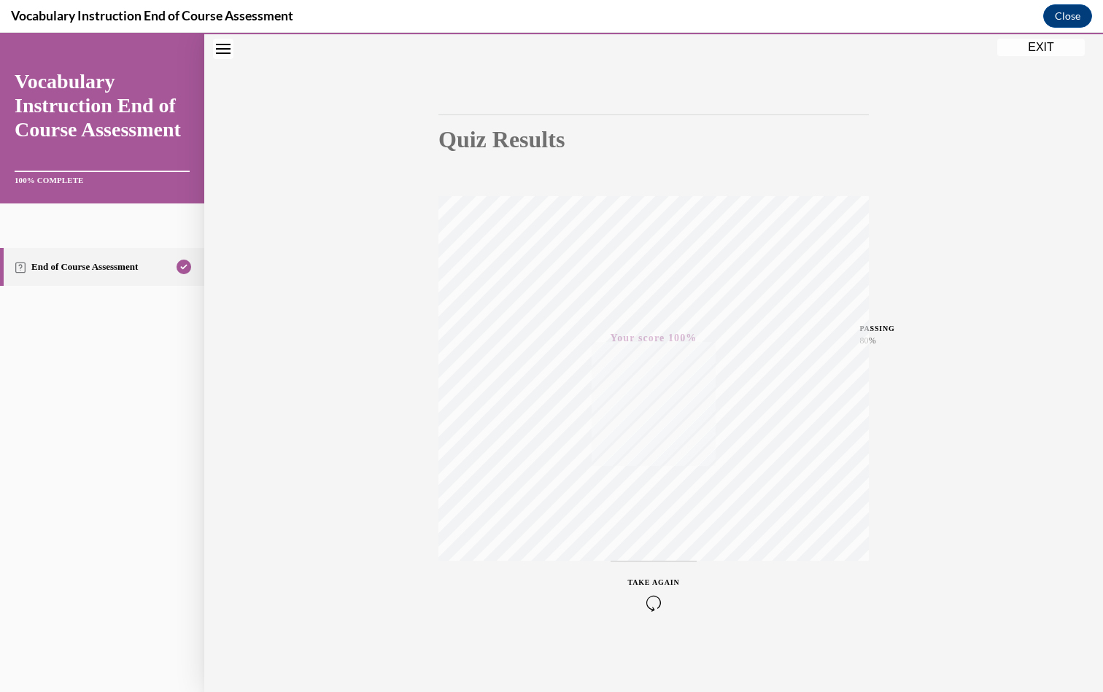
click at [1038, 48] on button "EXIT" at bounding box center [1041, 48] width 88 height 18
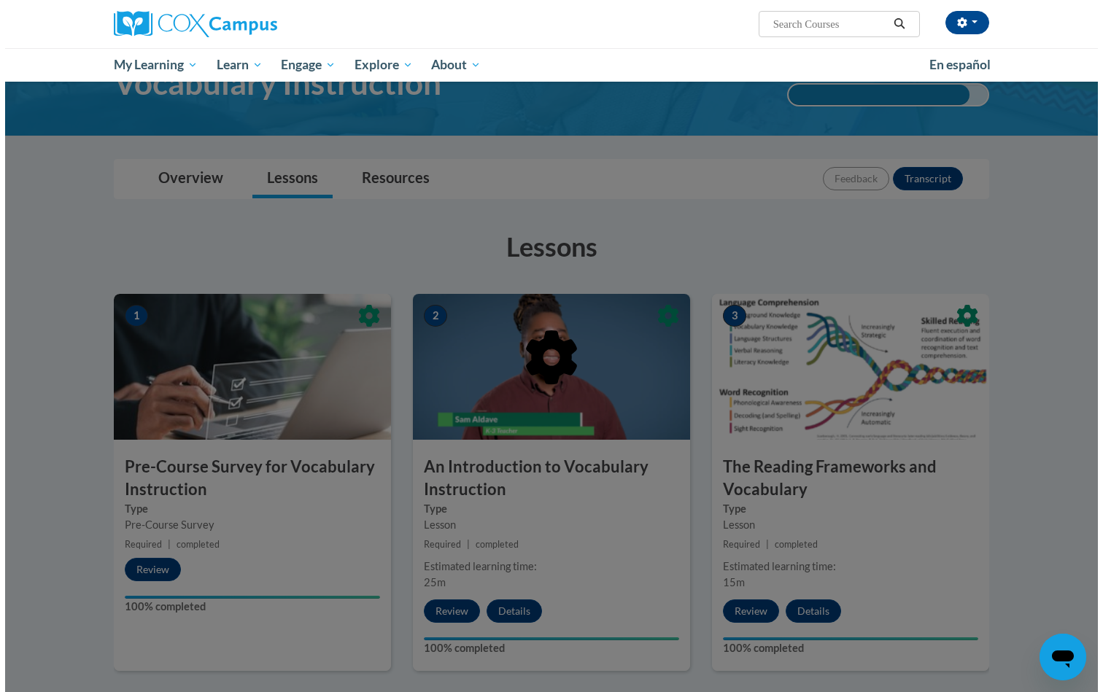
scroll to position [0, 0]
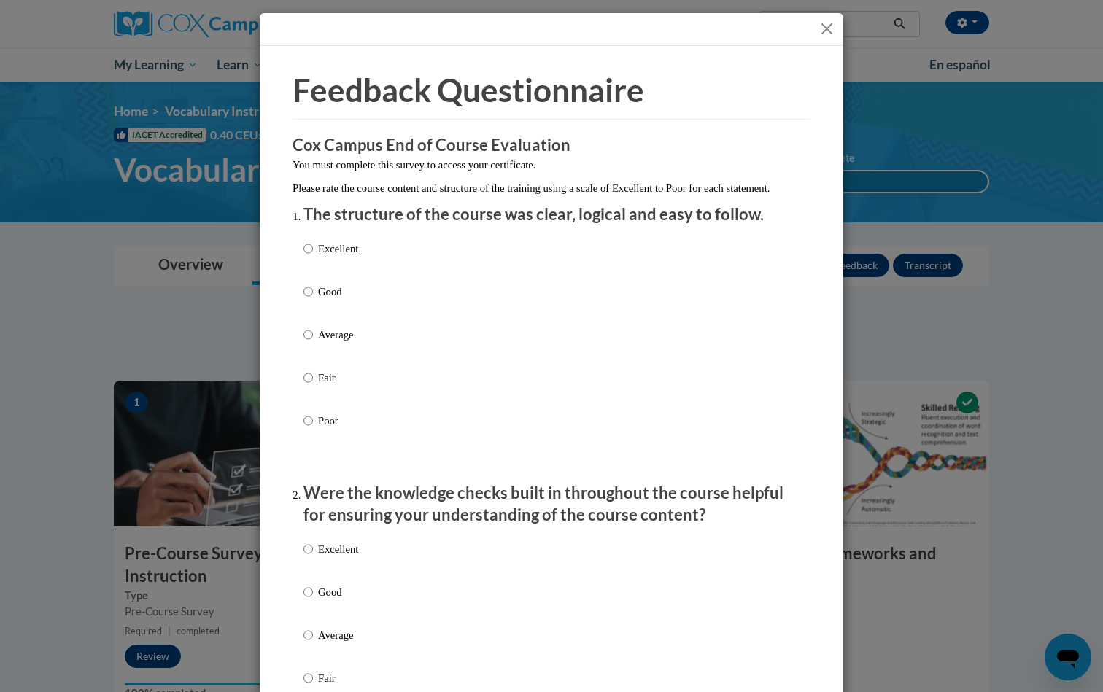
click at [303, 429] on input "Poor" at bounding box center [307, 421] width 9 height 16
radio input "true"
click at [306, 429] on input "Poor" at bounding box center [307, 421] width 9 height 16
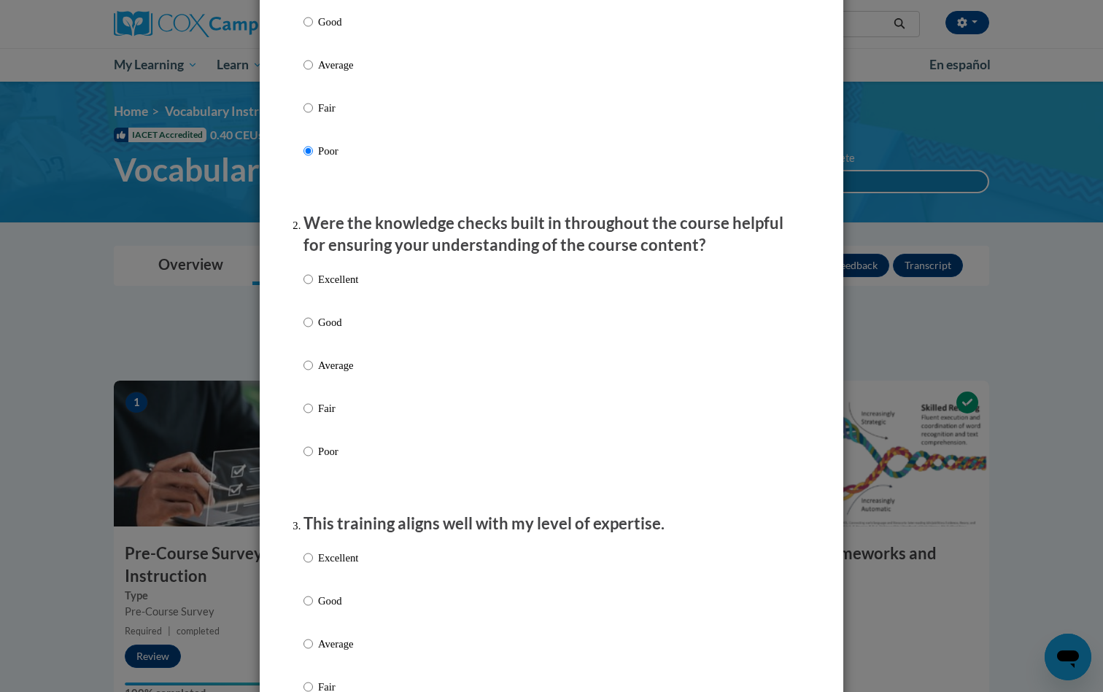
scroll to position [616, 0]
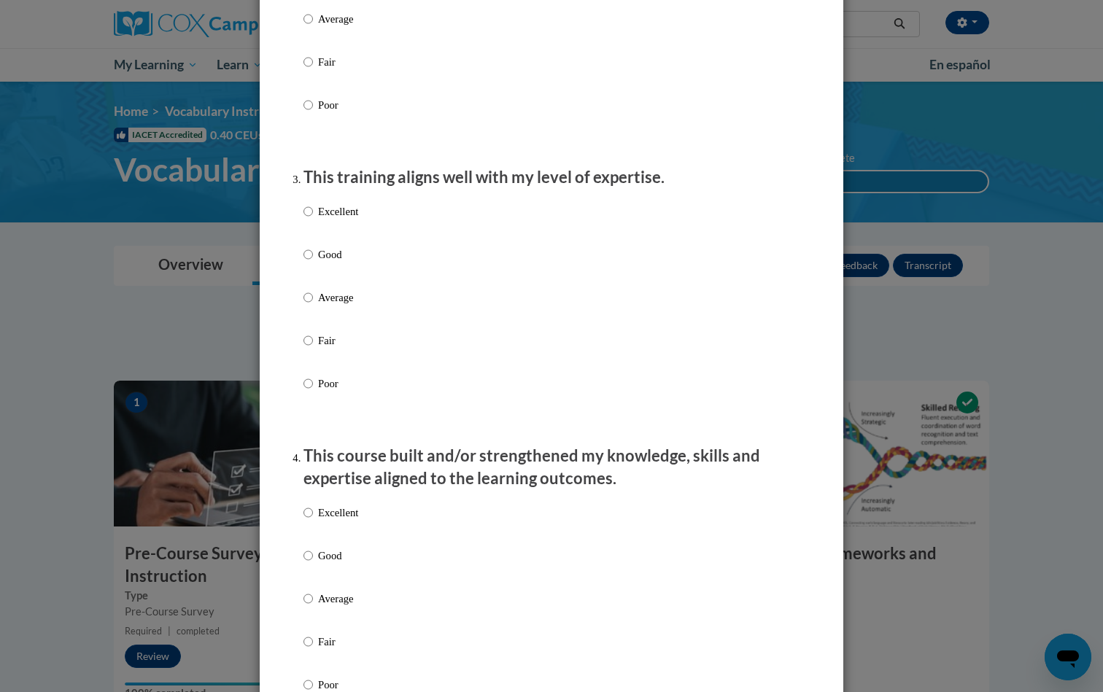
click at [311, 390] on label "Poor" at bounding box center [330, 395] width 55 height 39
click at [311, 390] on input "Poor" at bounding box center [307, 384] width 9 height 16
radio input "true"
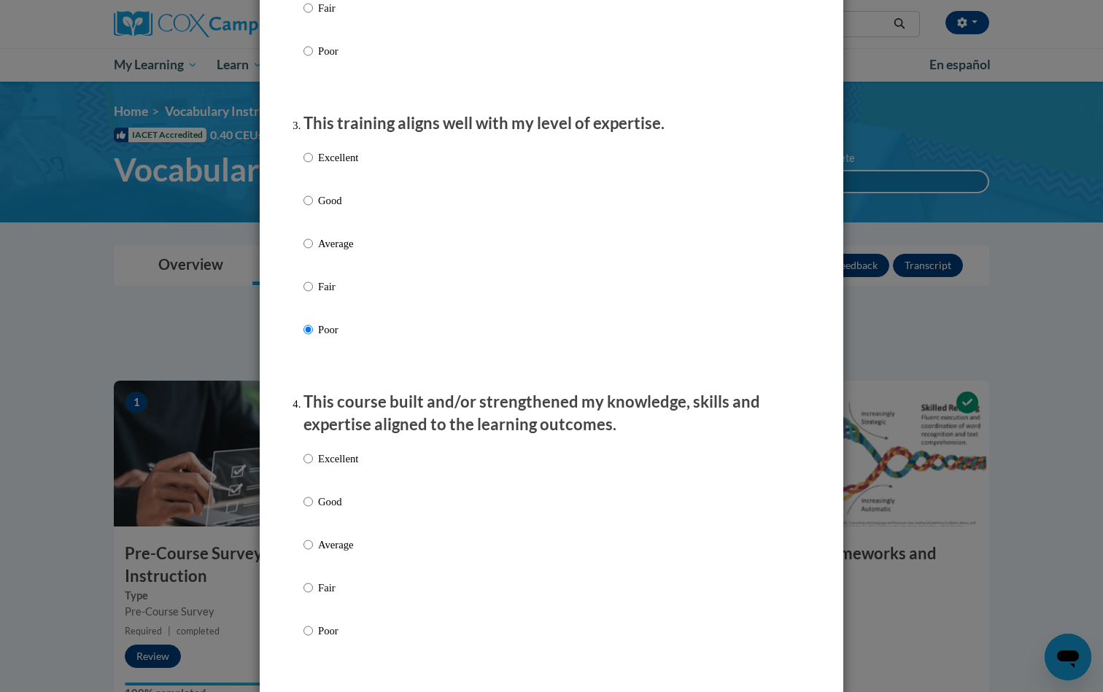
scroll to position [374, 0]
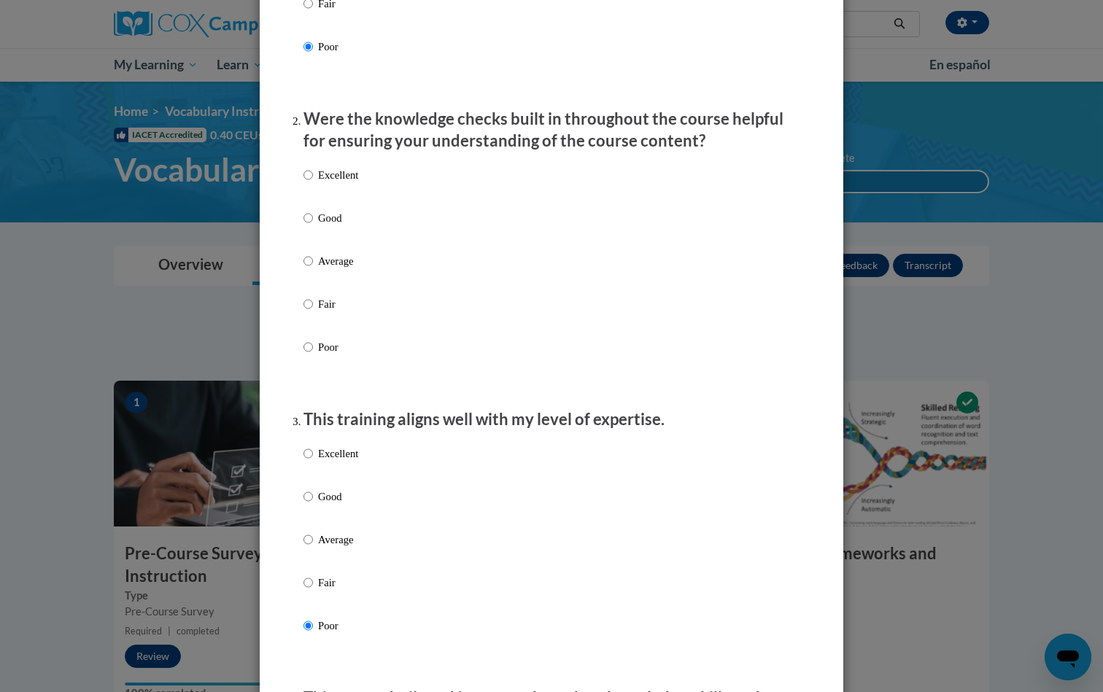
click at [304, 355] on input "Poor" at bounding box center [307, 347] width 9 height 16
radio input "true"
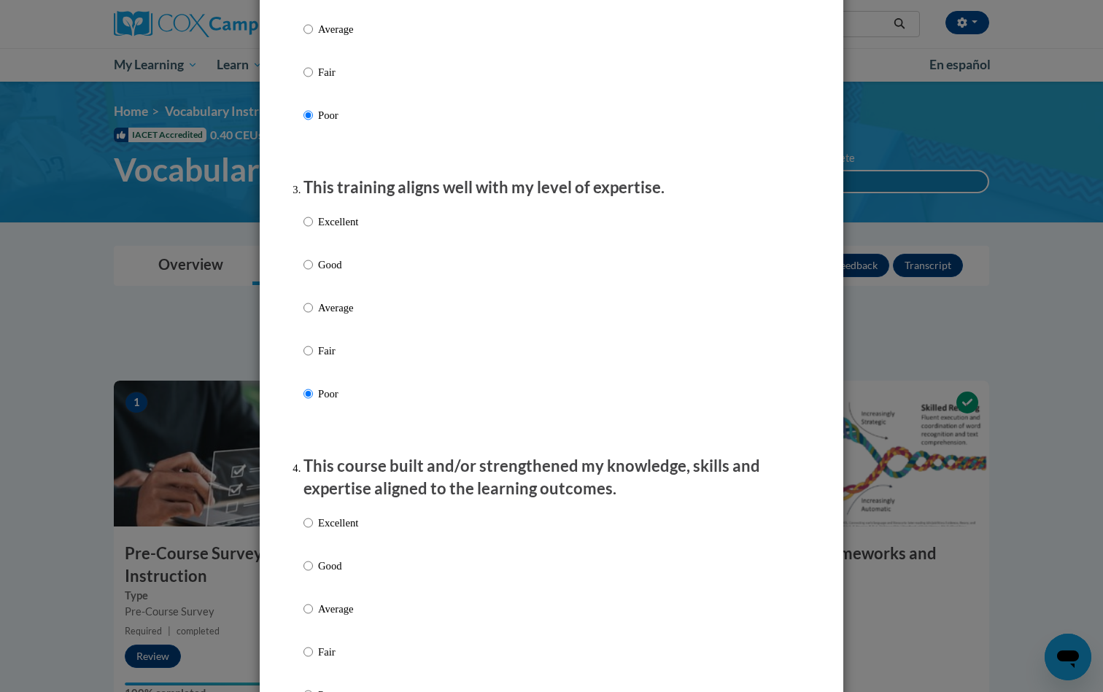
scroll to position [852, 0]
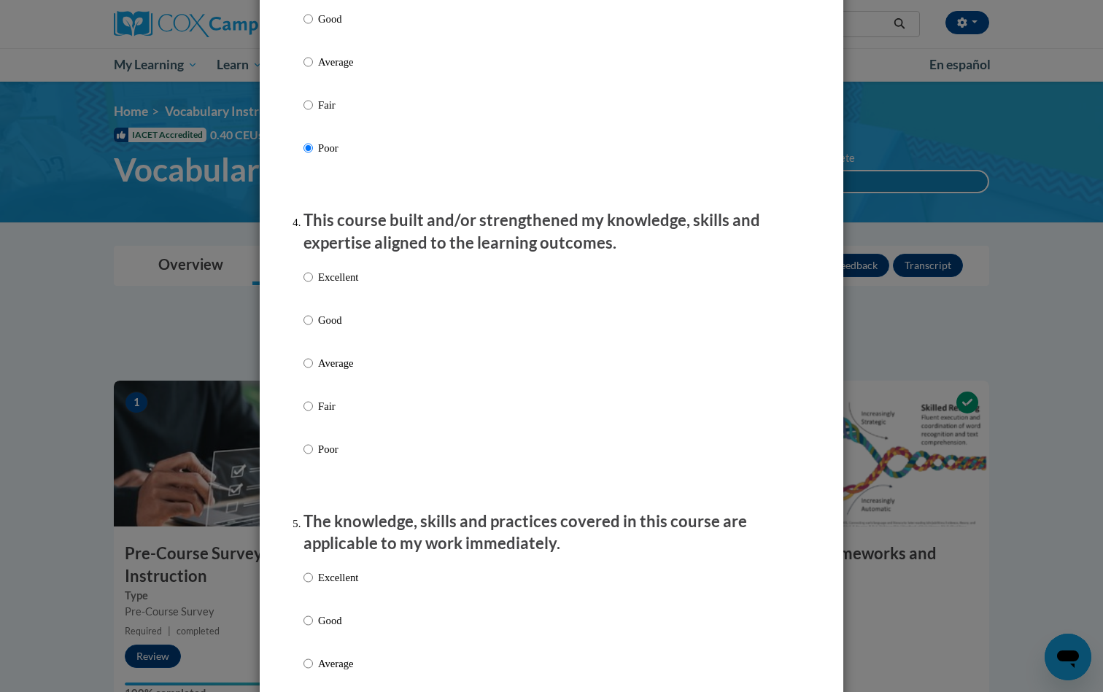
click at [319, 457] on p "Poor" at bounding box center [338, 449] width 40 height 16
click at [313, 457] on input "Poor" at bounding box center [307, 449] width 9 height 16
radio input "true"
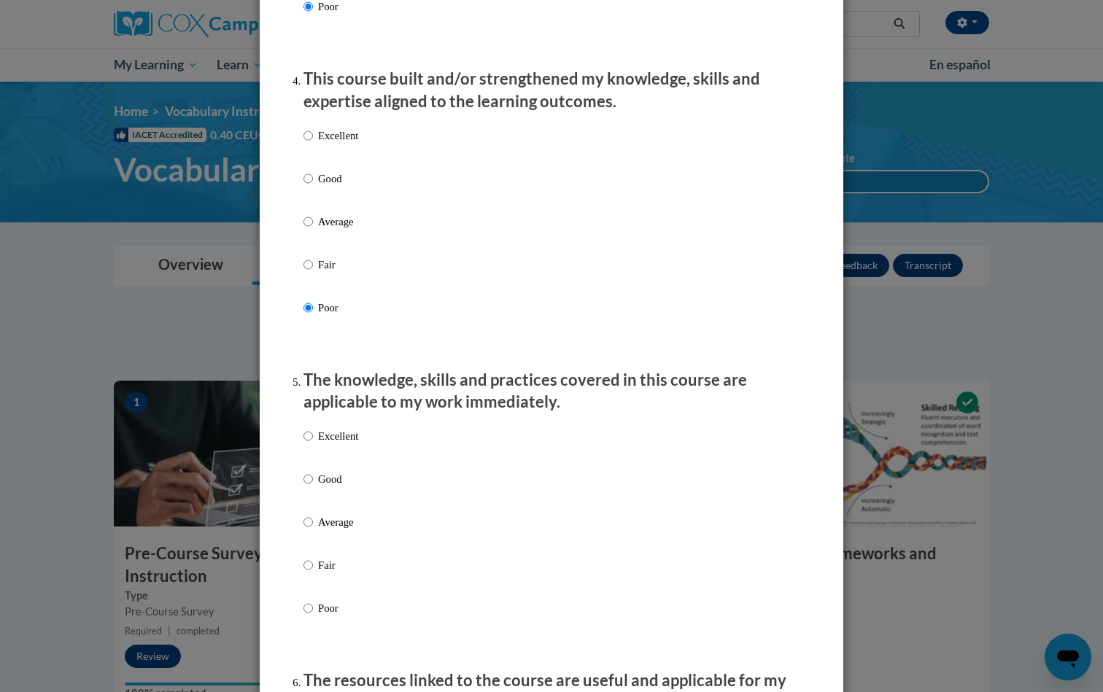
scroll to position [1330, 0]
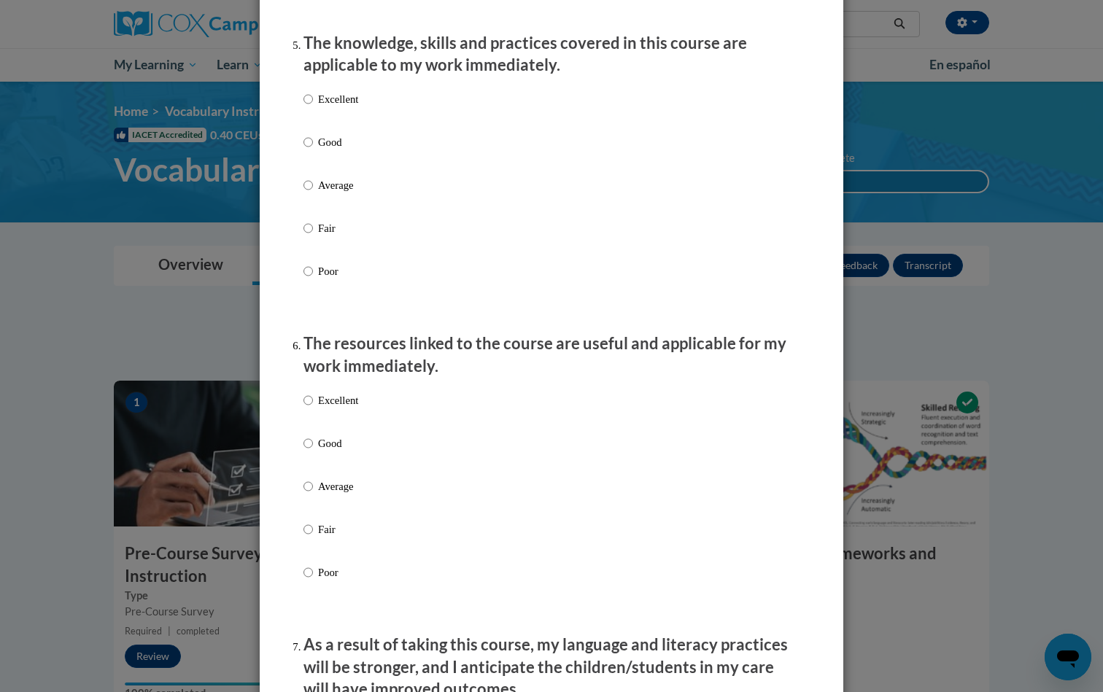
click at [330, 538] on p "Fair" at bounding box center [338, 530] width 40 height 16
click at [313, 538] on input "Fair" at bounding box center [307, 530] width 9 height 16
radio input "true"
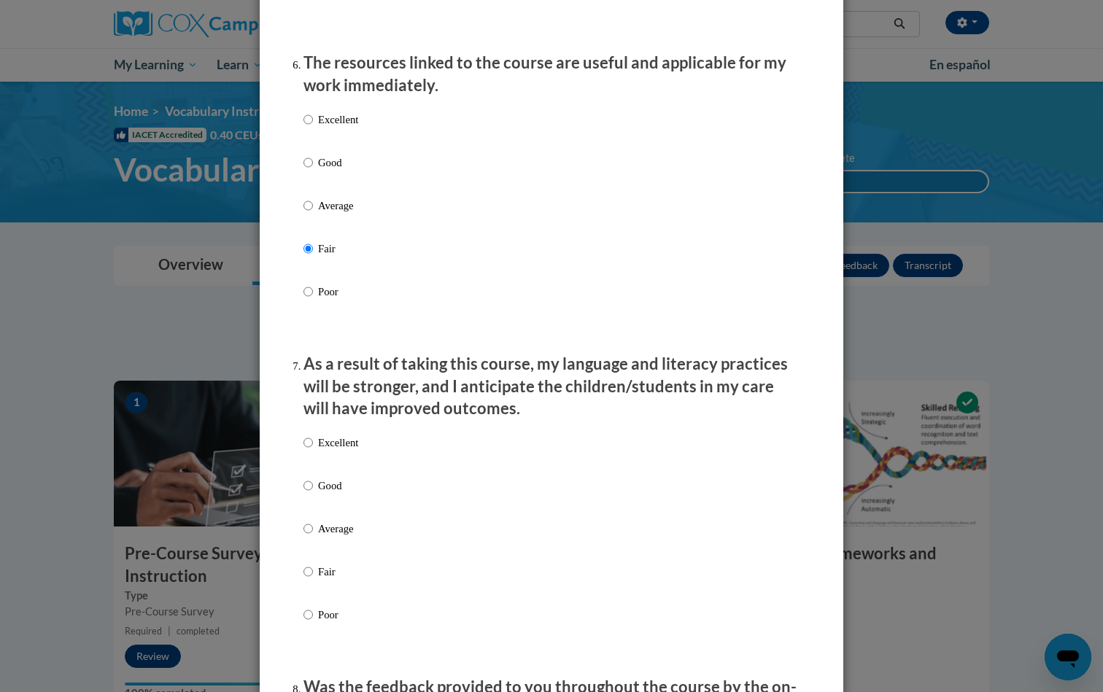
scroll to position [1781, 0]
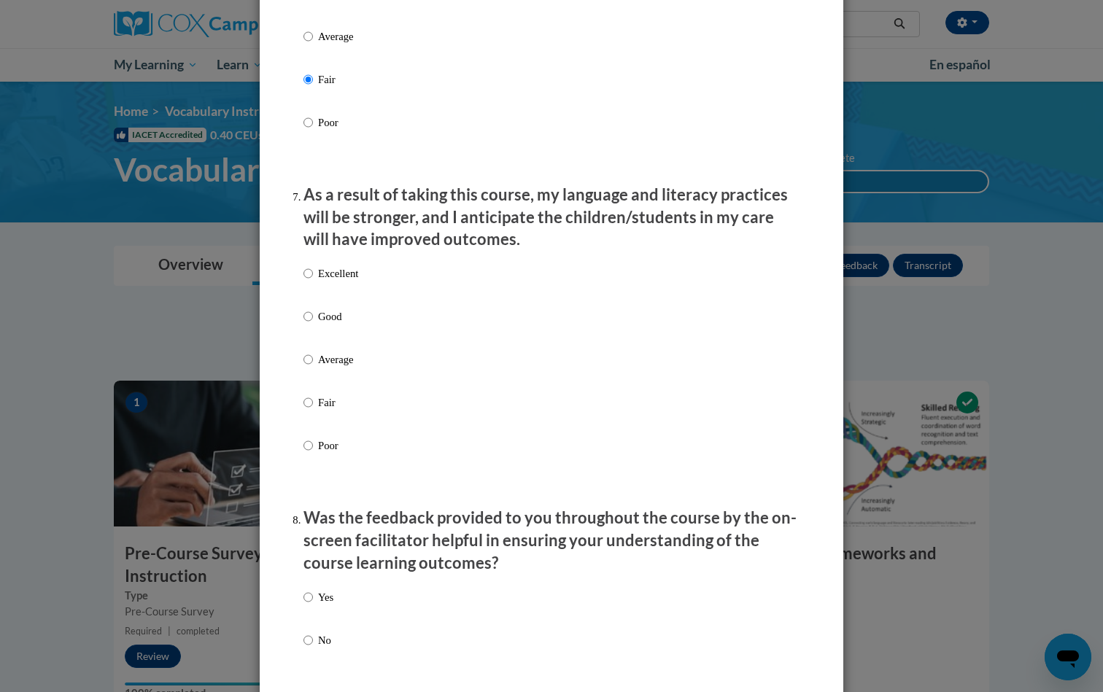
click at [318, 453] on p "Poor" at bounding box center [338, 446] width 40 height 16
click at [313, 453] on input "Poor" at bounding box center [307, 446] width 9 height 16
radio input "true"
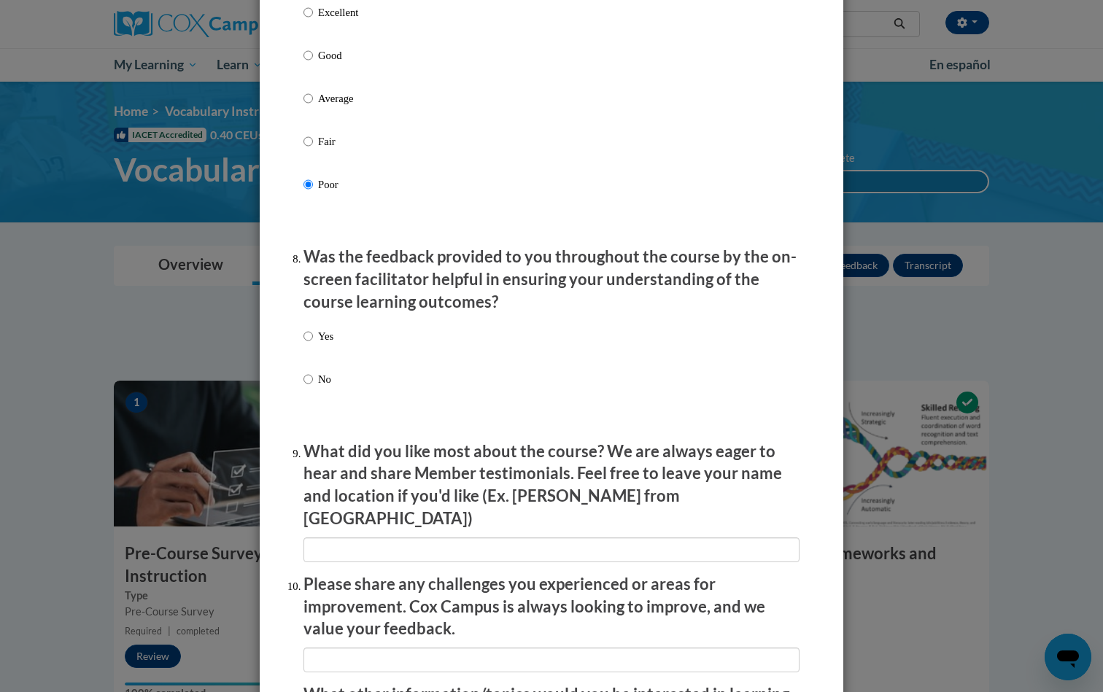
click at [311, 380] on label "No" at bounding box center [318, 390] width 30 height 39
click at [311, 380] on input "No" at bounding box center [307, 379] width 9 height 16
radio input "true"
click at [312, 381] on label "No" at bounding box center [318, 390] width 30 height 39
click at [312, 381] on input "No" at bounding box center [307, 379] width 9 height 16
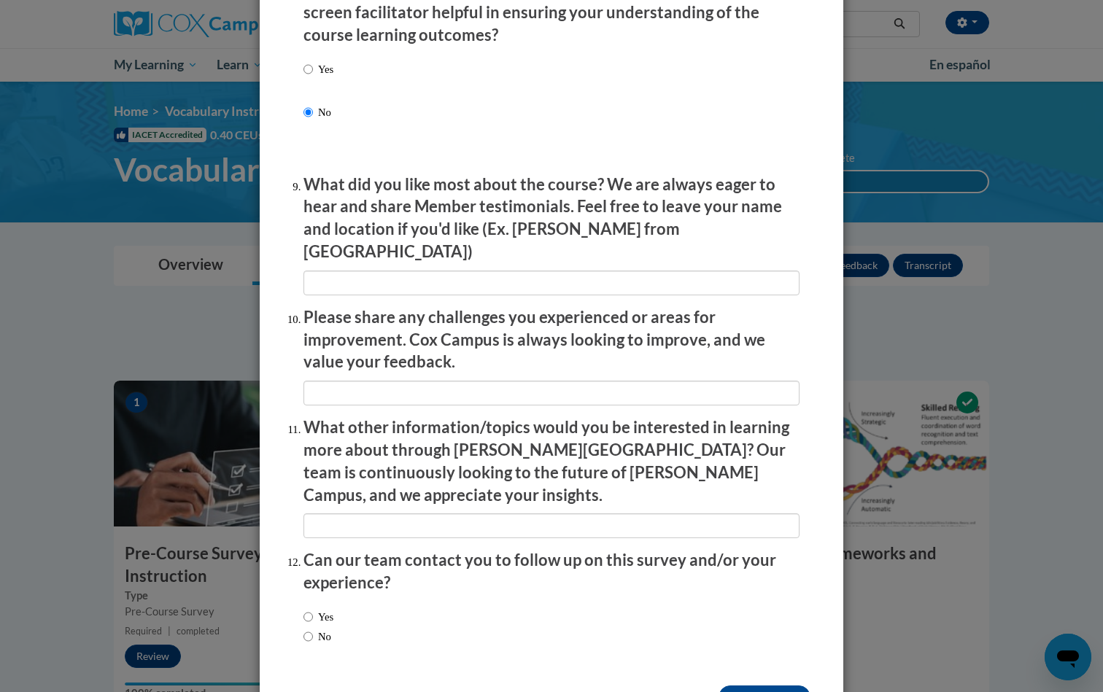
scroll to position [2322, 0]
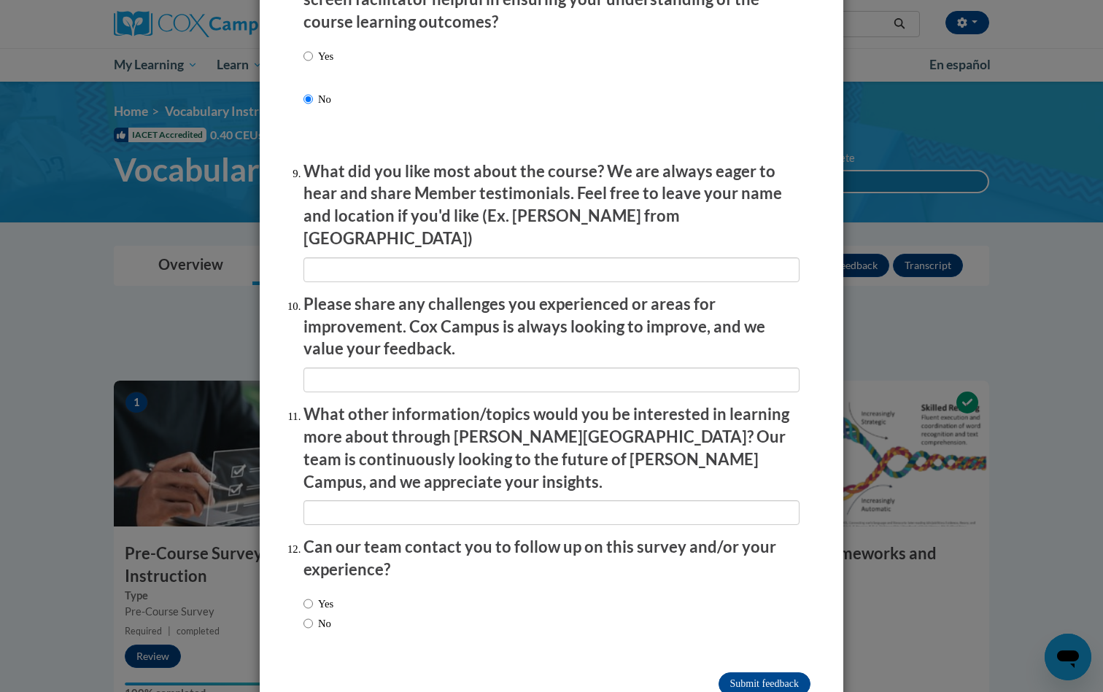
click at [303, 616] on input "No" at bounding box center [307, 624] width 9 height 16
radio input "true"
click at [720, 673] on input "Submit feedback" at bounding box center [764, 684] width 92 height 23
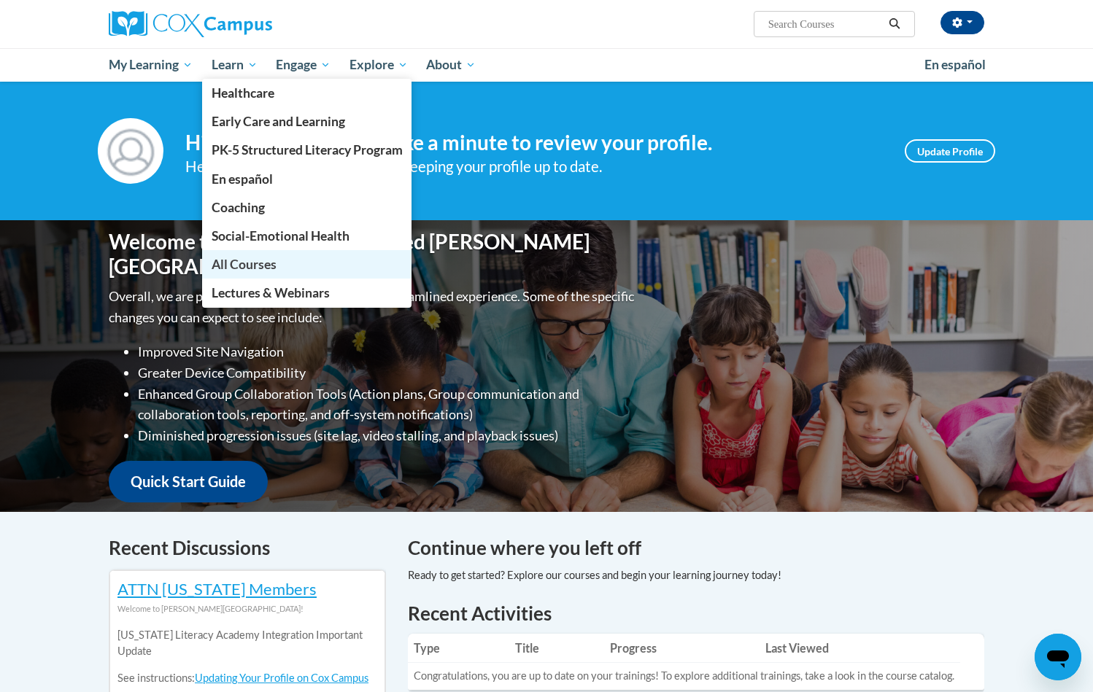
click at [274, 267] on span "All Courses" at bounding box center [244, 264] width 65 height 15
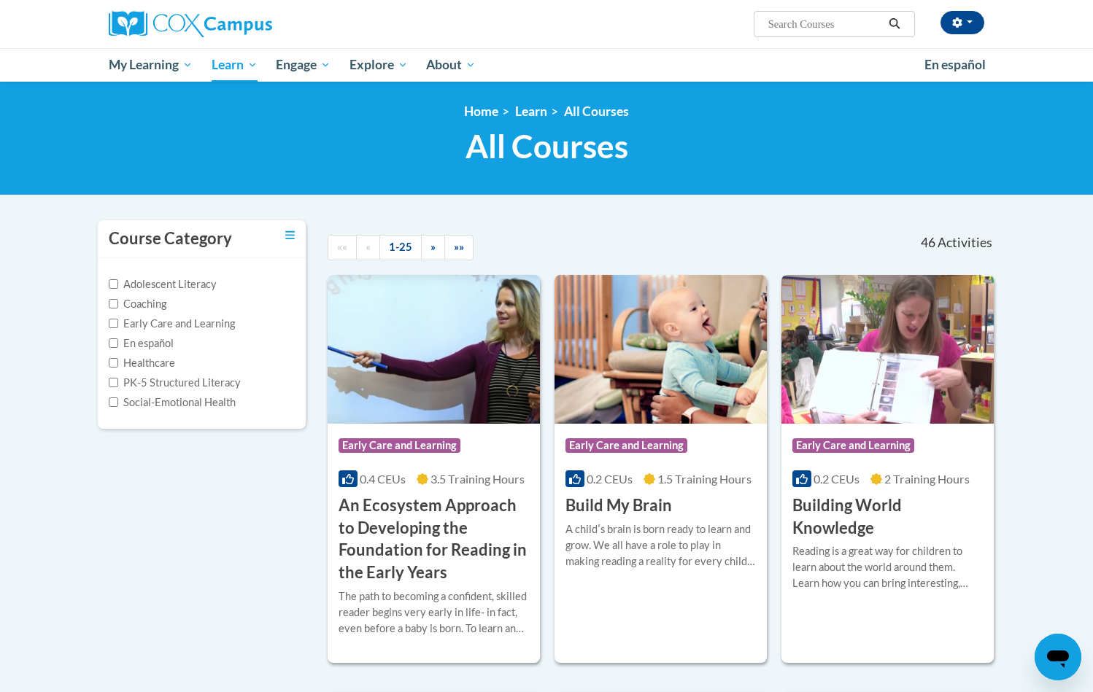
click at [128, 356] on label "Healthcare" at bounding box center [142, 363] width 66 height 16
click at [118, 358] on input "Healthcare" at bounding box center [113, 362] width 9 height 9
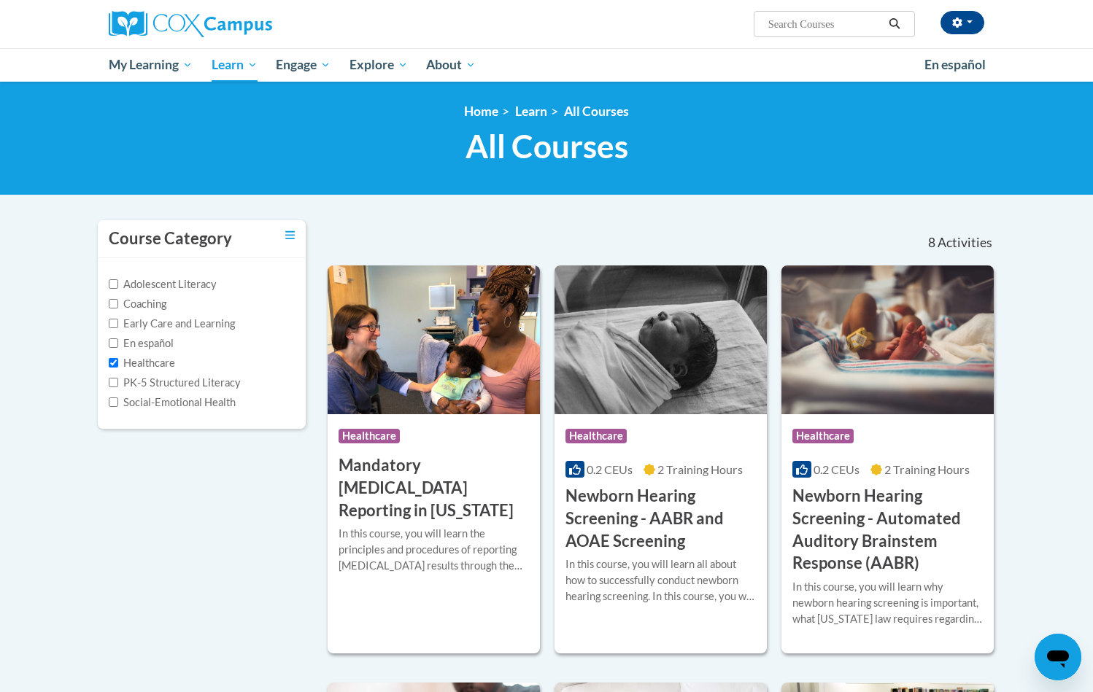
click at [115, 362] on input "Healthcare" at bounding box center [113, 362] width 9 height 9
checkbox input "false"
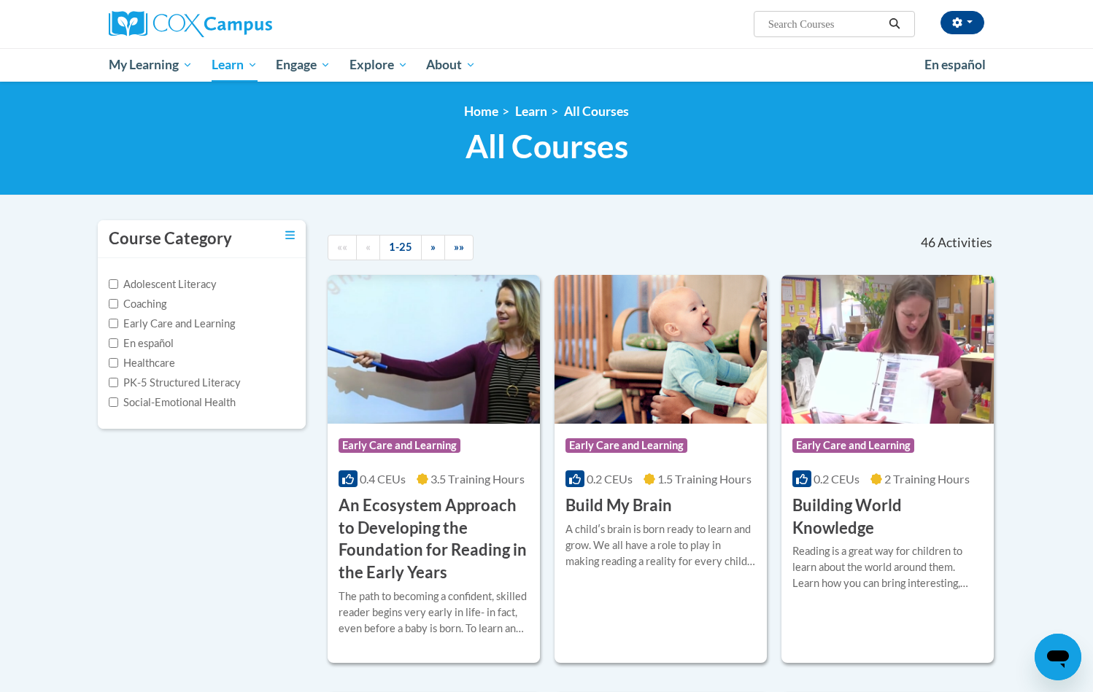
click at [111, 323] on input "Early Care and Learning" at bounding box center [113, 323] width 9 height 9
checkbox input "true"
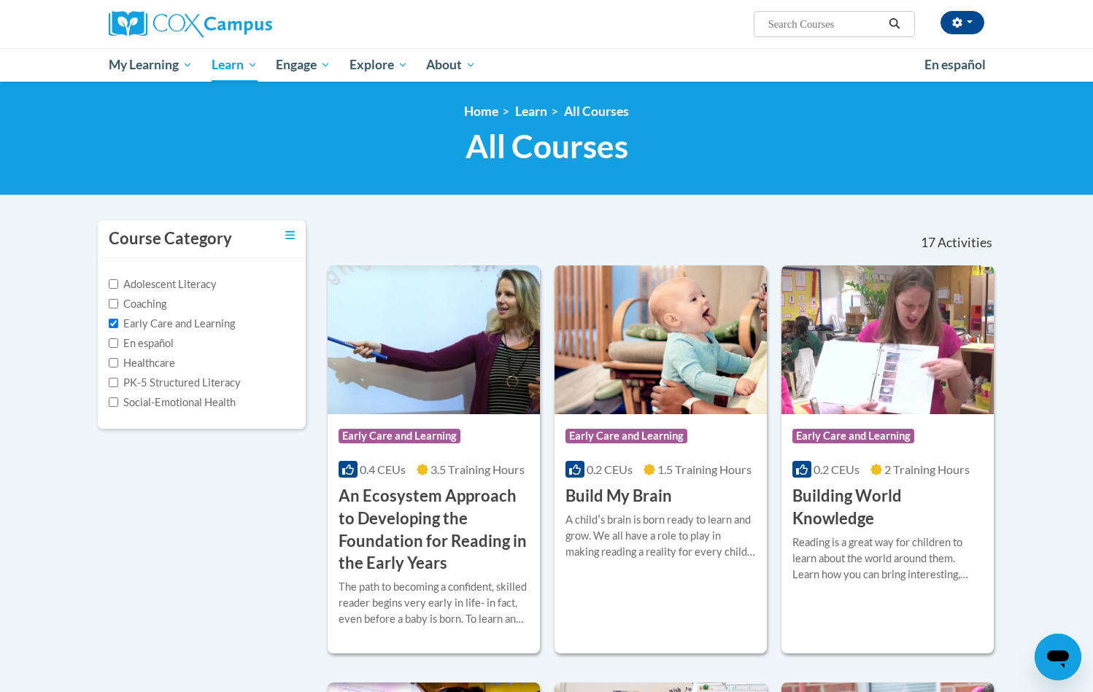
click at [135, 404] on label "Social-Emotional Health" at bounding box center [172, 403] width 127 height 16
click at [118, 404] on input "Social-Emotional Health" at bounding box center [113, 402] width 9 height 9
checkbox input "true"
click at [117, 326] on label "Early Care and Learning" at bounding box center [172, 324] width 126 height 16
click at [117, 326] on input "Early Care and Learning" at bounding box center [113, 323] width 9 height 9
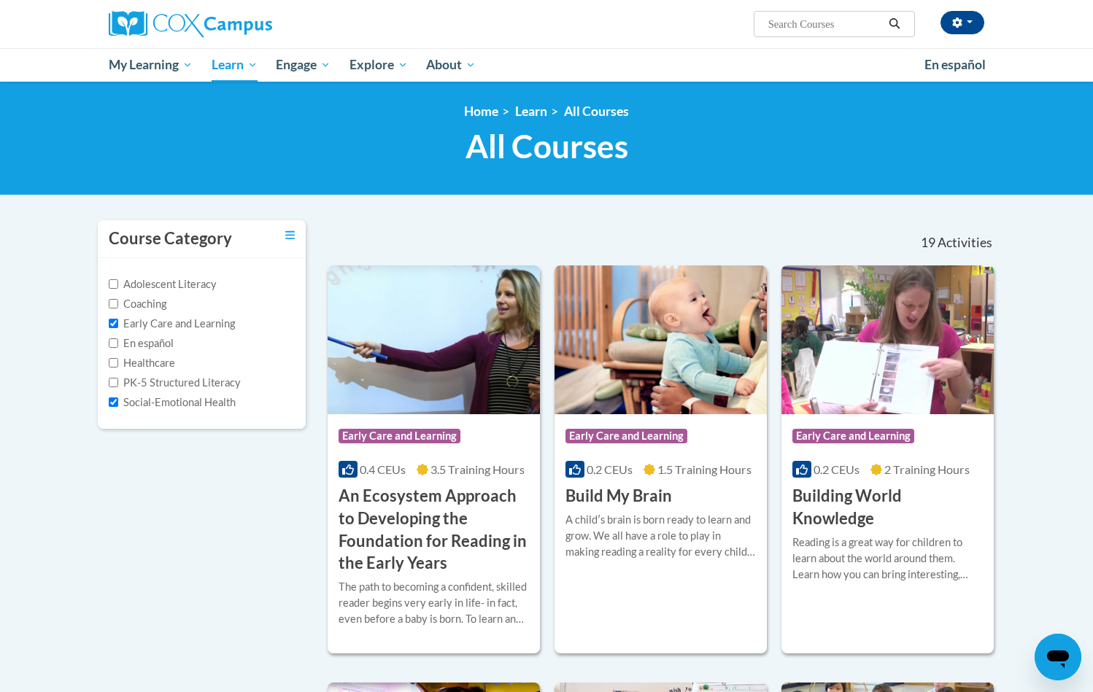
checkbox input "false"
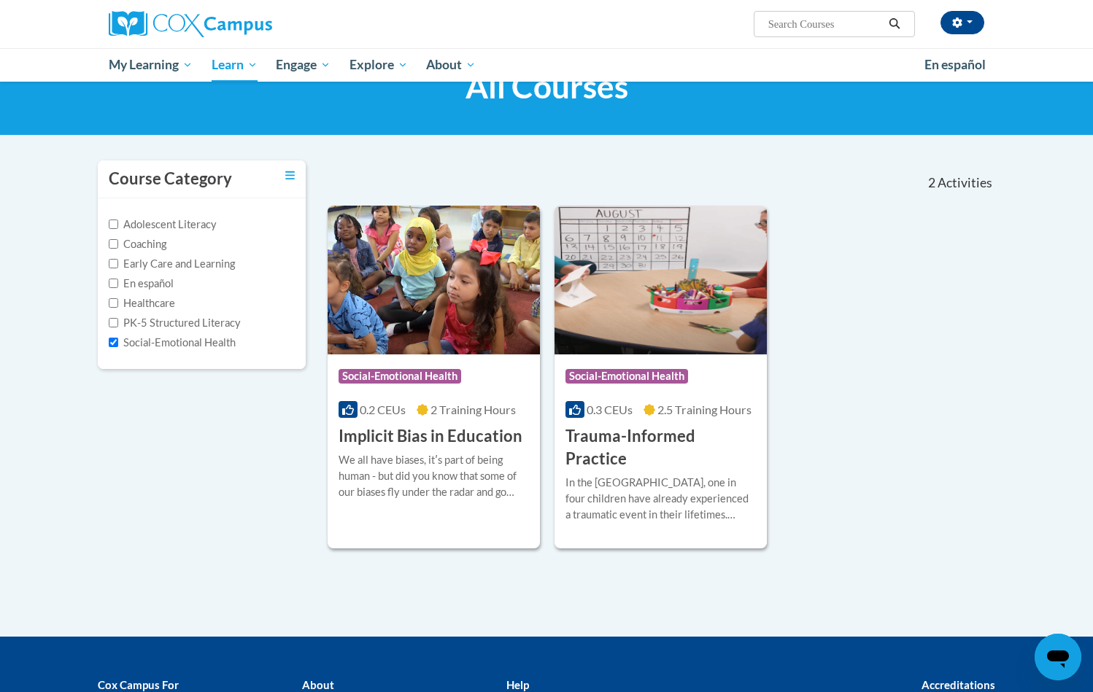
scroll to position [63, 0]
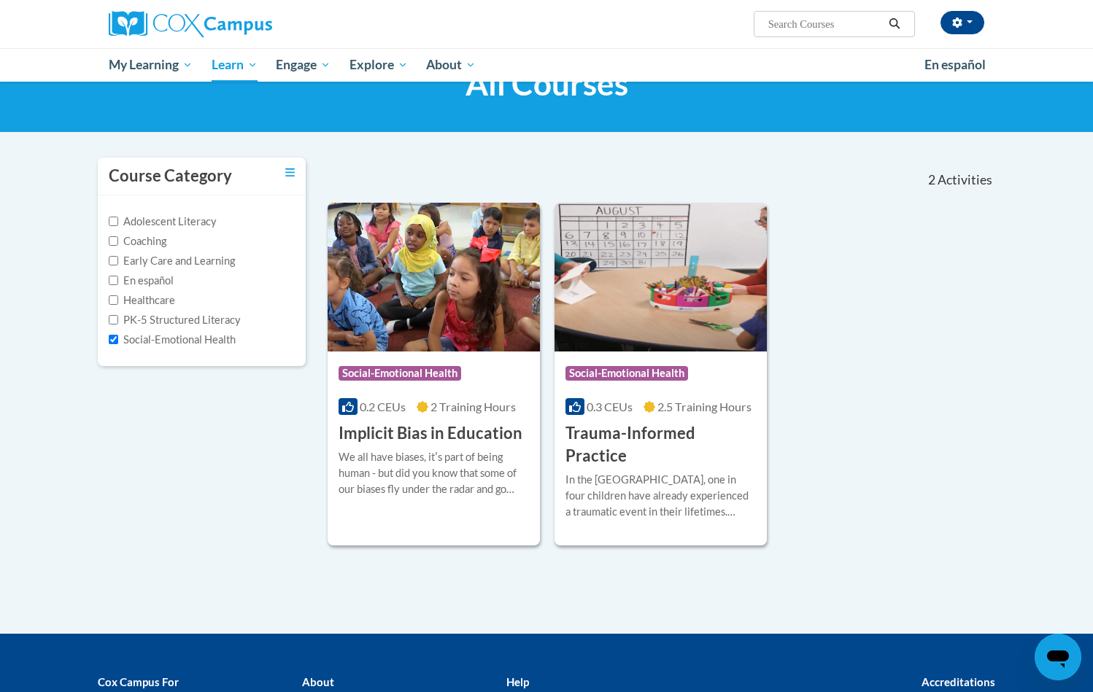
click at [628, 435] on h3 "Trauma-Informed Practice" at bounding box center [660, 444] width 190 height 45
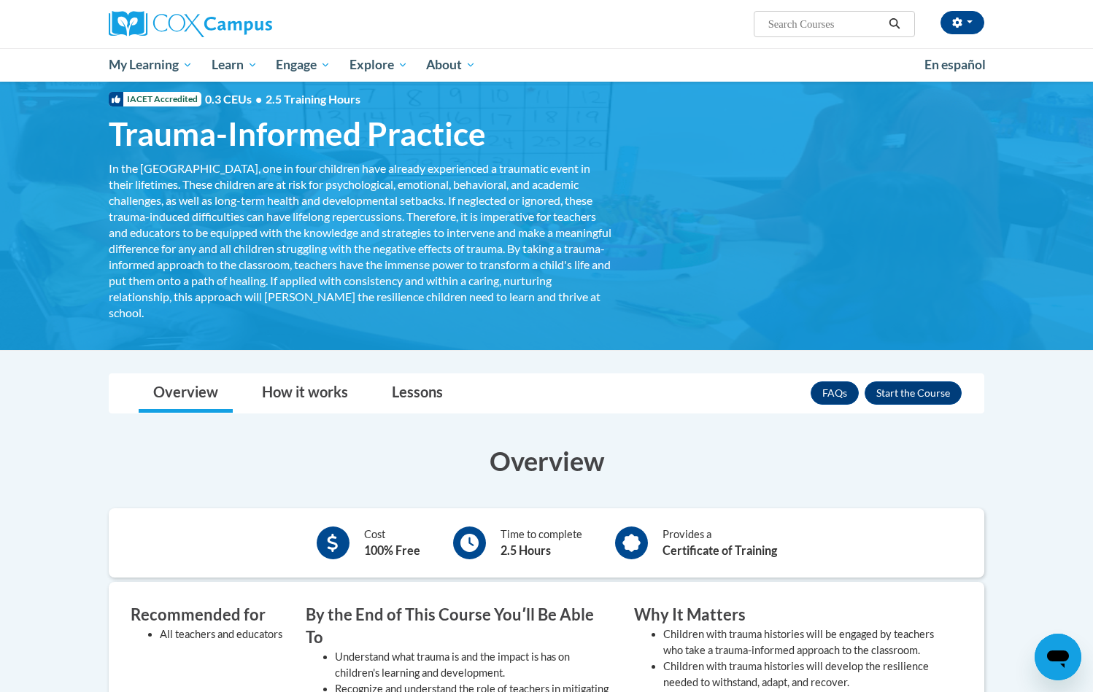
scroll to position [33, 0]
